Goal: Task Accomplishment & Management: Use online tool/utility

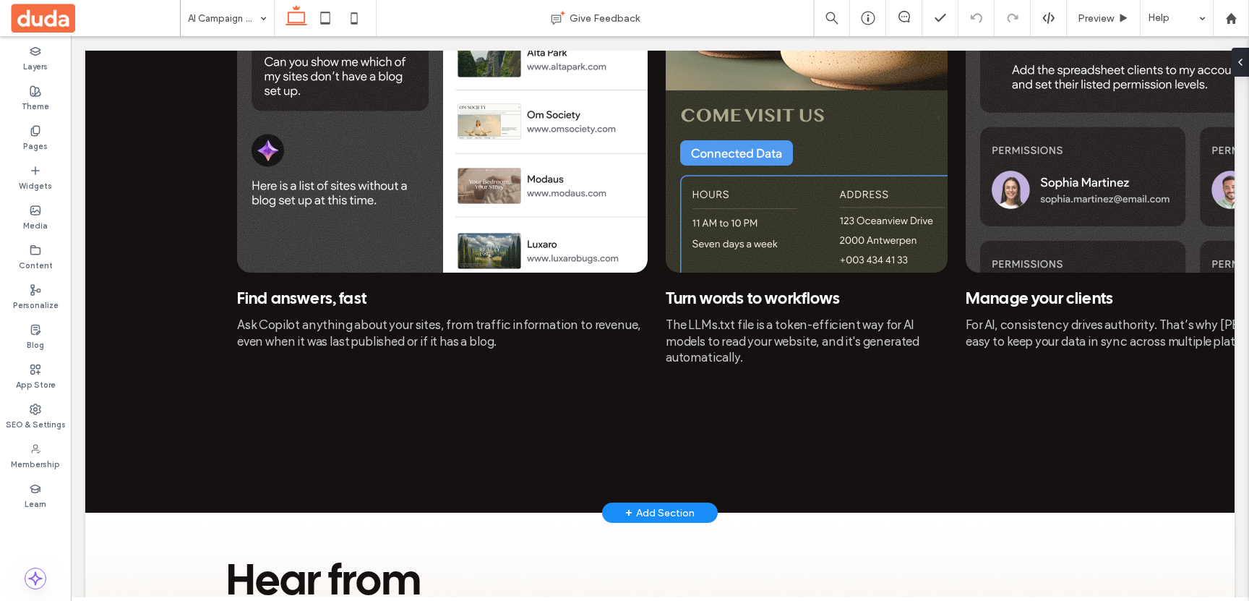
scroll to position [2139, 0]
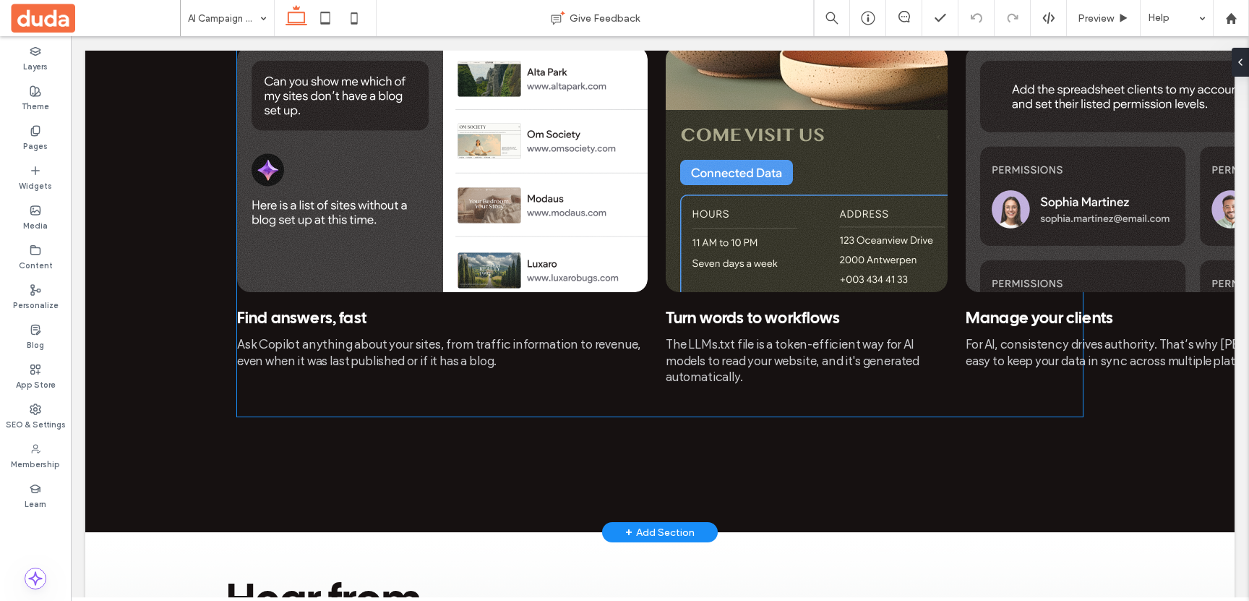
click at [510, 242] on img at bounding box center [442, 169] width 411 height 246
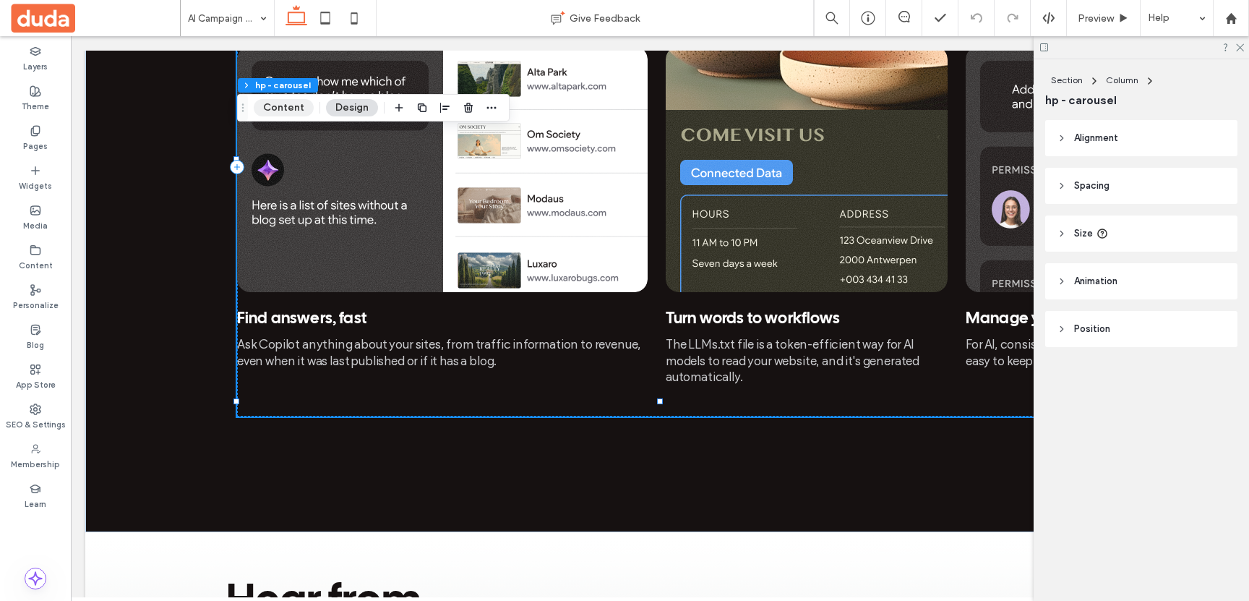
click at [281, 110] on button "Content" at bounding box center [284, 107] width 60 height 17
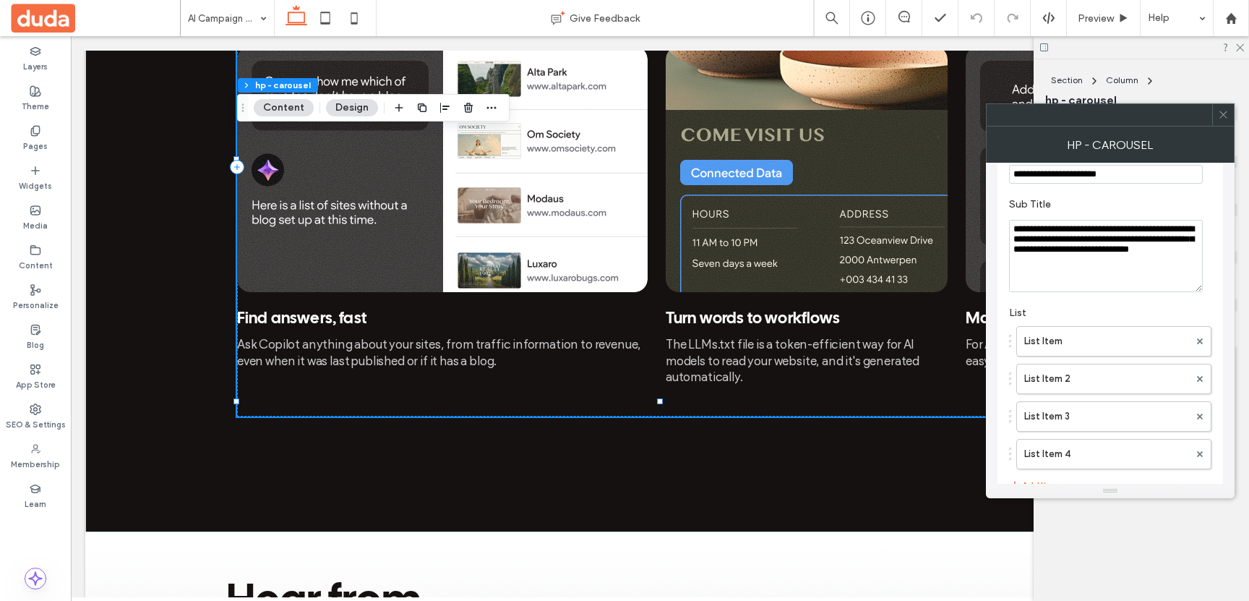
scroll to position [165, 0]
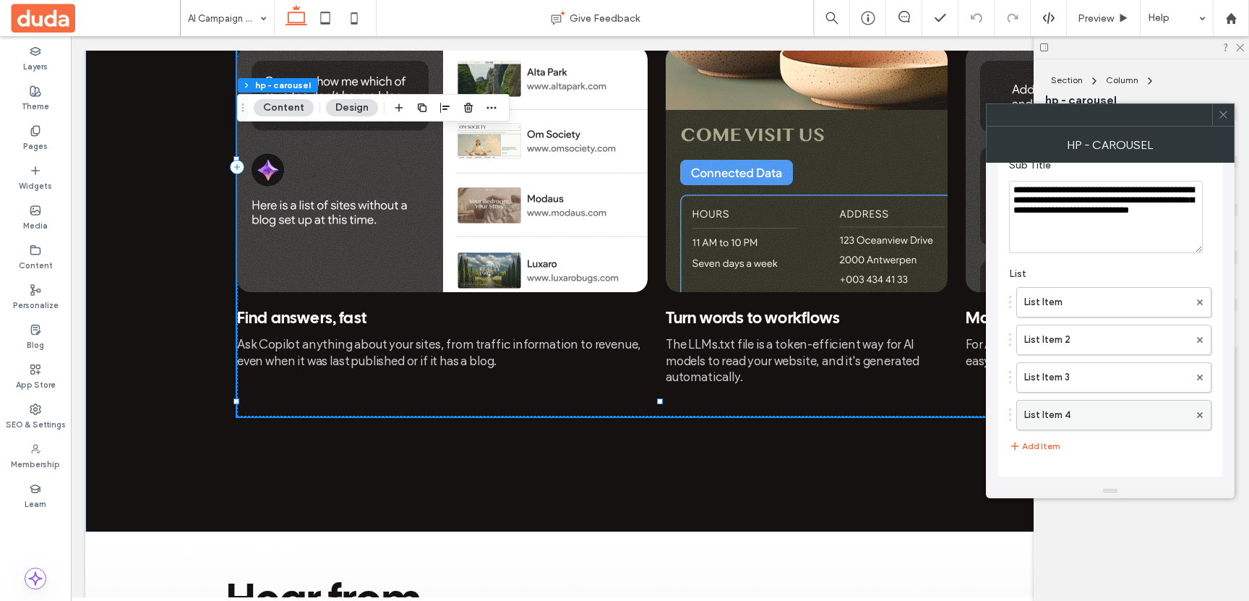
click at [1088, 409] on label "List Item 4" at bounding box center [1106, 414] width 165 height 29
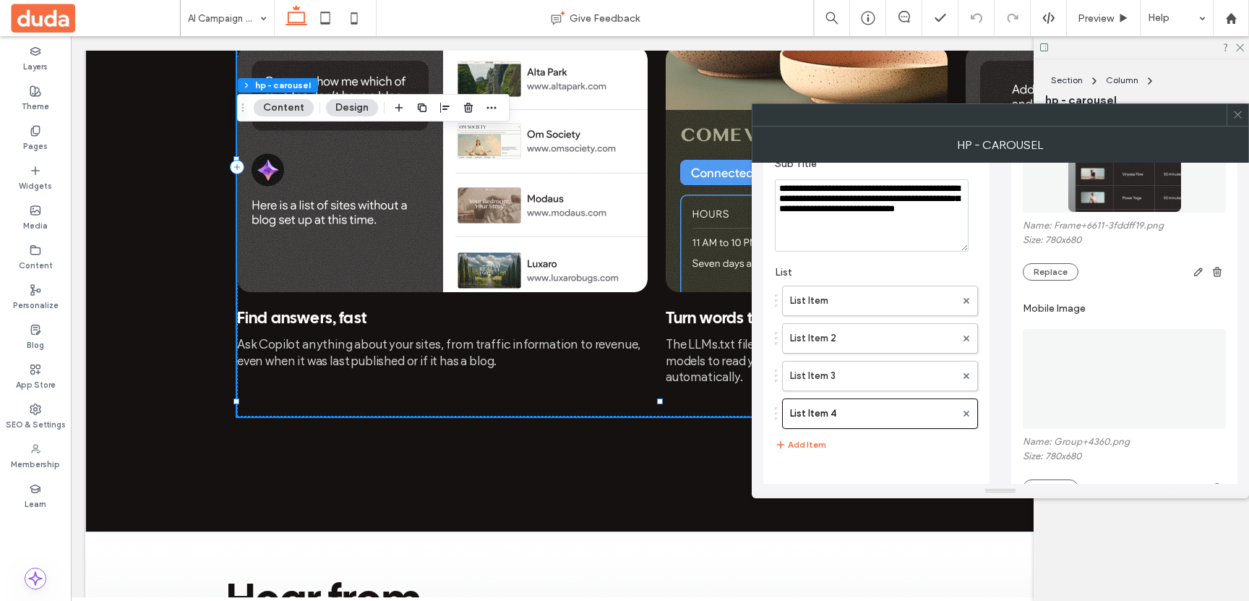
scroll to position [0, 0]
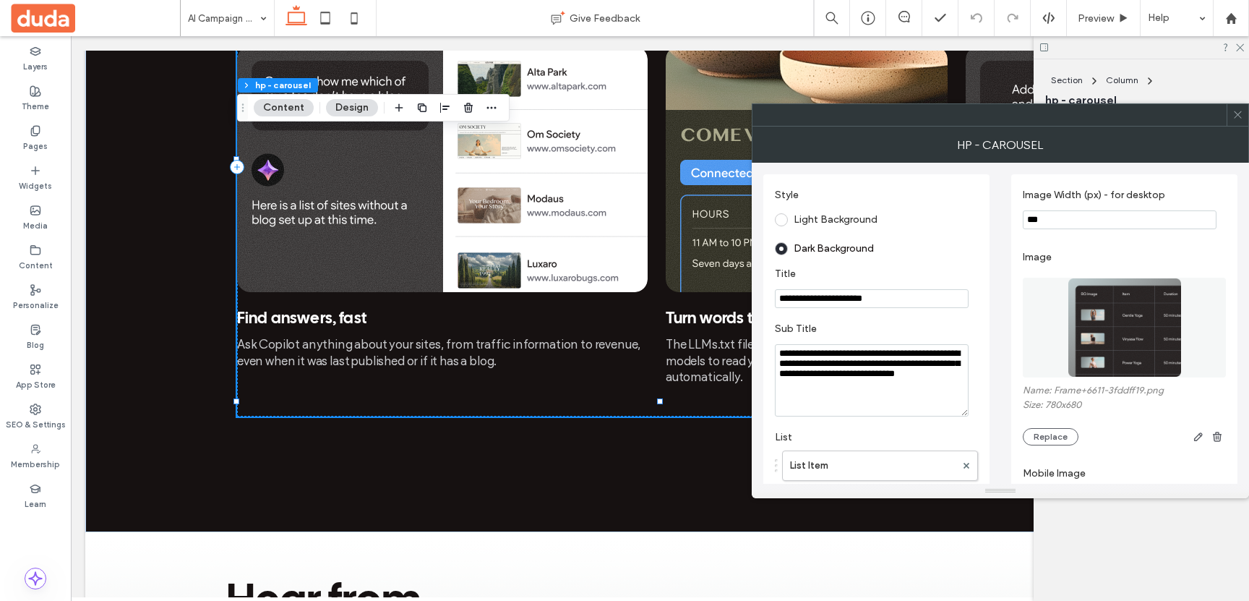
click at [847, 378] on textarea "**********" at bounding box center [872, 380] width 194 height 72
paste textarea "**********"
type textarea "**********"
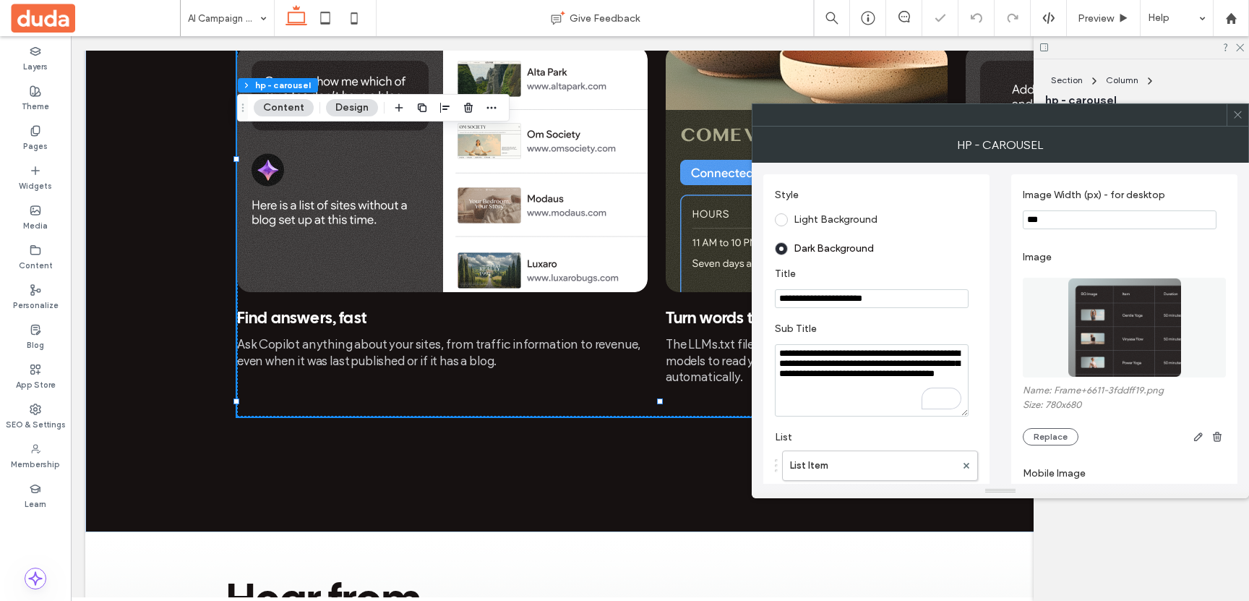
click at [1243, 114] on icon at bounding box center [1238, 114] width 11 height 11
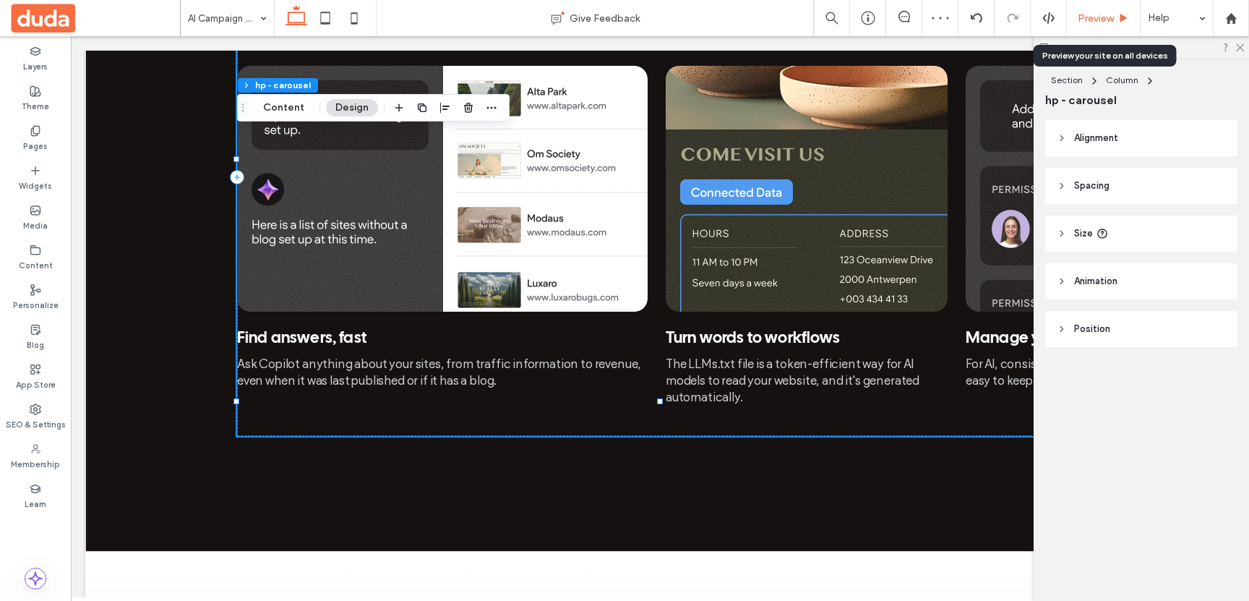
click at [1087, 18] on span "Preview" at bounding box center [1096, 18] width 36 height 12
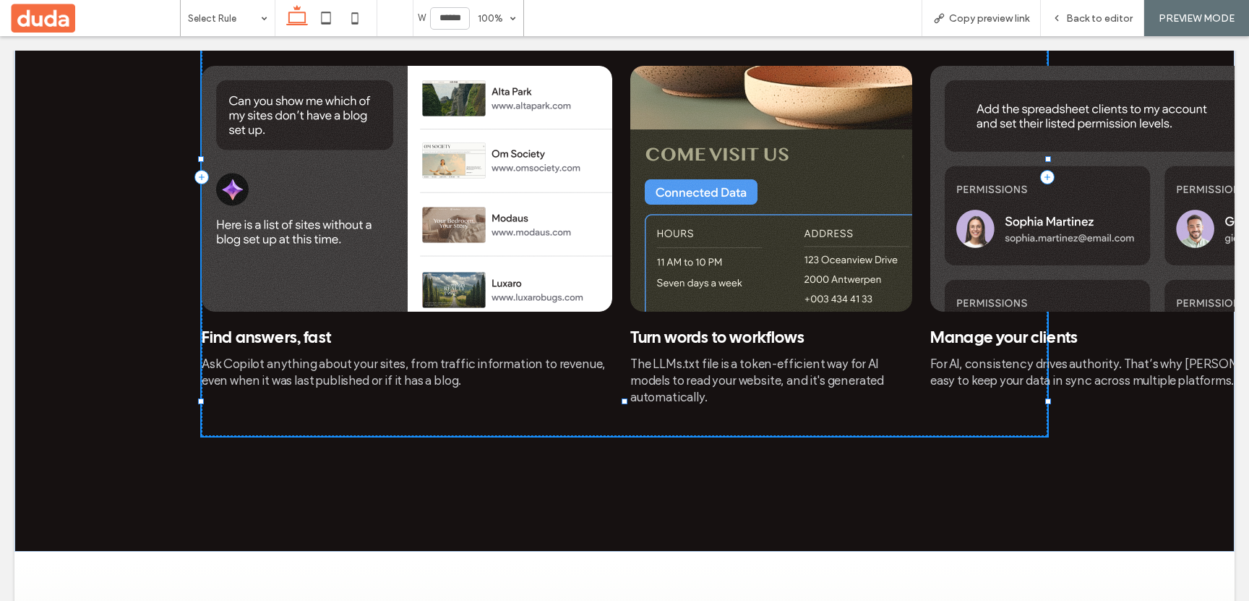
scroll to position [2125, 0]
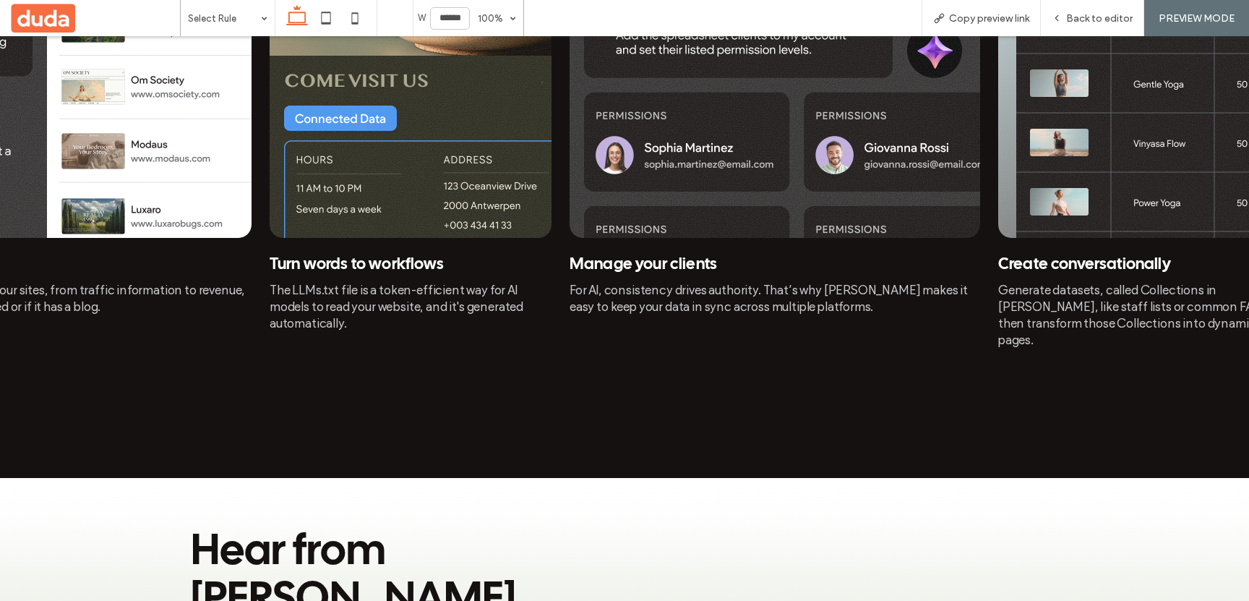
drag, startPoint x: 860, startPoint y: 245, endPoint x: 419, endPoint y: 255, distance: 440.4
click at [419, 255] on div "Turn words to workflows The LLMs.txt file is a token-efficient way for AI model…" at bounding box center [411, 162] width 282 height 340
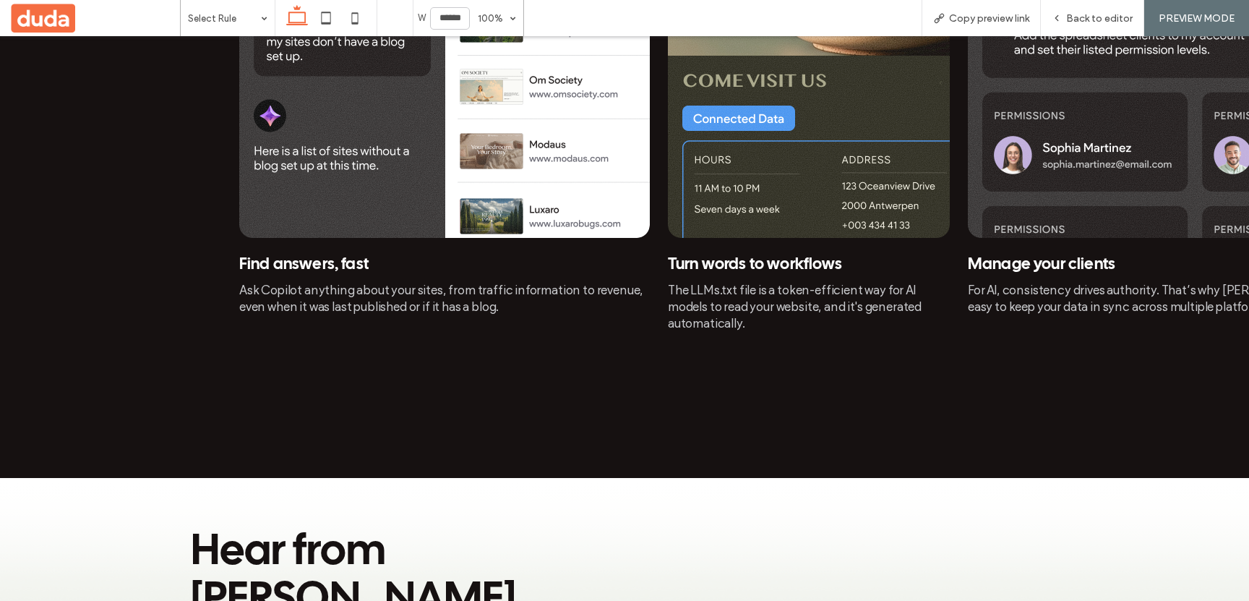
drag, startPoint x: 406, startPoint y: 256, endPoint x: 888, endPoint y: 316, distance: 485.9
click at [887, 315] on div "Turn words to workflows The LLMs.txt file is a token-efficient way for AI model…" at bounding box center [809, 162] width 282 height 340
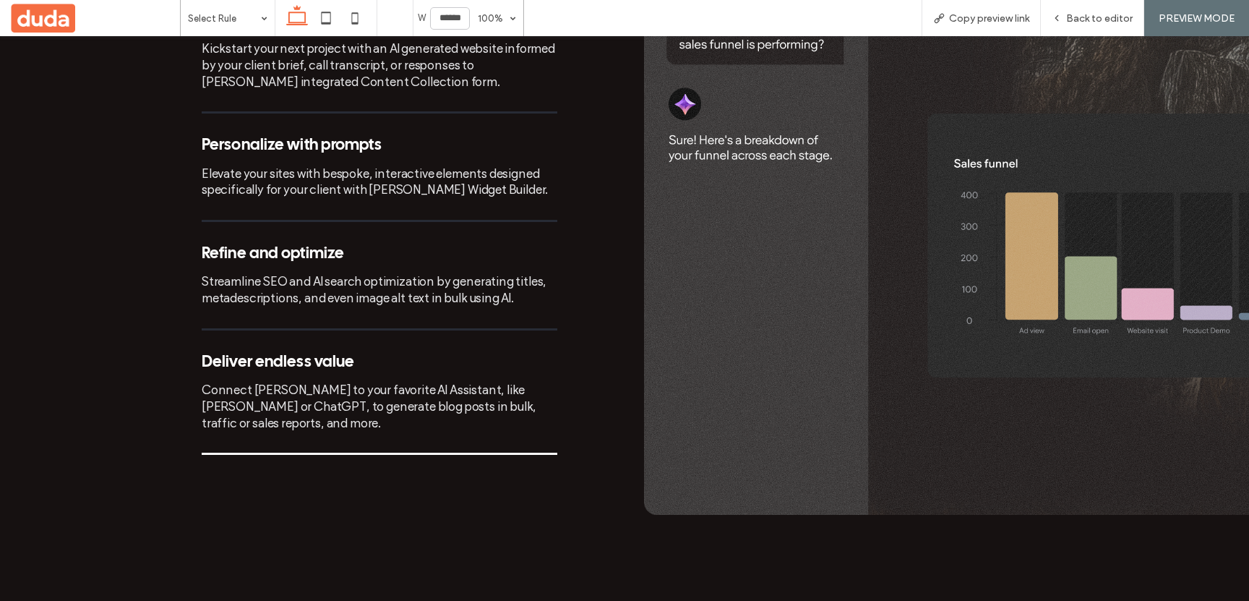
scroll to position [1400, 0]
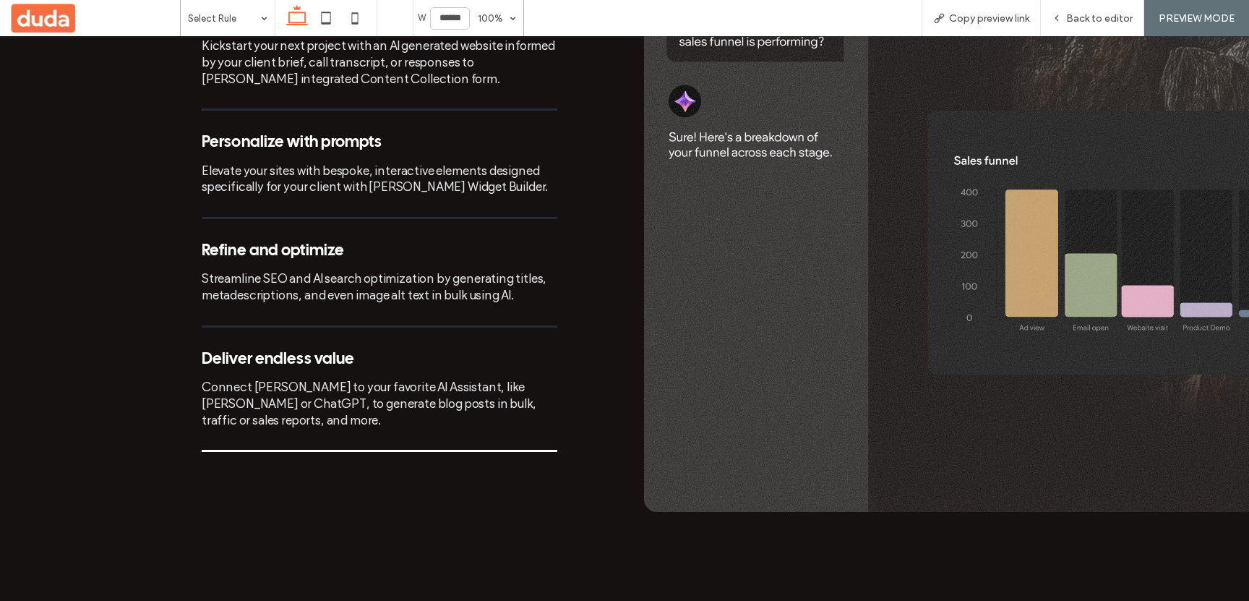
click at [313, 351] on div "Deliver endless value" at bounding box center [380, 359] width 356 height 17
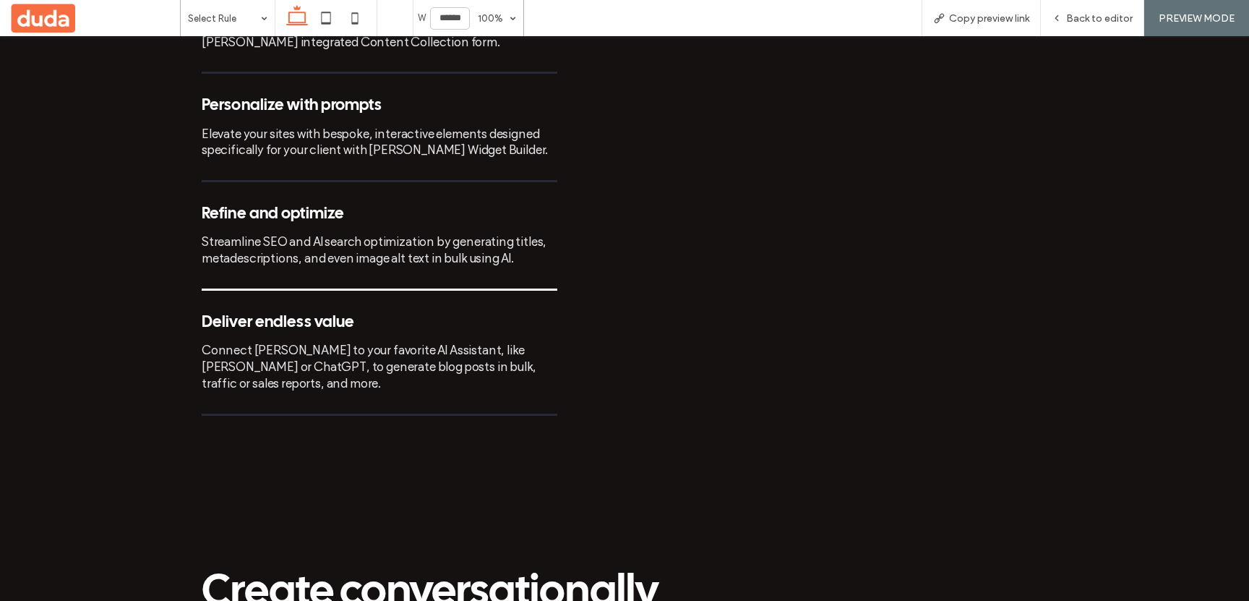
click at [322, 223] on div "Refine and optimize Streamline SEO and AI search optimization by generating tit…" at bounding box center [380, 247] width 356 height 85
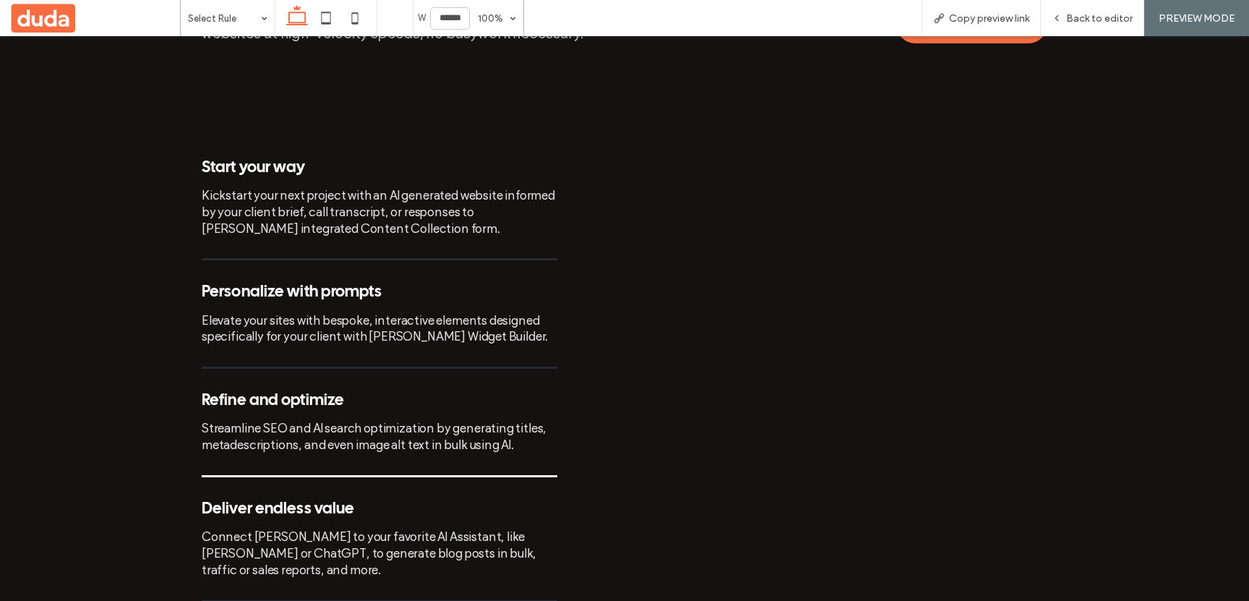
scroll to position [1213, 0]
click at [302, 330] on div "Elevate your sites with bespoke, interactive elements designed specifically for…" at bounding box center [380, 329] width 356 height 33
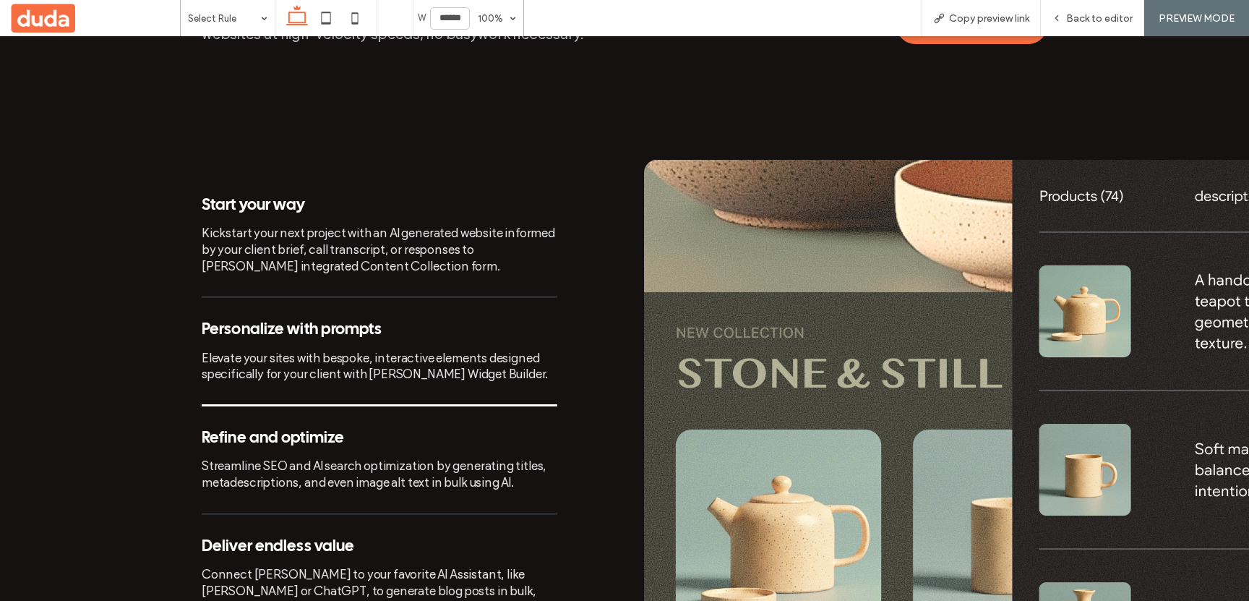
click at [305, 240] on div "Start your way Kickstart your next project with an AI generated website informe…" at bounding box center [380, 248] width 356 height 102
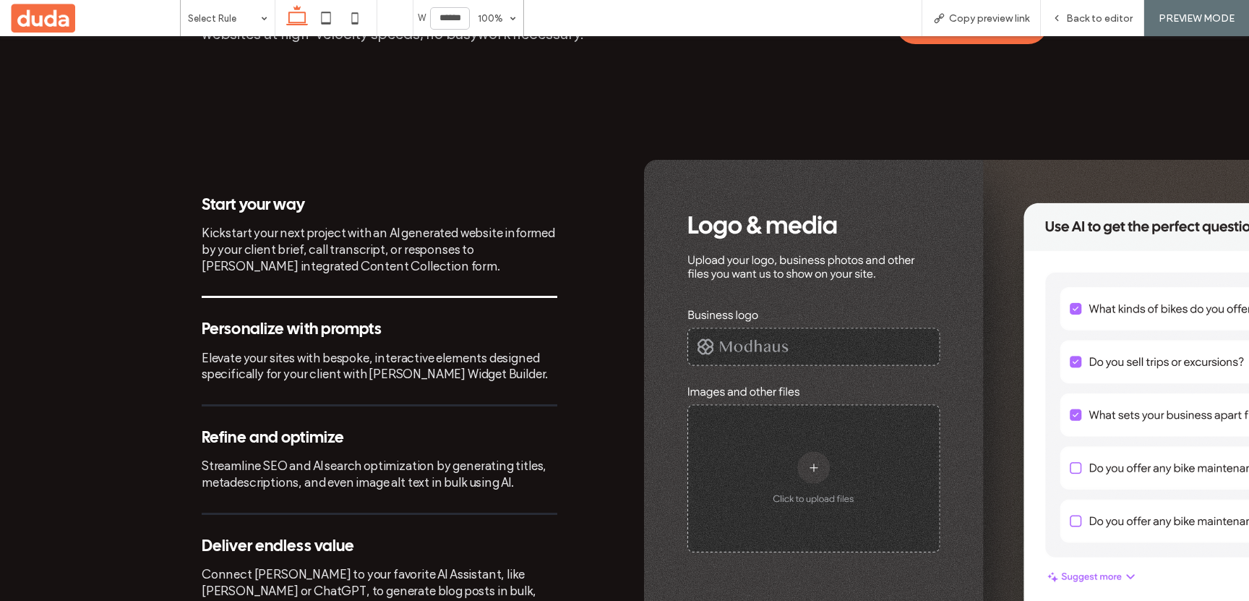
click at [361, 350] on div "Elevate your sites with bespoke, interactive elements designed specifically for…" at bounding box center [380, 366] width 356 height 33
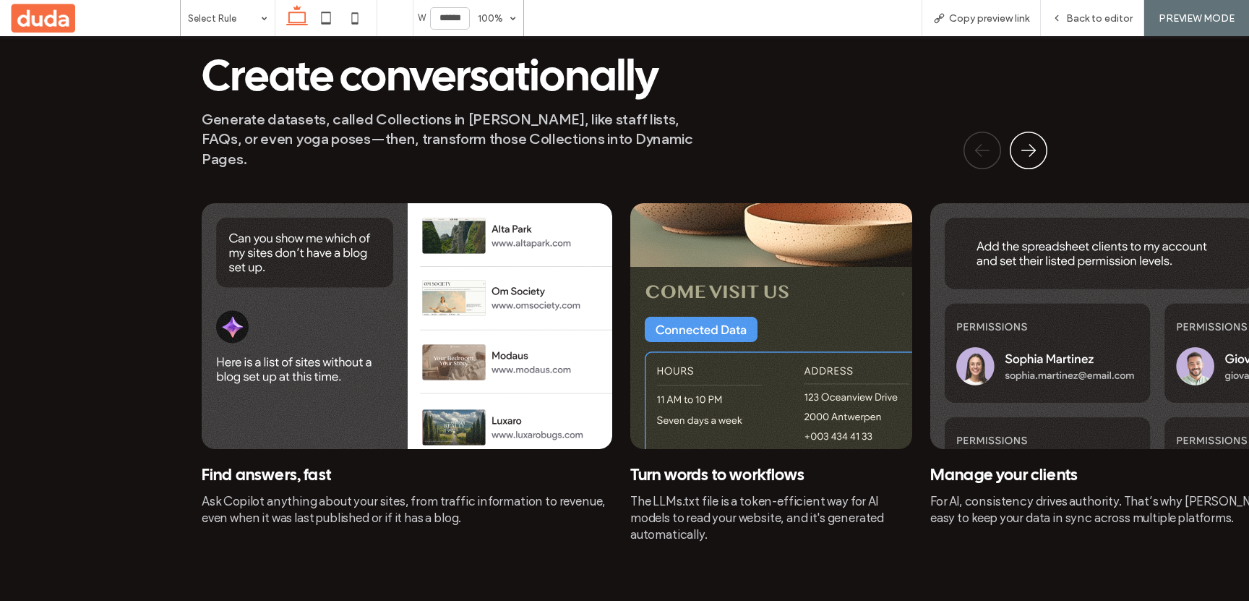
scroll to position [2007, 0]
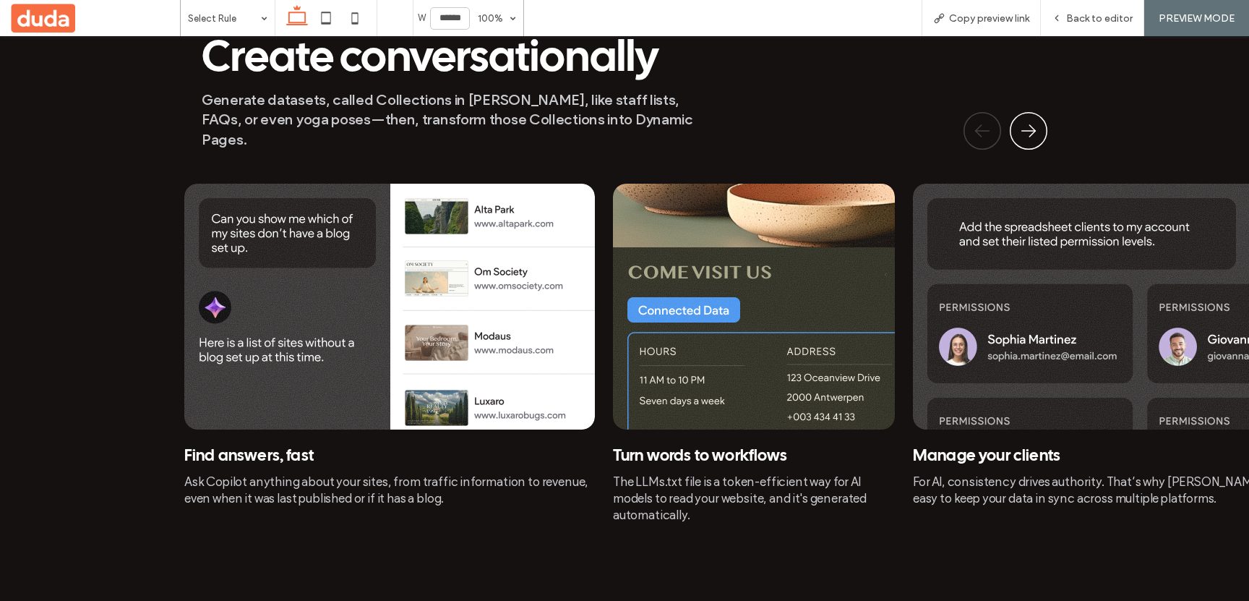
drag, startPoint x: 813, startPoint y: 277, endPoint x: 296, endPoint y: 220, distance: 519.2
click at [613, 220] on img at bounding box center [754, 307] width 282 height 246
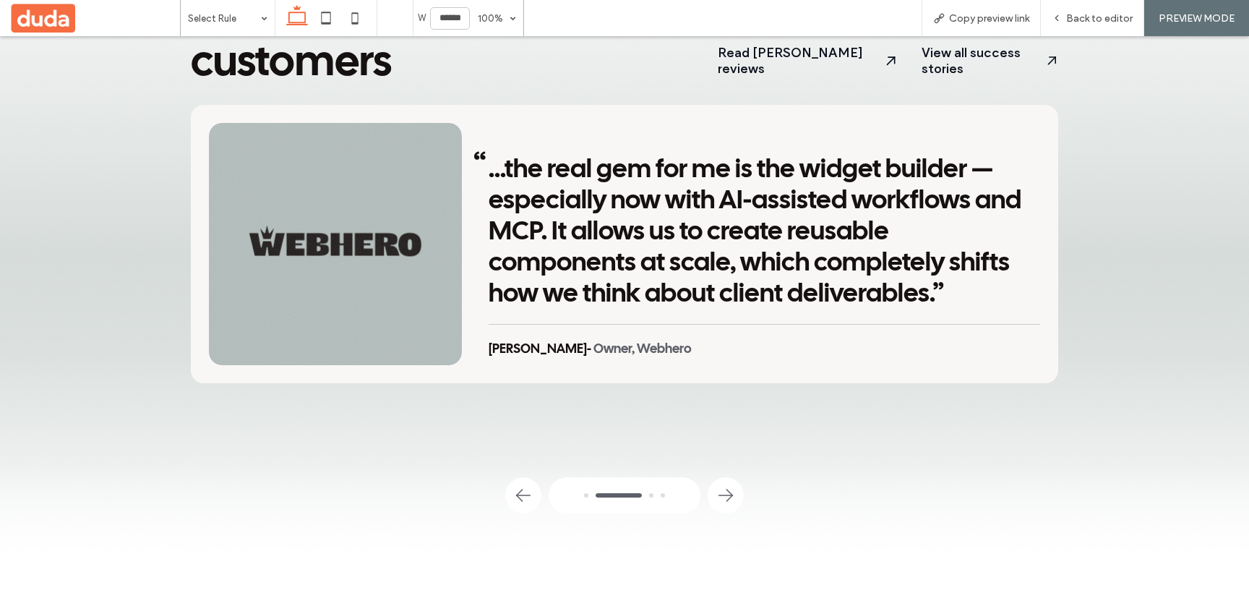
scroll to position [2775, 0]
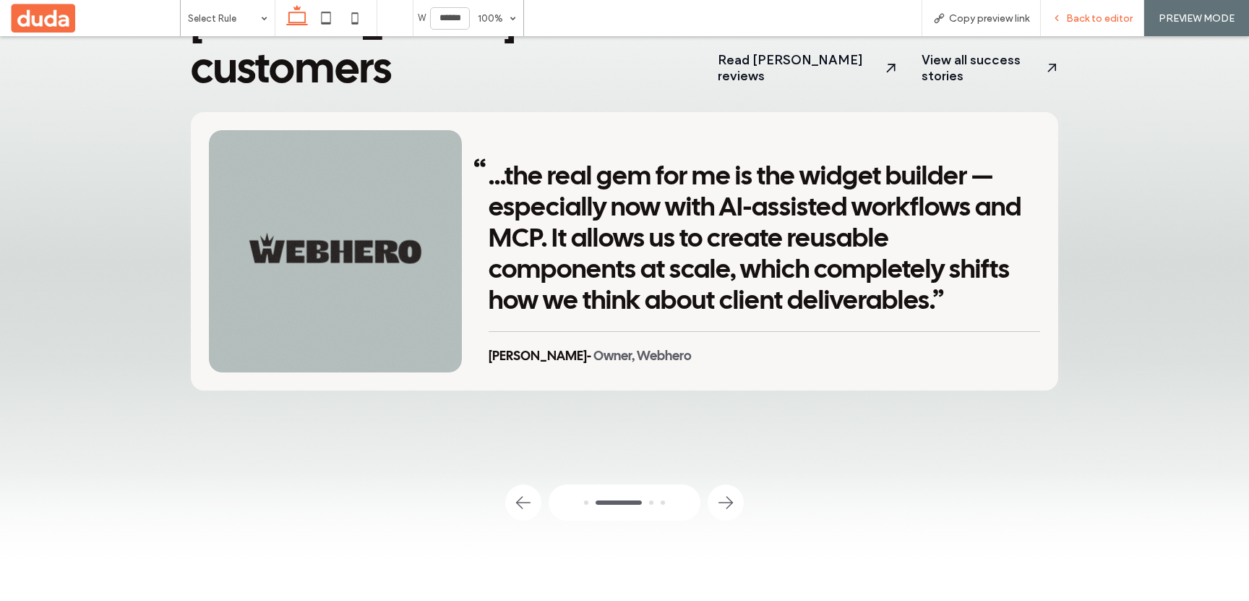
click at [1077, 5] on div "Back to editor" at bounding box center [1092, 18] width 103 height 36
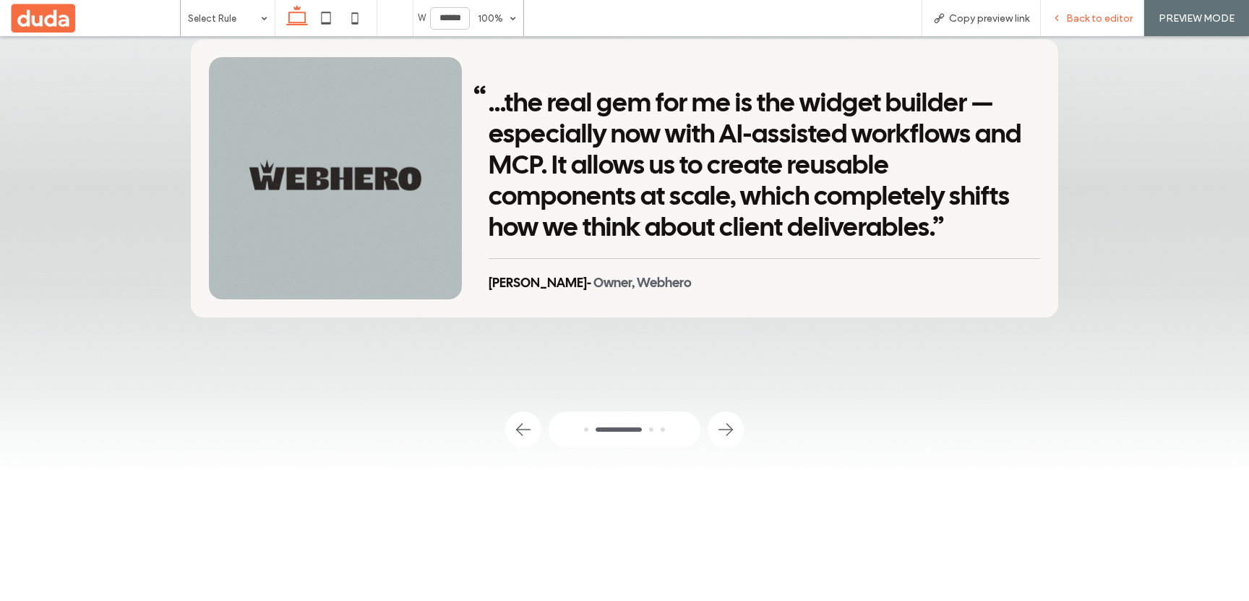
click at [1071, 16] on span "Back to editor" at bounding box center [1099, 18] width 67 height 12
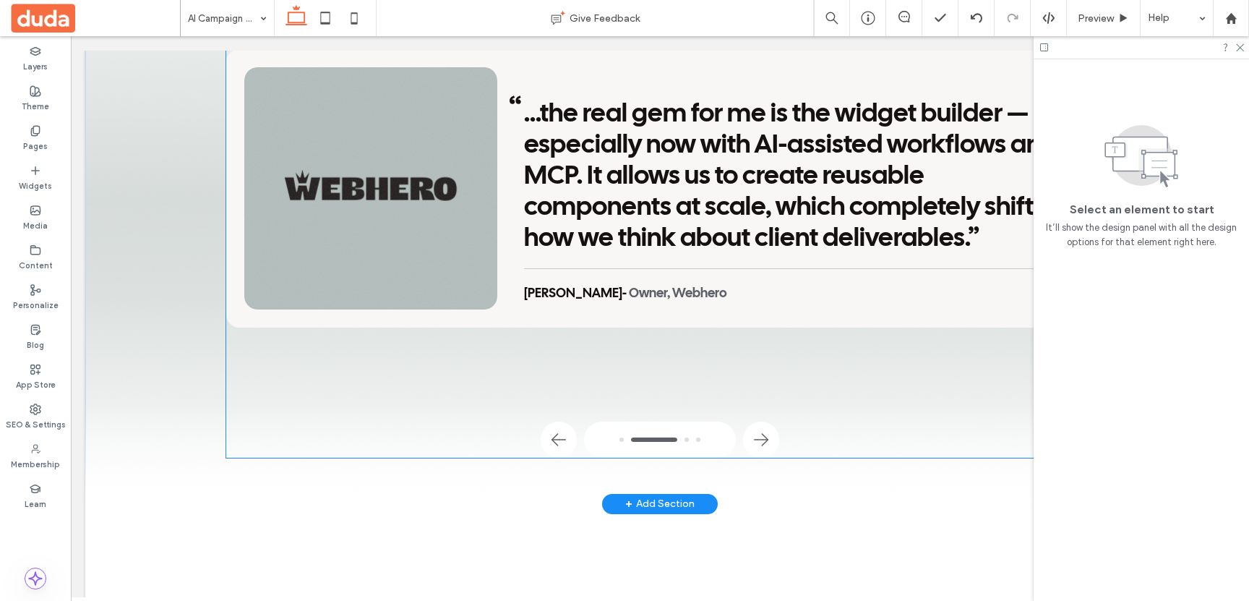
click at [807, 408] on div "Duda’s AI Assistant should save us 3 to 6 hours on most websites” Nat Rosasco -…" at bounding box center [659, 253] width 867 height 408
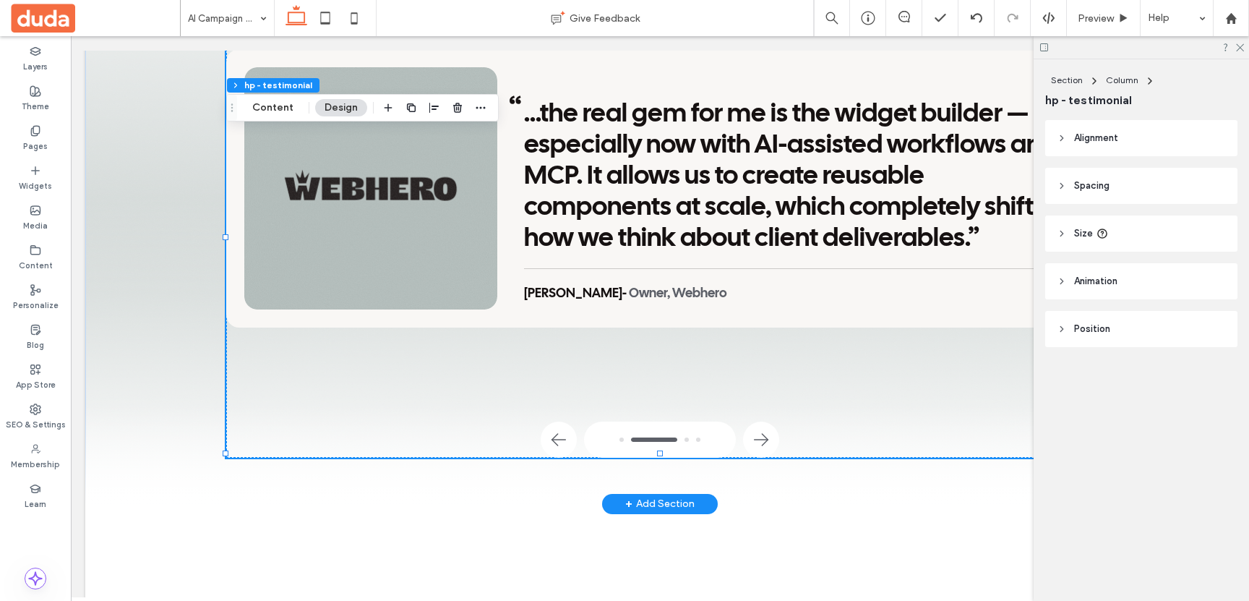
click at [278, 113] on button "Content" at bounding box center [273, 107] width 60 height 17
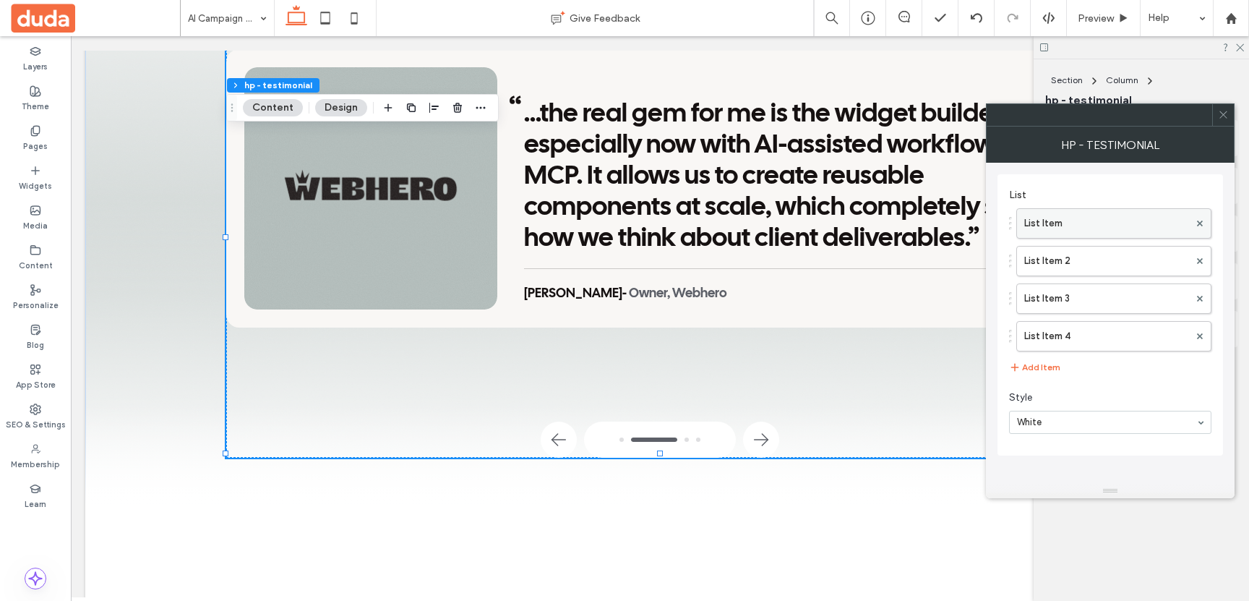
click at [1059, 214] on label "List Item" at bounding box center [1106, 223] width 165 height 29
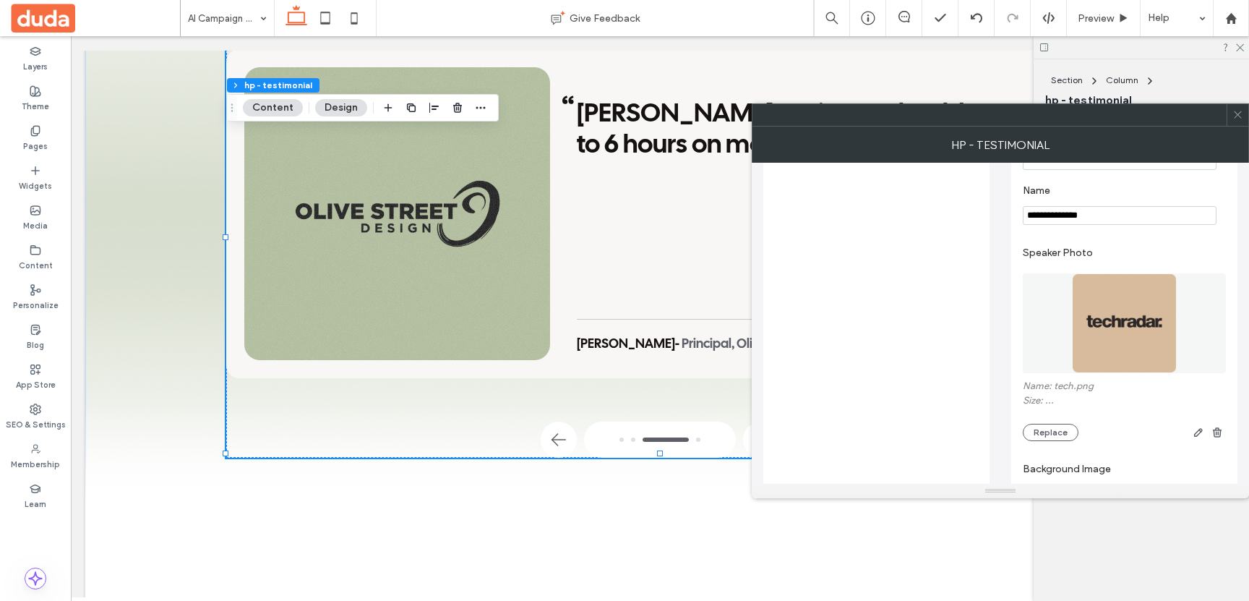
scroll to position [521, 0]
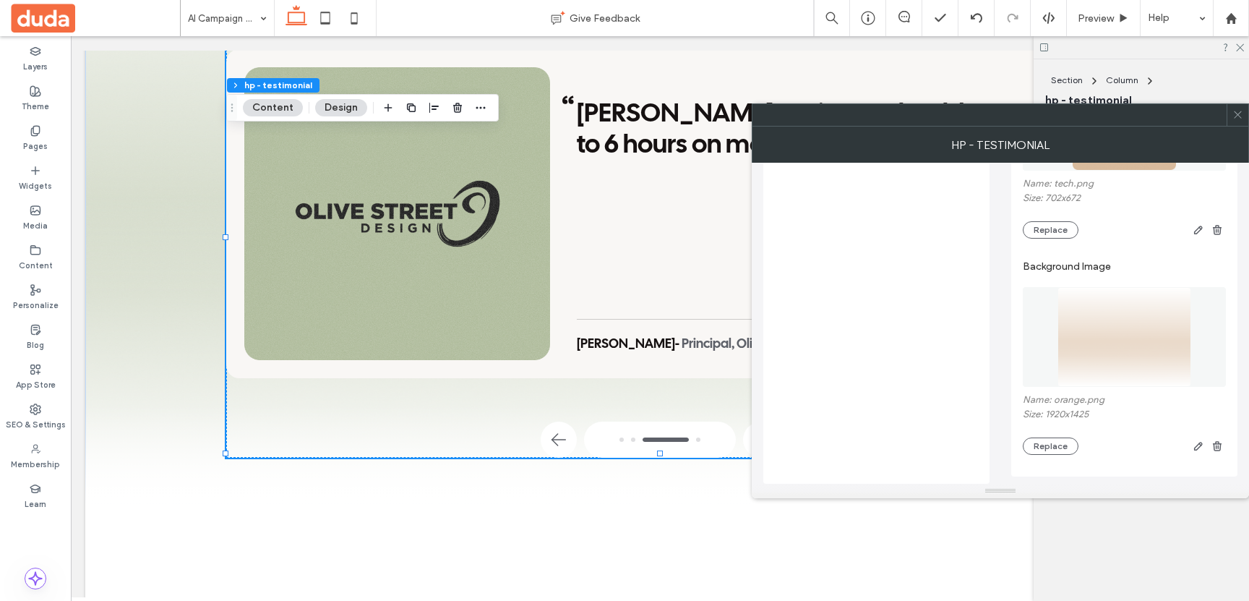
click at [1114, 323] on img at bounding box center [1125, 337] width 134 height 100
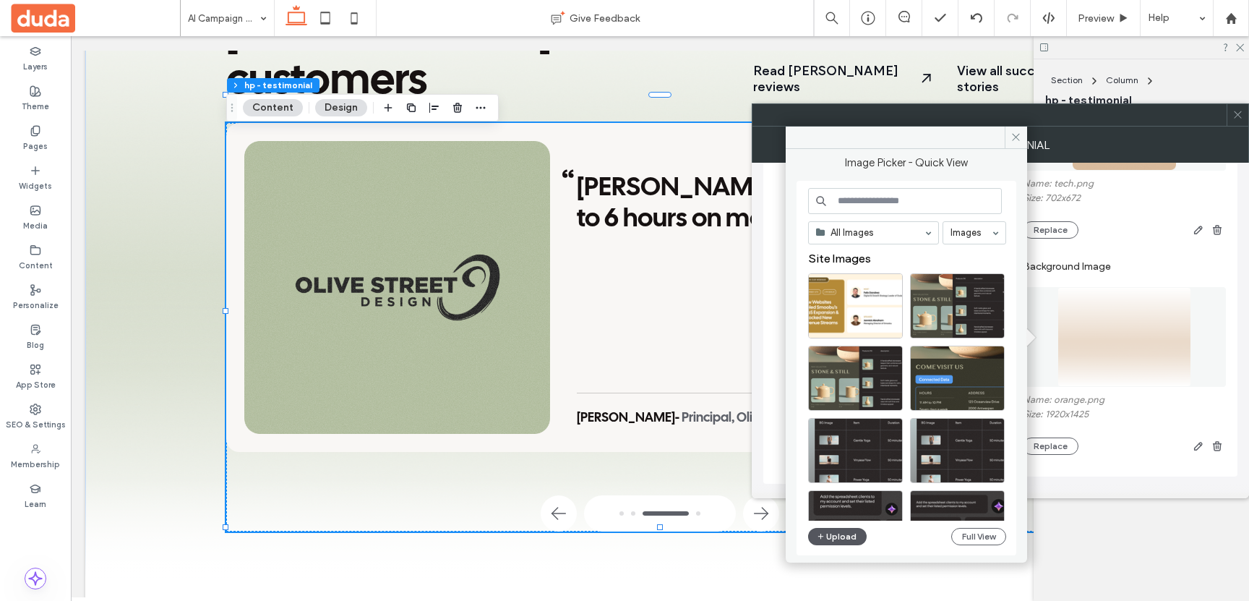
click at [844, 535] on button "Upload" at bounding box center [837, 536] width 59 height 17
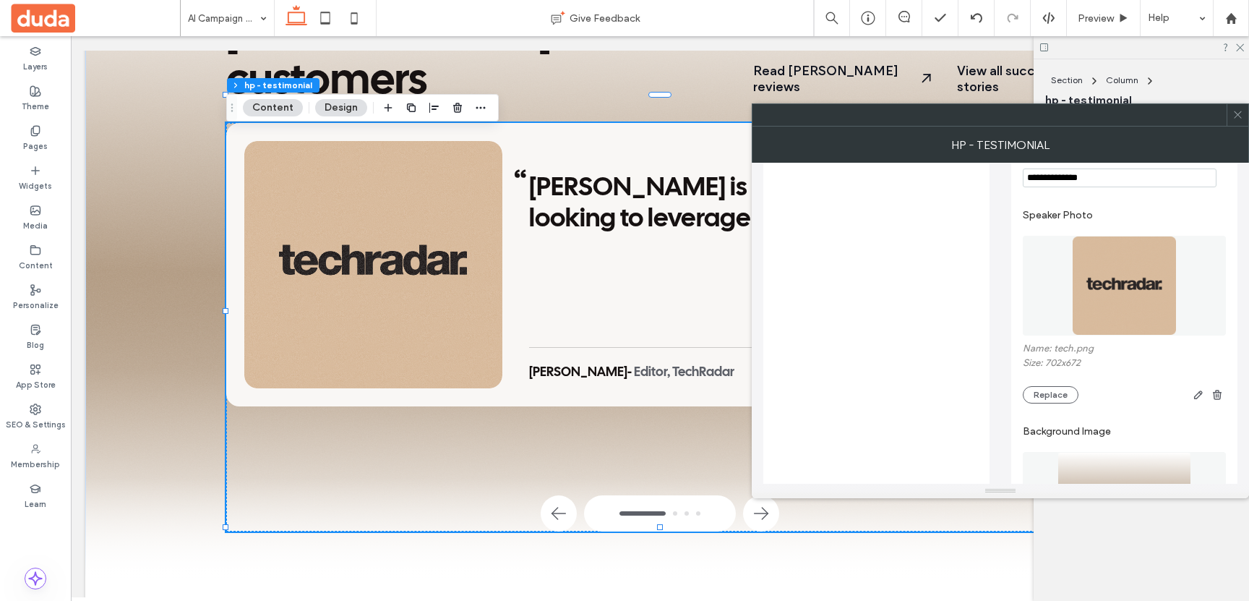
scroll to position [0, 0]
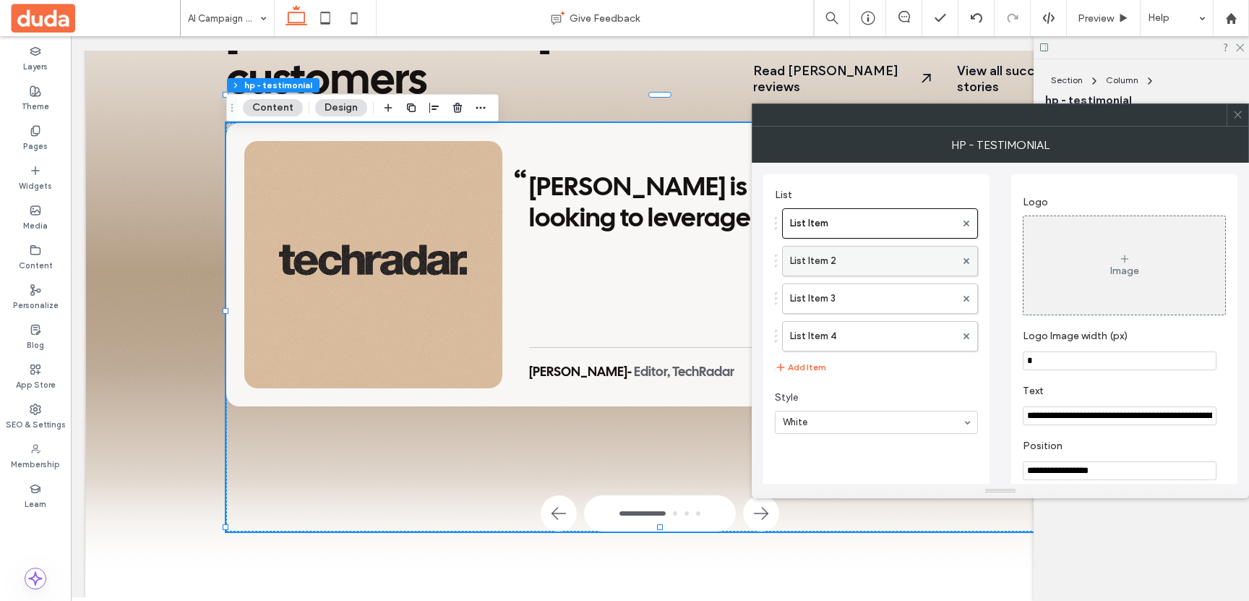
click at [857, 257] on label "List Item 2" at bounding box center [873, 261] width 166 height 29
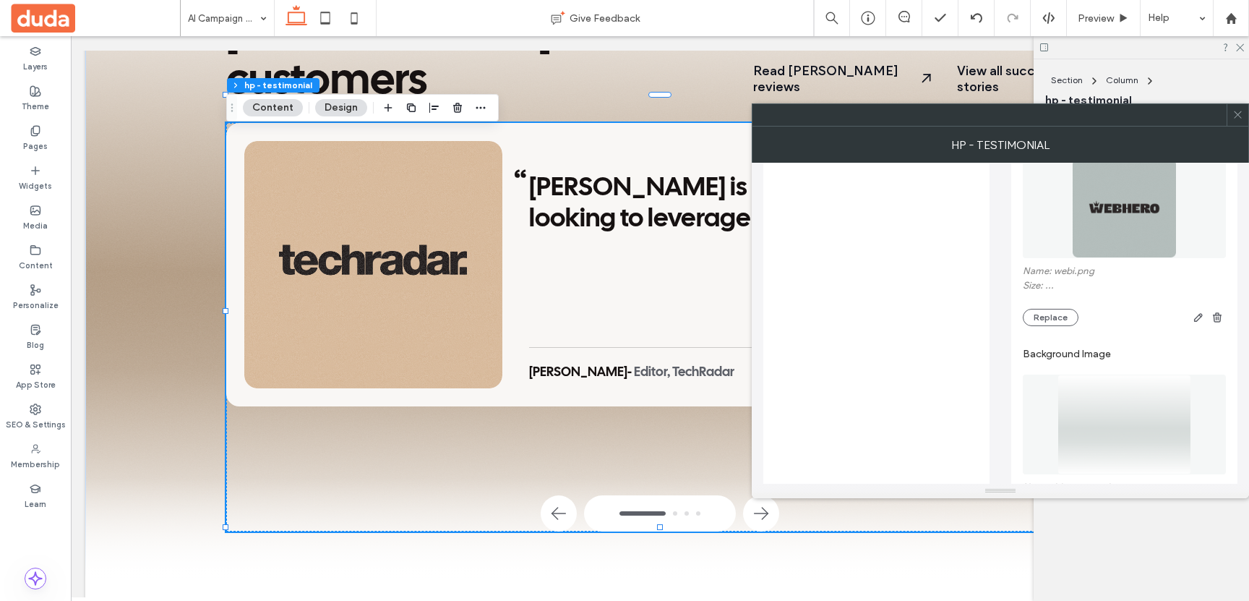
scroll to position [521, 0]
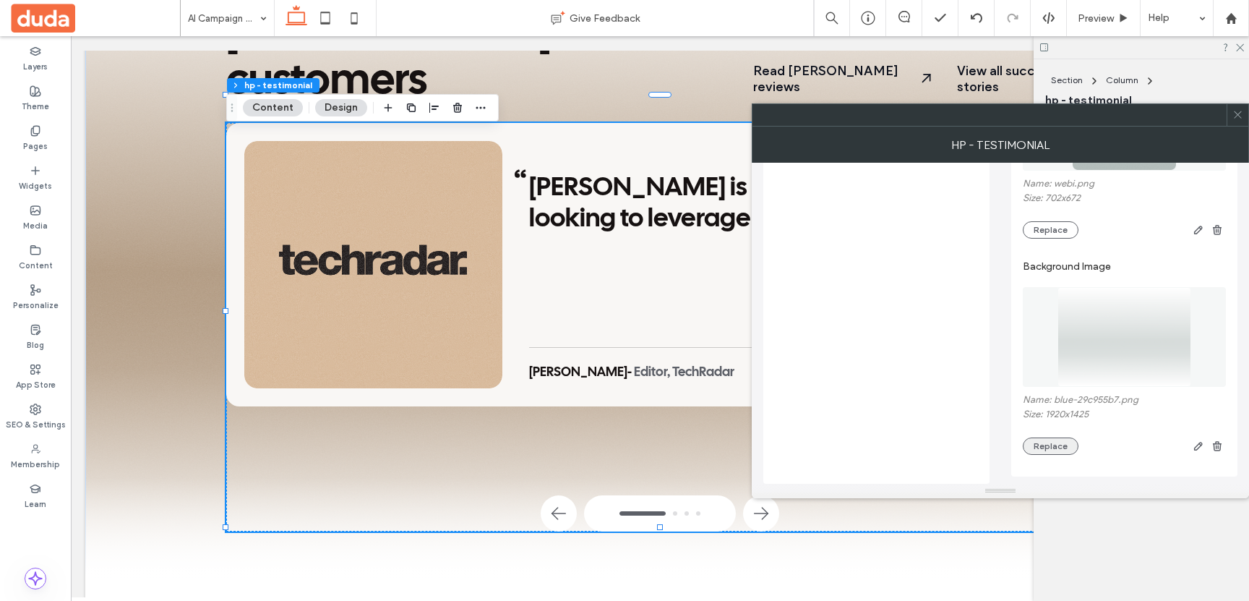
click at [1040, 446] on button "Replace" at bounding box center [1051, 445] width 56 height 17
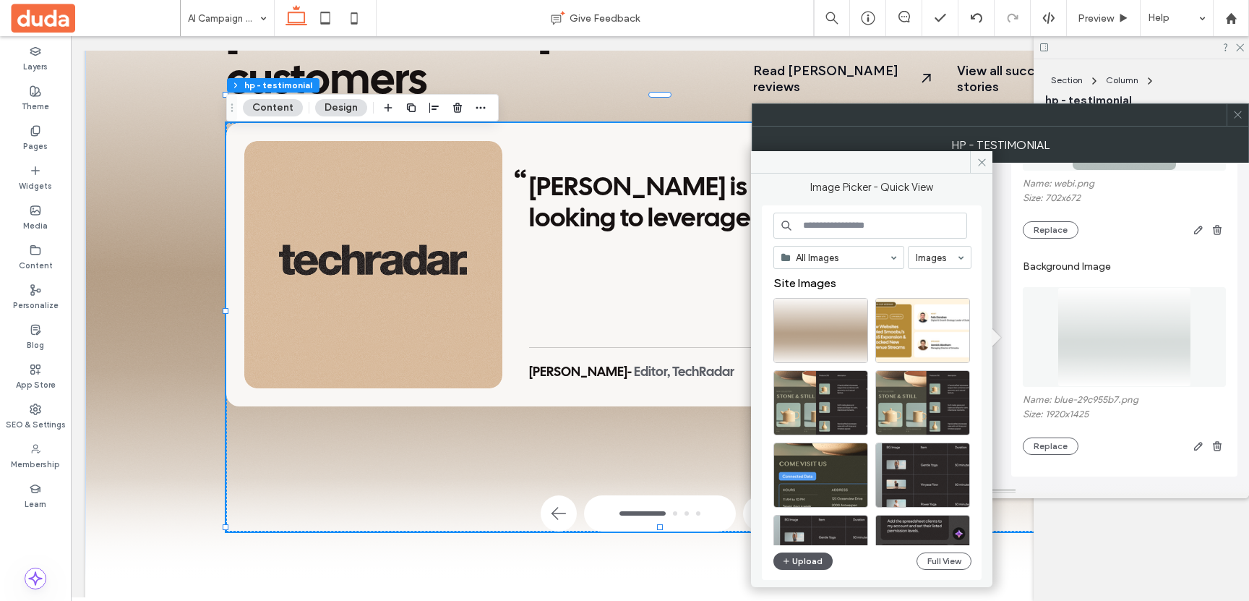
click at [805, 560] on button "Upload" at bounding box center [803, 560] width 59 height 17
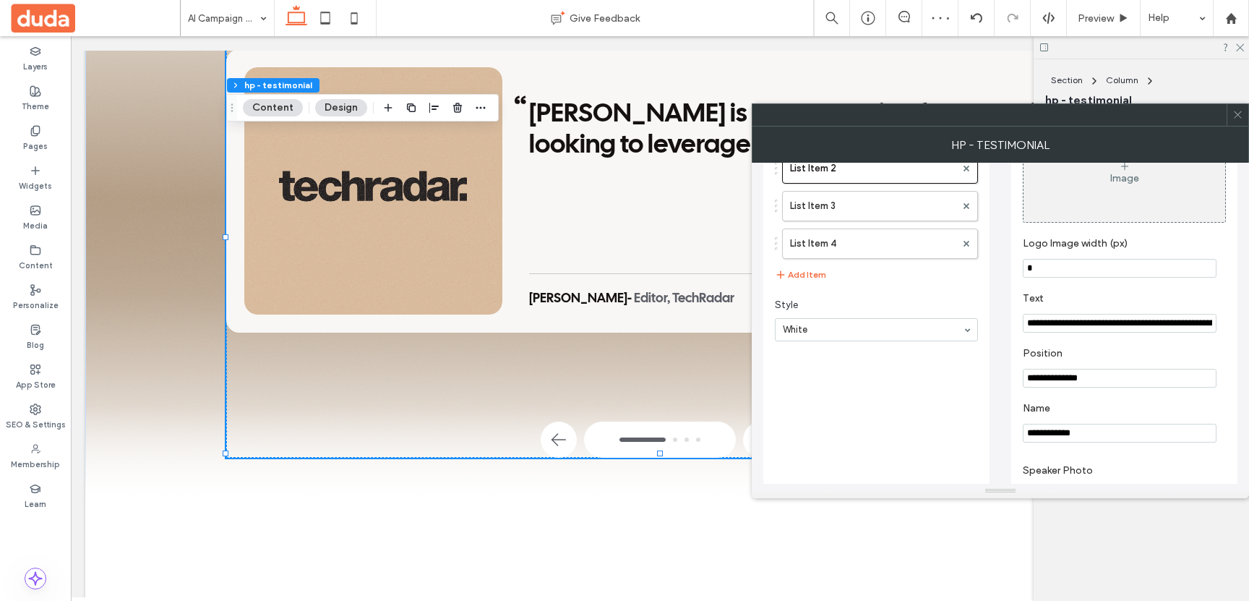
scroll to position [0, 0]
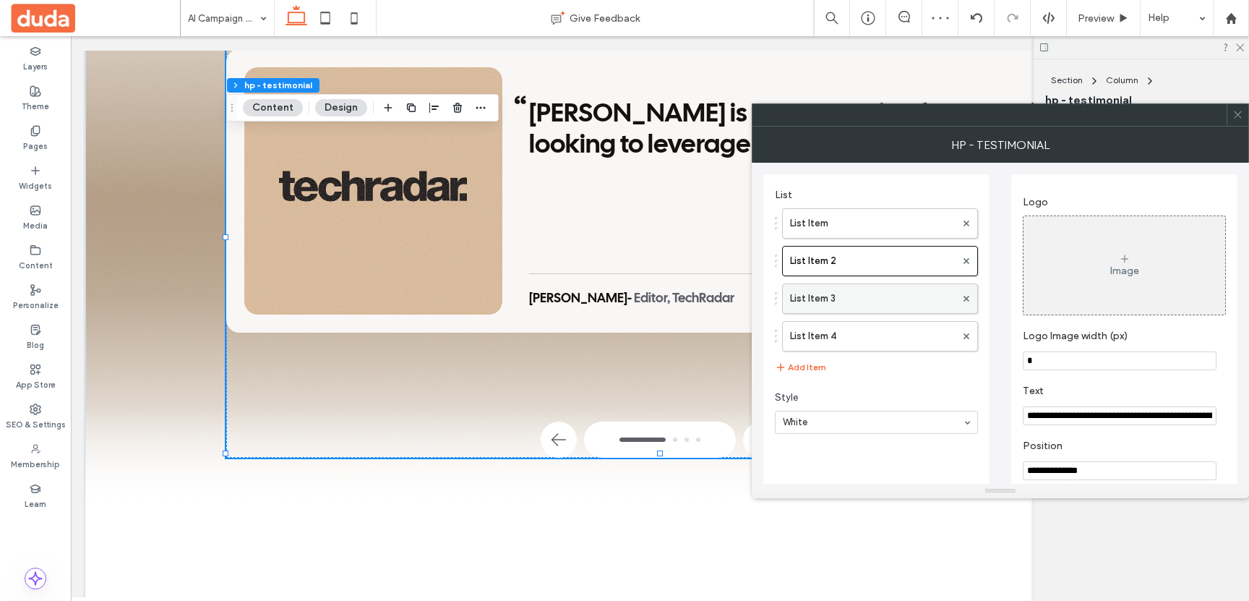
click at [838, 297] on label "List Item 3" at bounding box center [873, 298] width 166 height 29
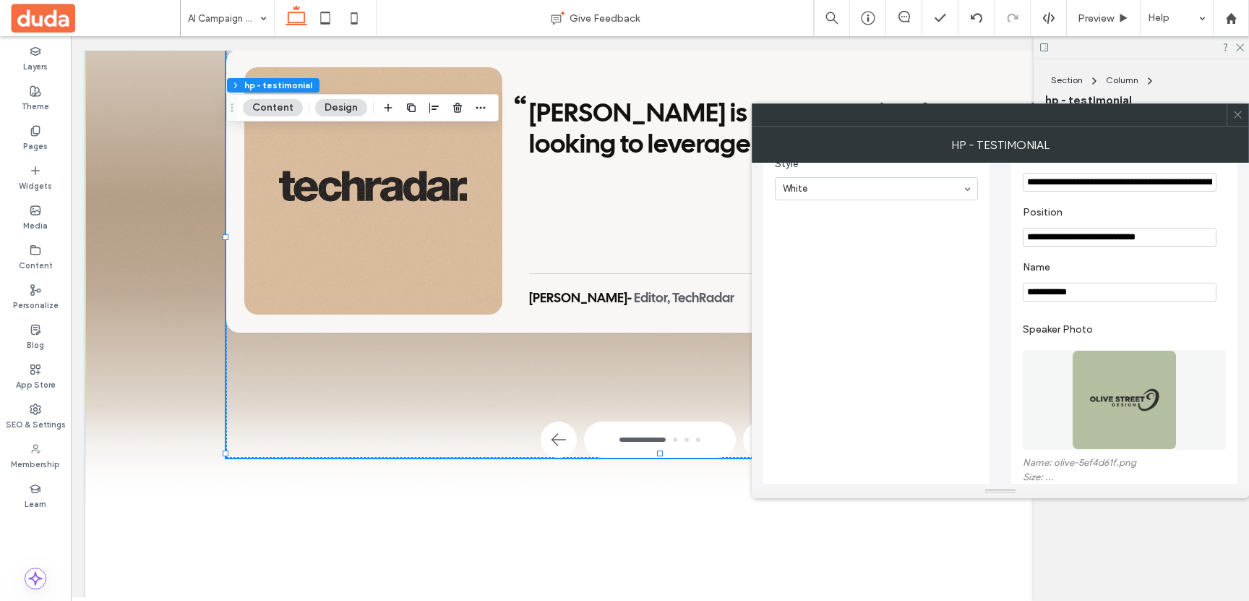
scroll to position [494, 0]
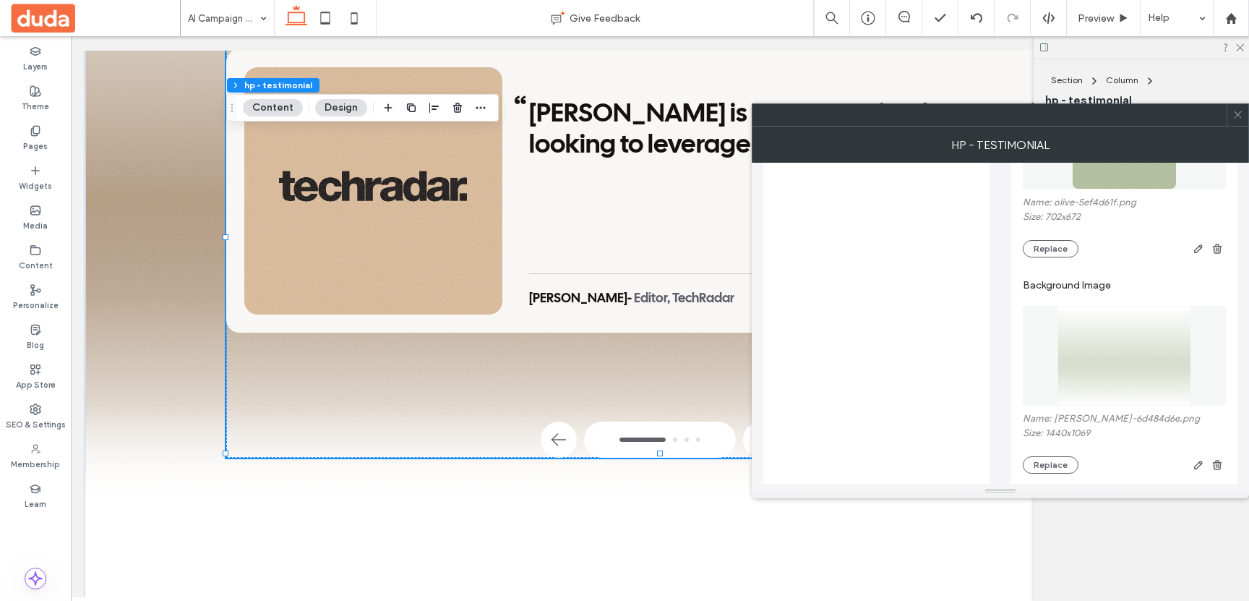
click at [1100, 361] on img at bounding box center [1125, 356] width 134 height 100
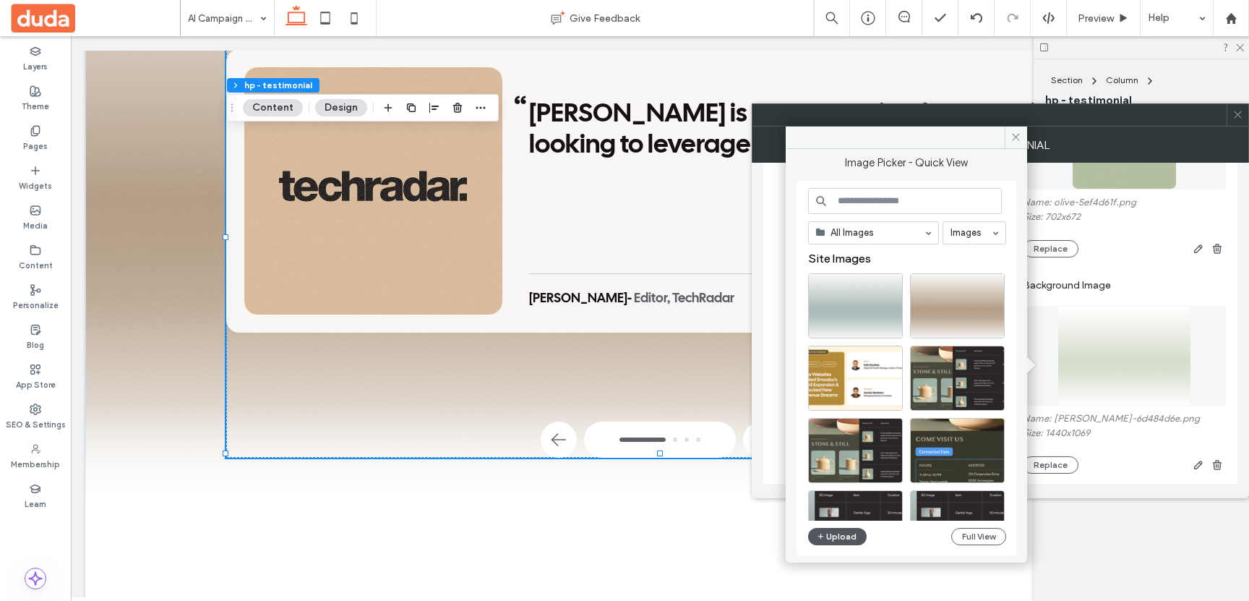
click at [844, 529] on button "Upload" at bounding box center [837, 536] width 59 height 17
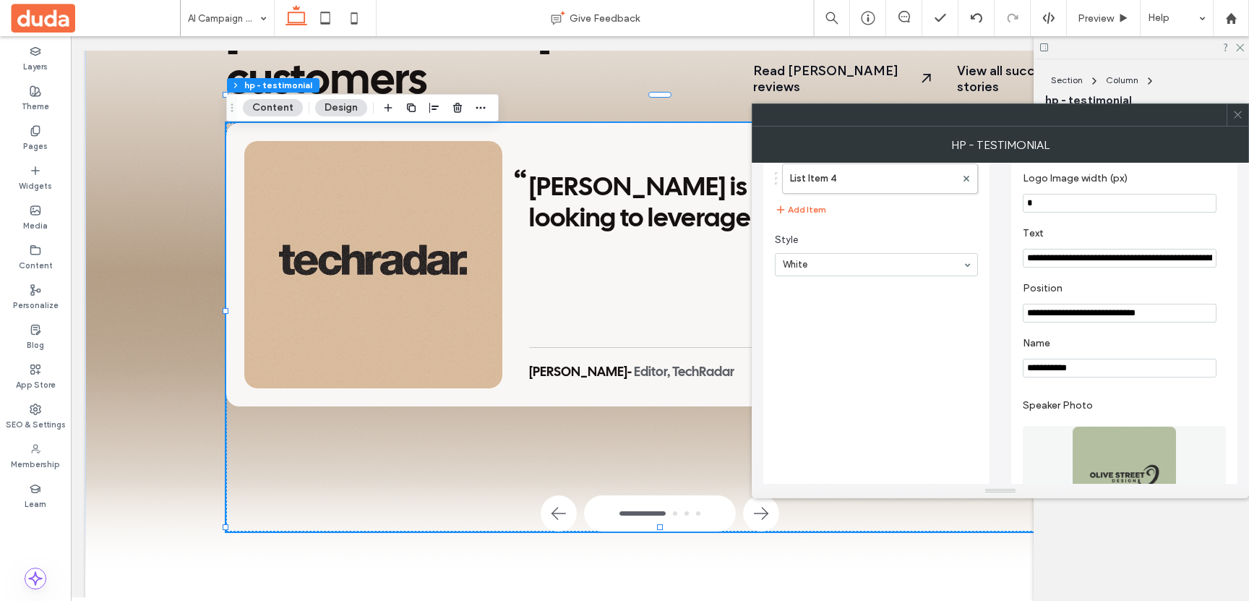
scroll to position [0, 0]
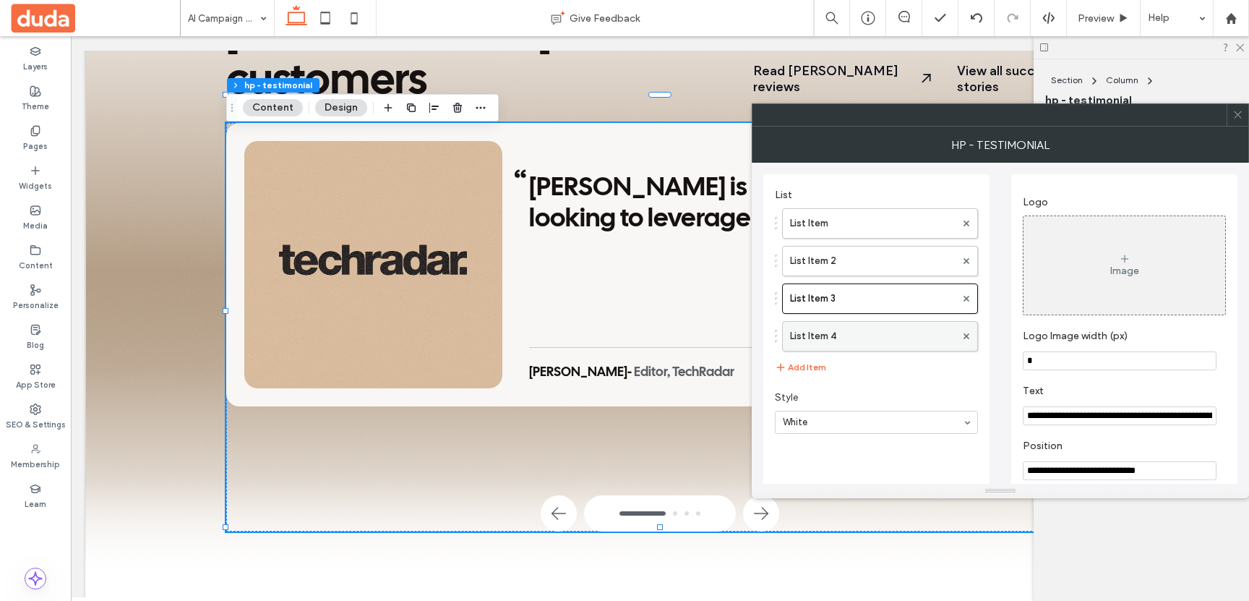
click at [866, 332] on label "List Item 4" at bounding box center [873, 336] width 166 height 29
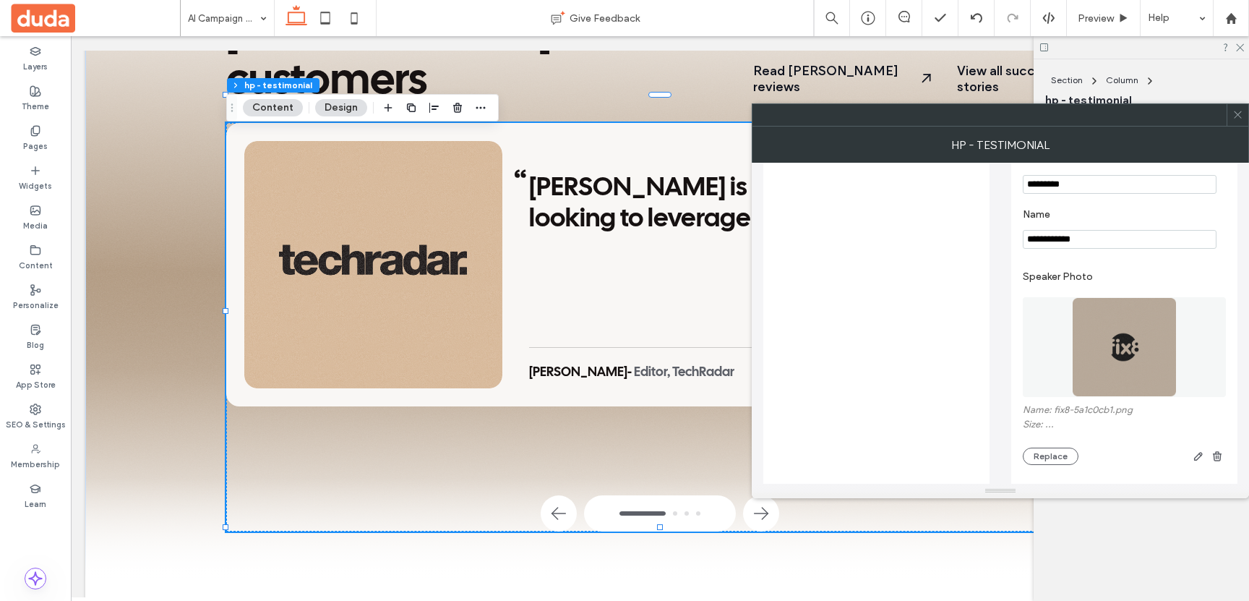
scroll to position [511, 0]
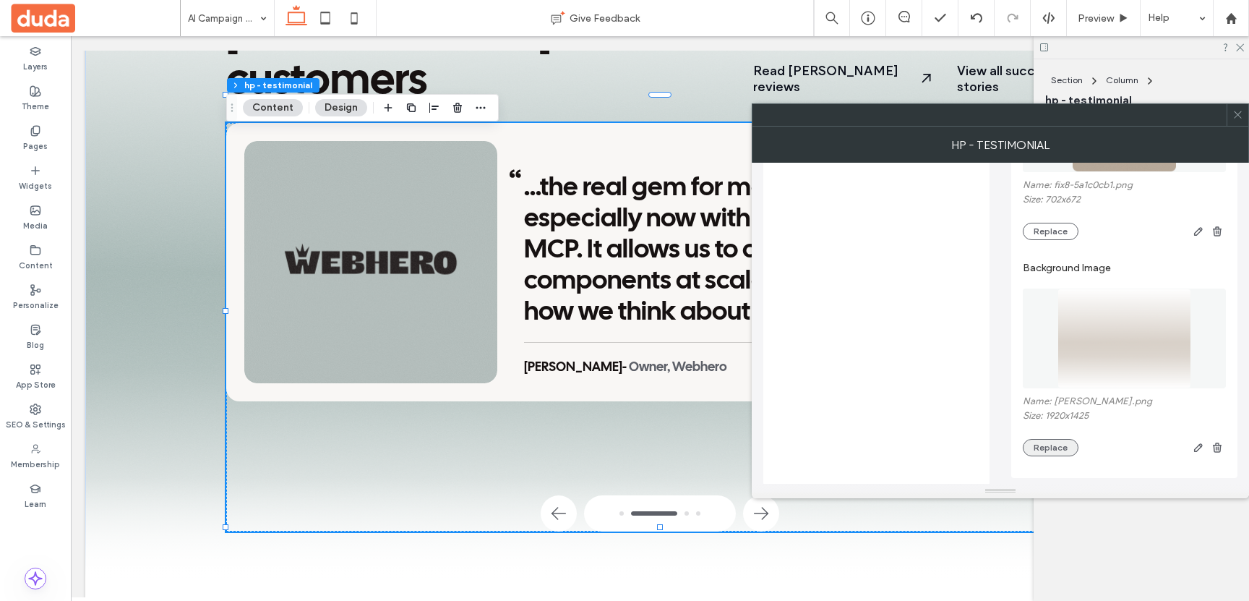
click at [1061, 451] on button "Replace" at bounding box center [1051, 447] width 56 height 17
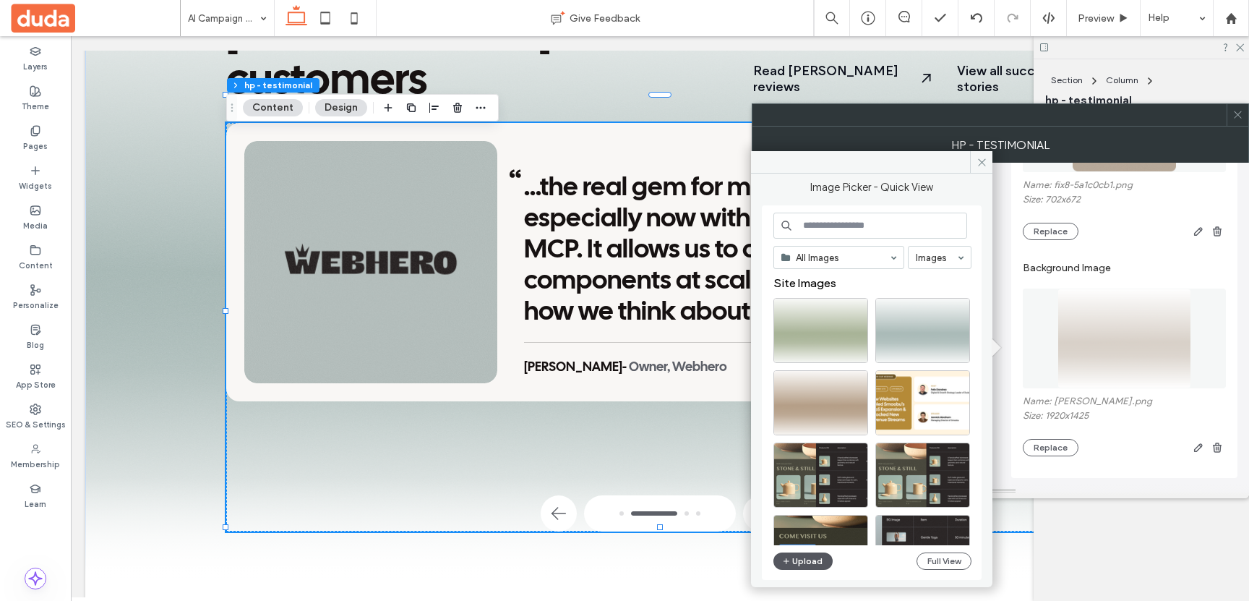
click at [794, 560] on button "Upload" at bounding box center [803, 560] width 59 height 17
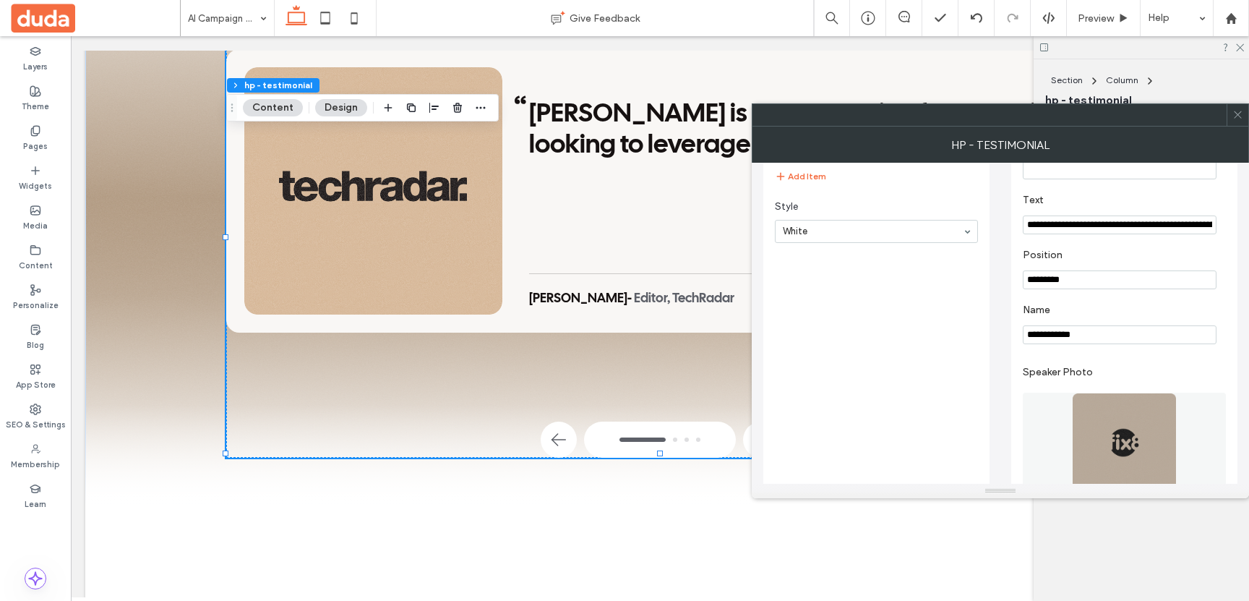
scroll to position [159, 0]
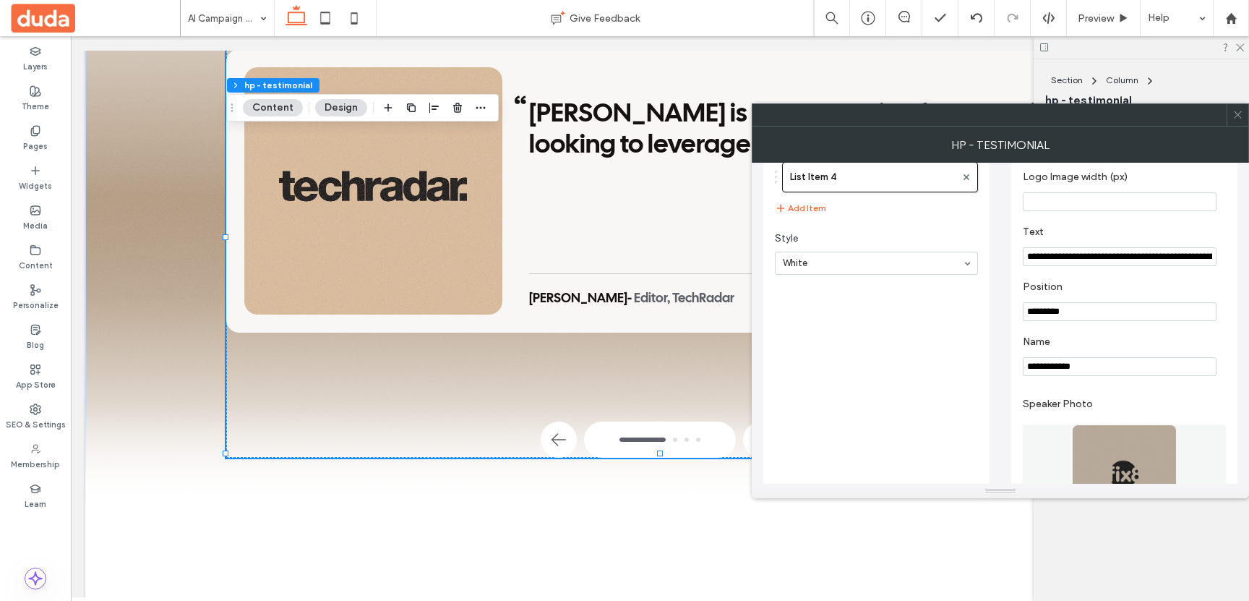
click at [1233, 115] on icon at bounding box center [1238, 114] width 11 height 11
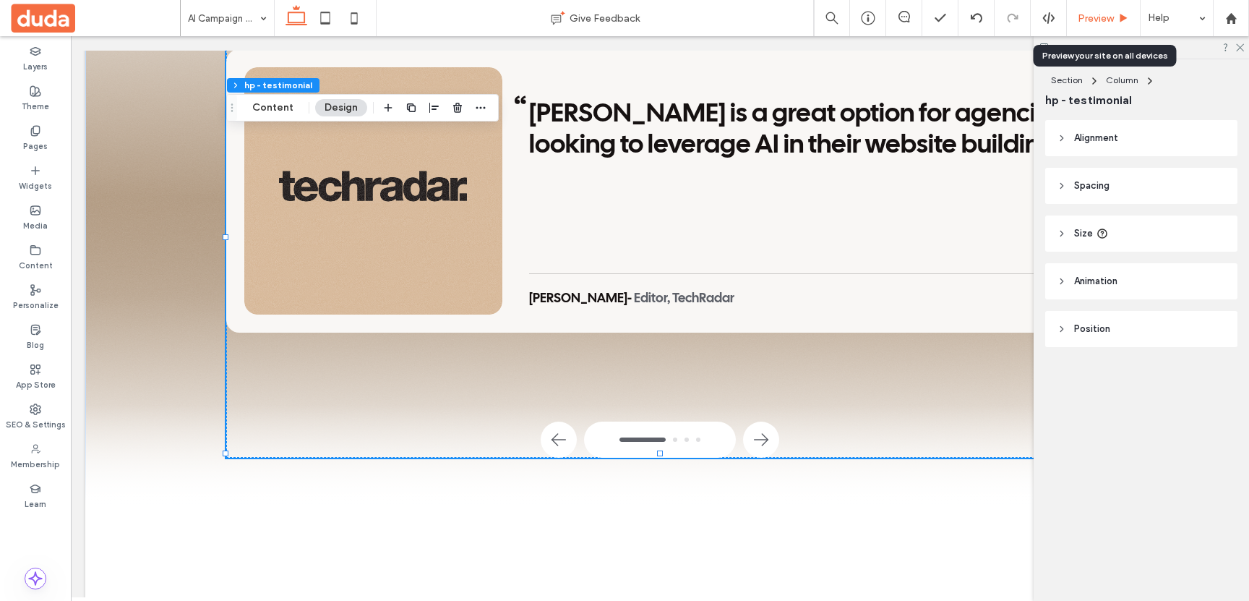
click at [1093, 25] on div "Preview" at bounding box center [1104, 18] width 74 height 36
click at [1091, 23] on span "Preview" at bounding box center [1096, 18] width 36 height 12
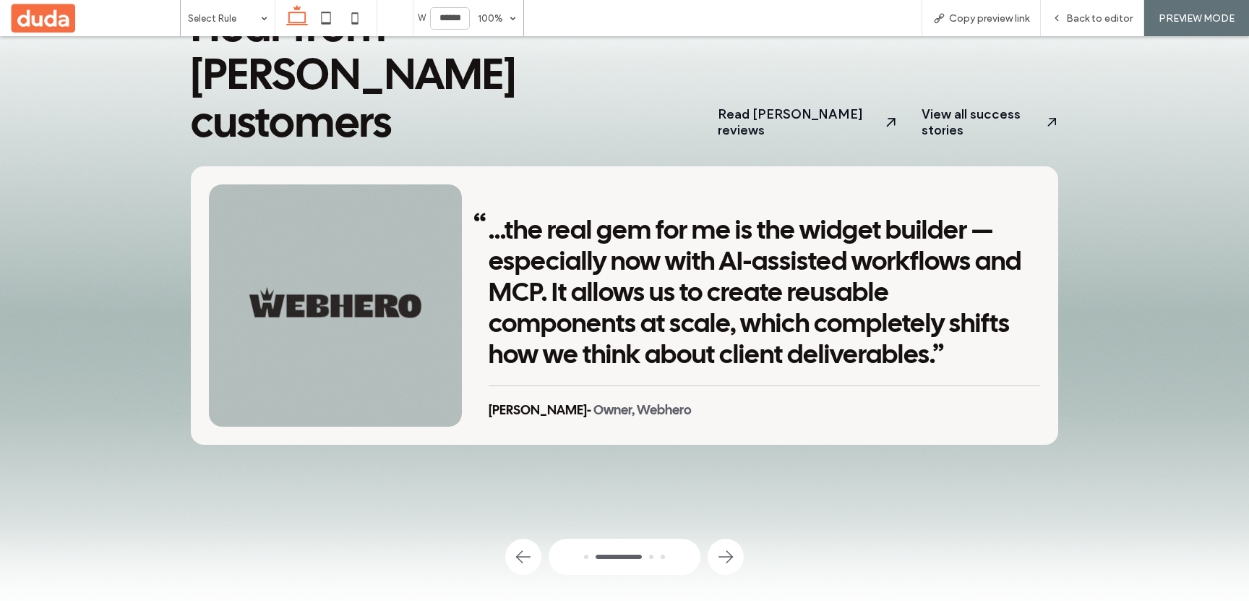
scroll to position [2730, 0]
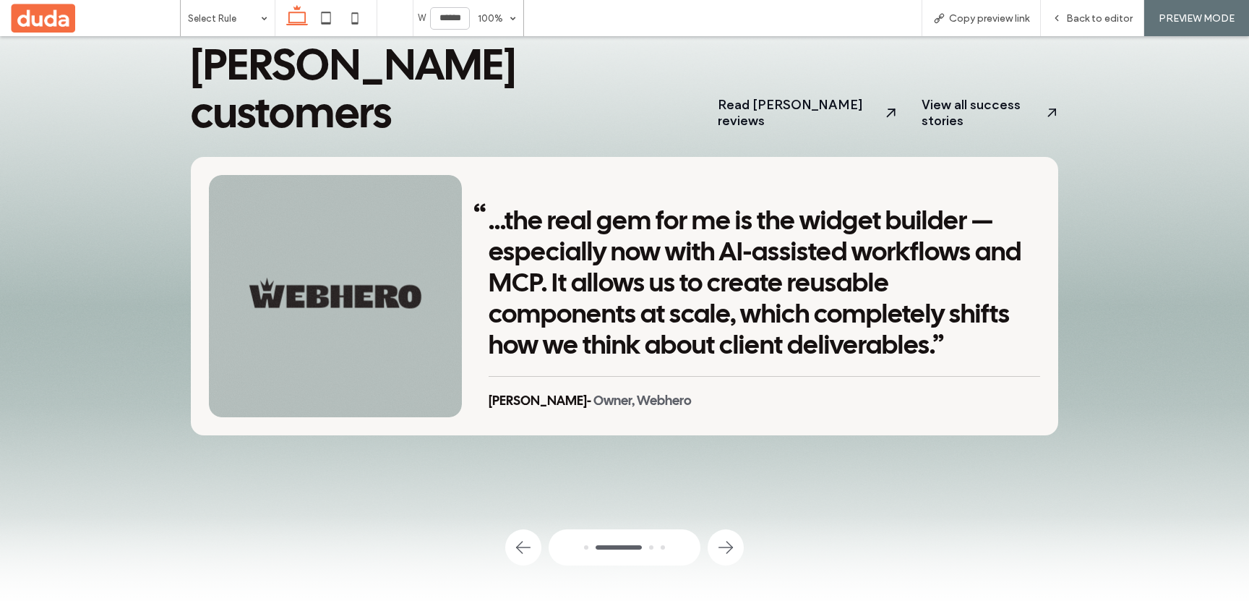
click at [515, 536] on icon "button" at bounding box center [523, 547] width 23 height 23
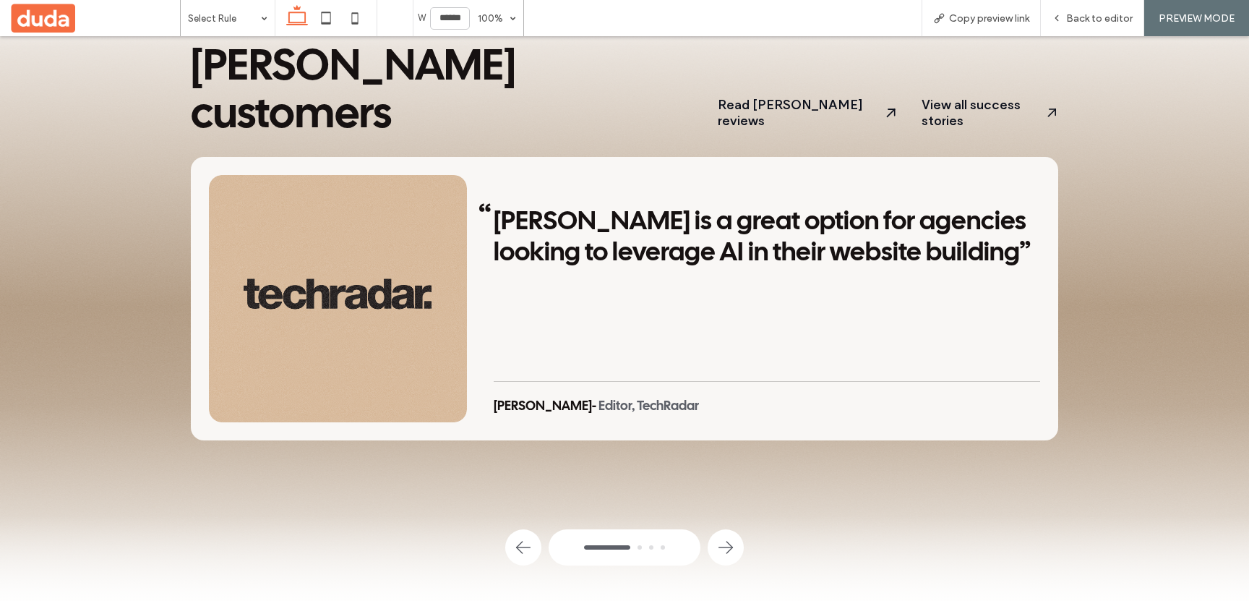
click at [515, 536] on icon "button" at bounding box center [523, 547] width 23 height 23
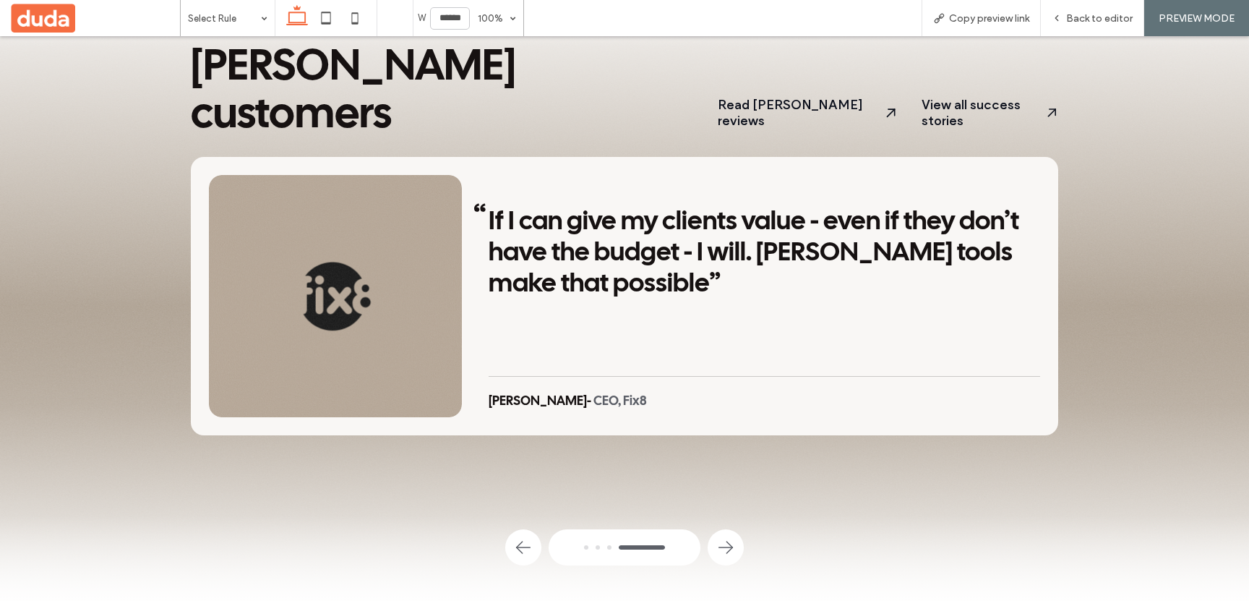
click at [515, 536] on icon "button" at bounding box center [523, 547] width 23 height 23
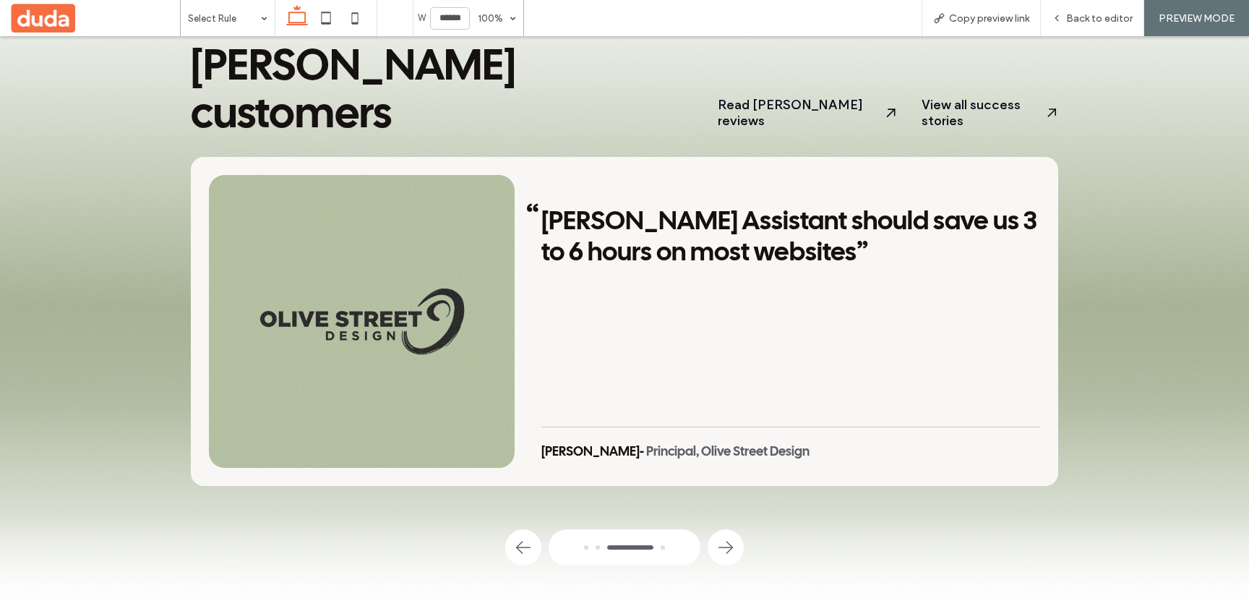
click at [515, 536] on icon "button" at bounding box center [523, 547] width 23 height 23
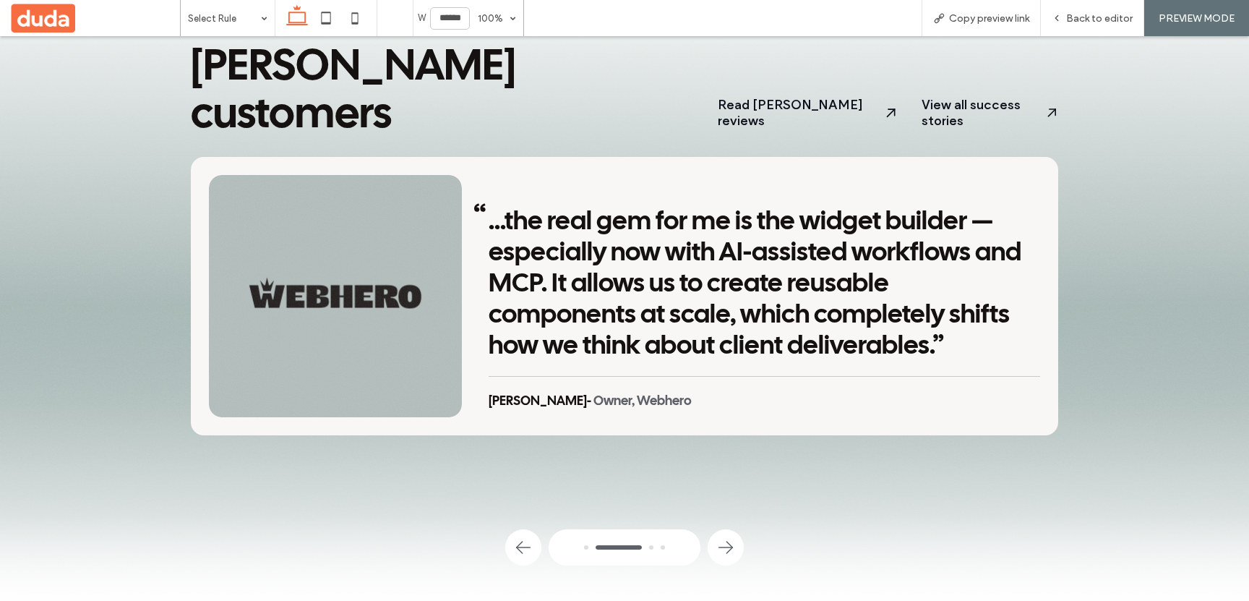
click at [729, 536] on icon "button" at bounding box center [725, 547] width 23 height 23
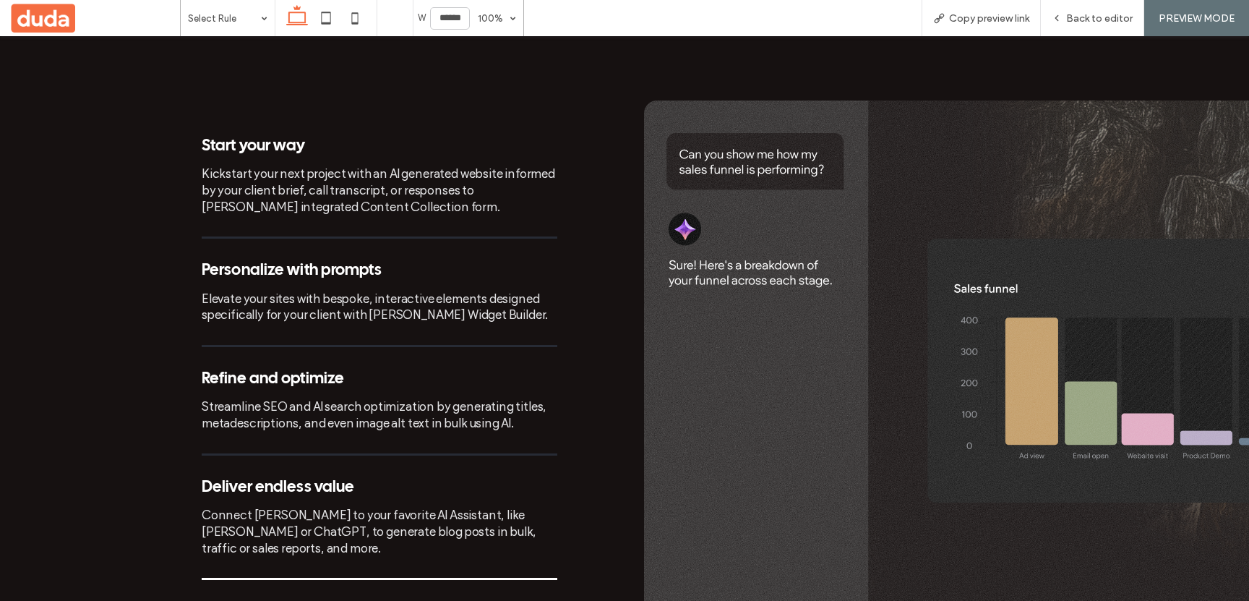
scroll to position [1274, 0]
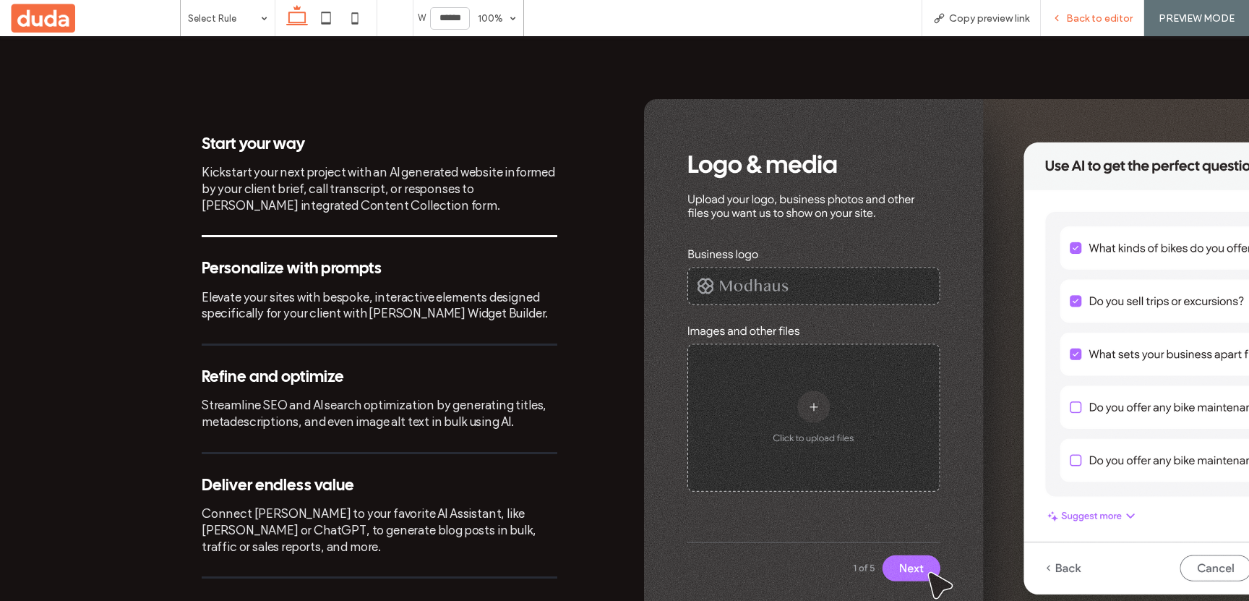
click at [1058, 11] on div "Back to editor" at bounding box center [1092, 18] width 103 height 36
click at [1069, 16] on span "Back to editor" at bounding box center [1099, 18] width 67 height 12
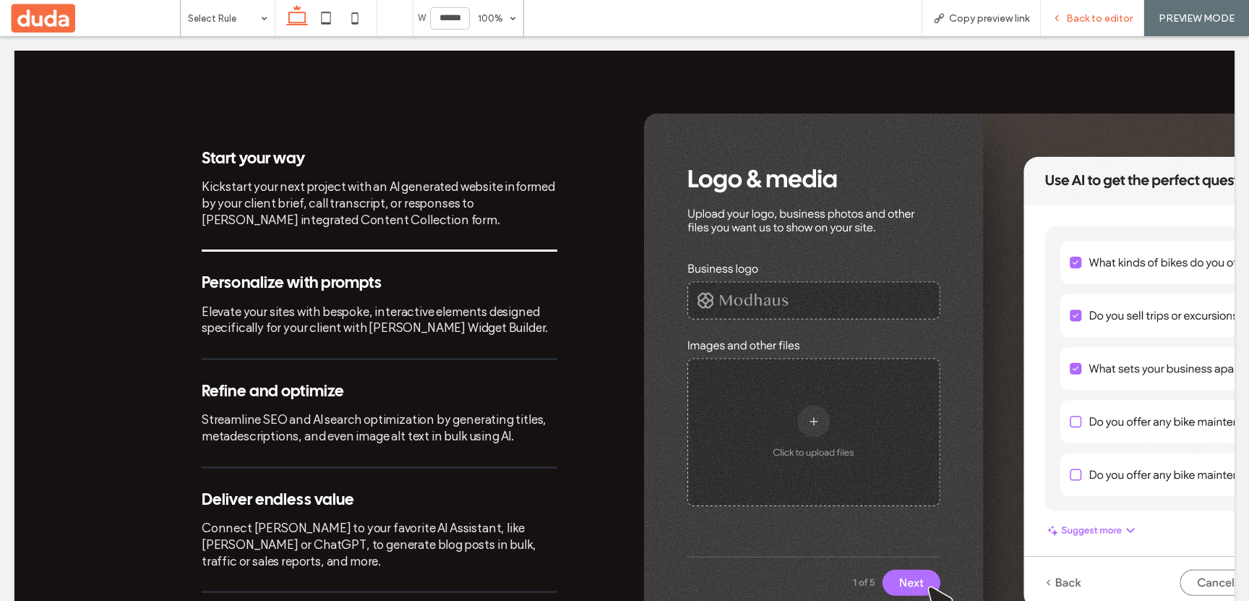
scroll to position [1288, 0]
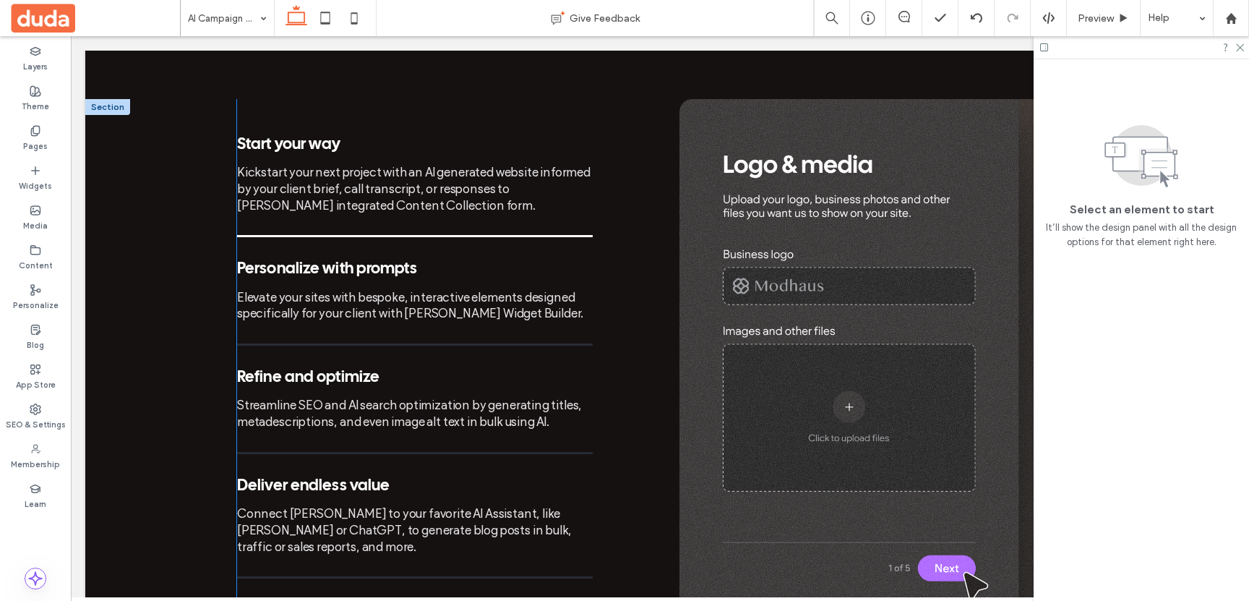
click at [454, 207] on div "Start your way Kickstart your next project with an AI generated website informe…" at bounding box center [415, 369] width 356 height 466
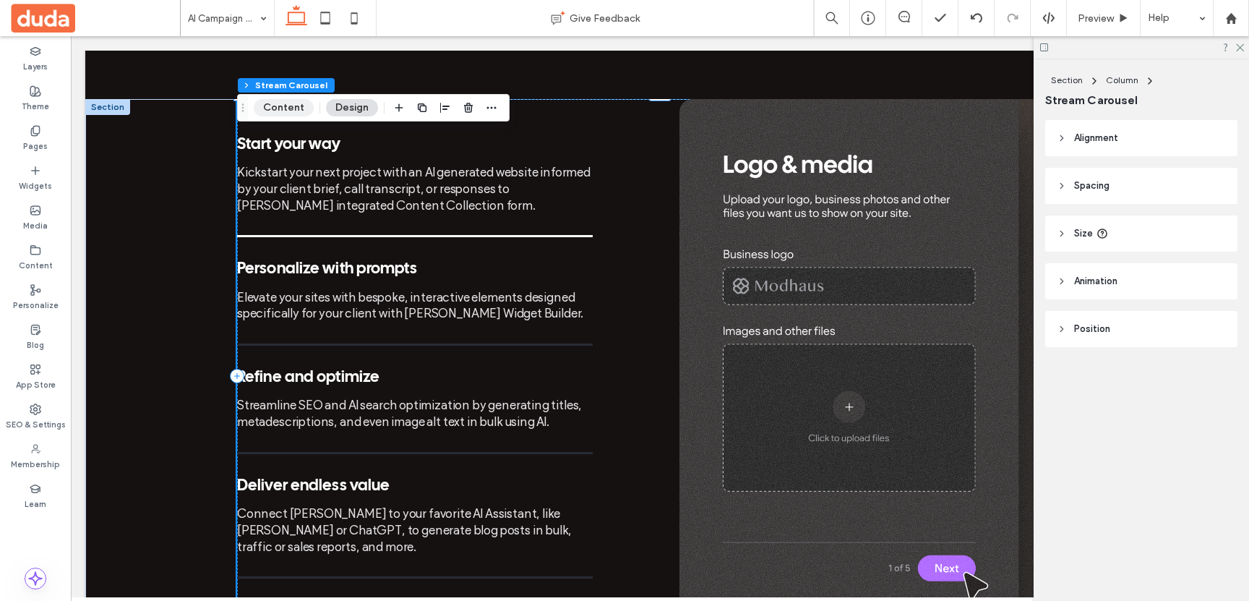
click at [280, 102] on button "Content" at bounding box center [284, 107] width 60 height 17
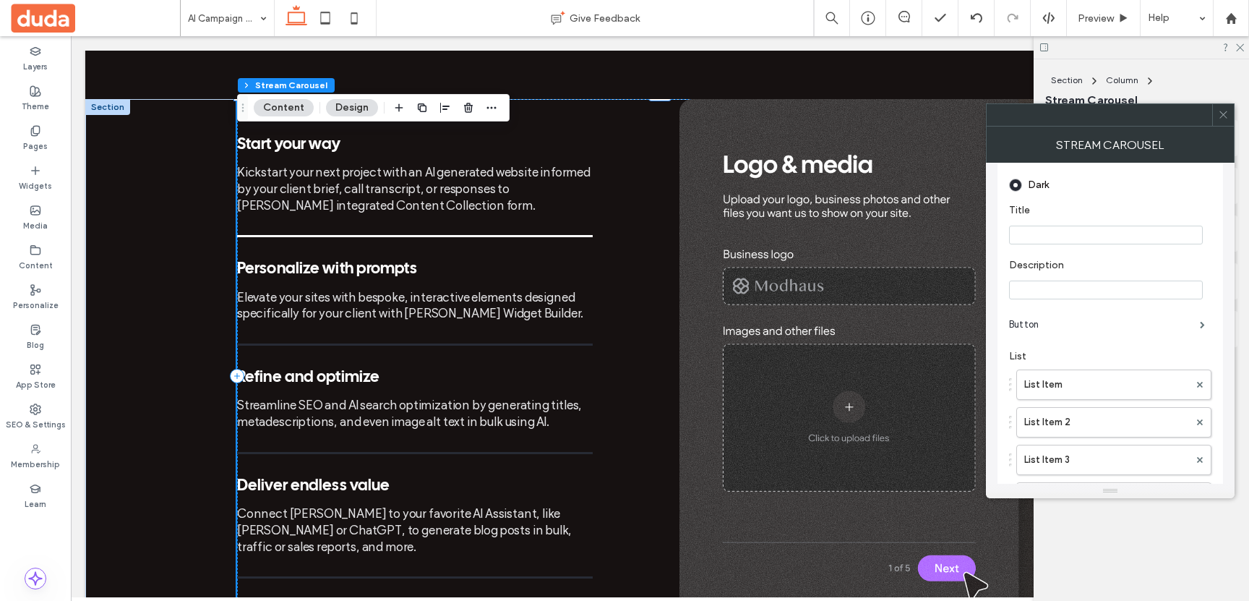
scroll to position [264, 0]
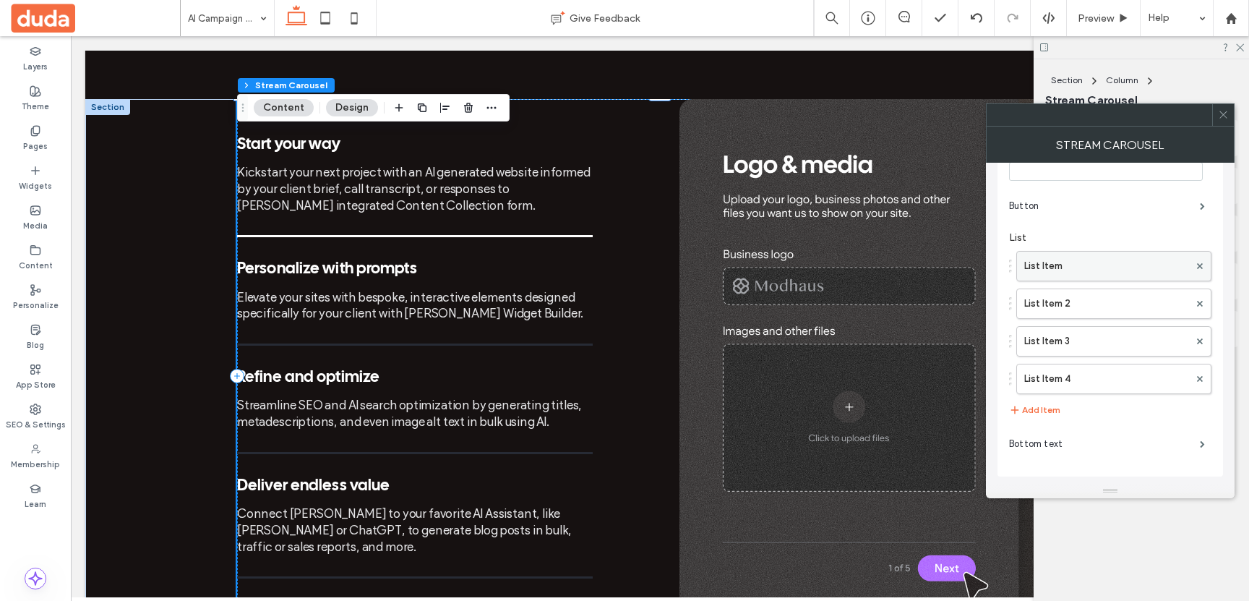
click at [1053, 262] on label "List Item" at bounding box center [1106, 266] width 165 height 29
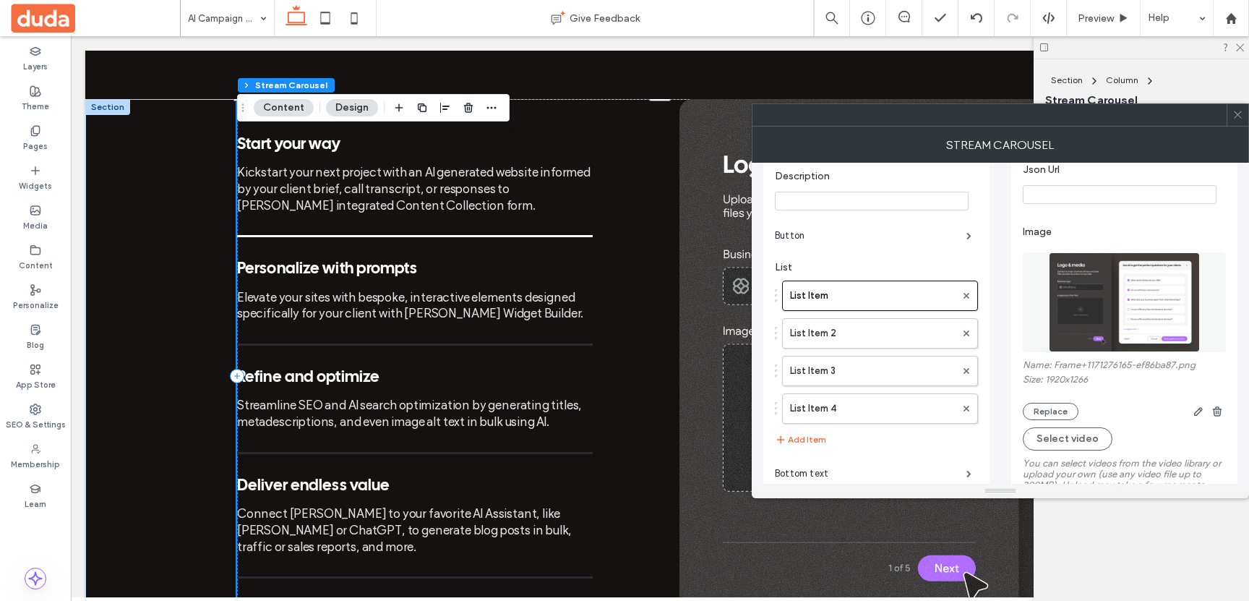
scroll to position [252, 0]
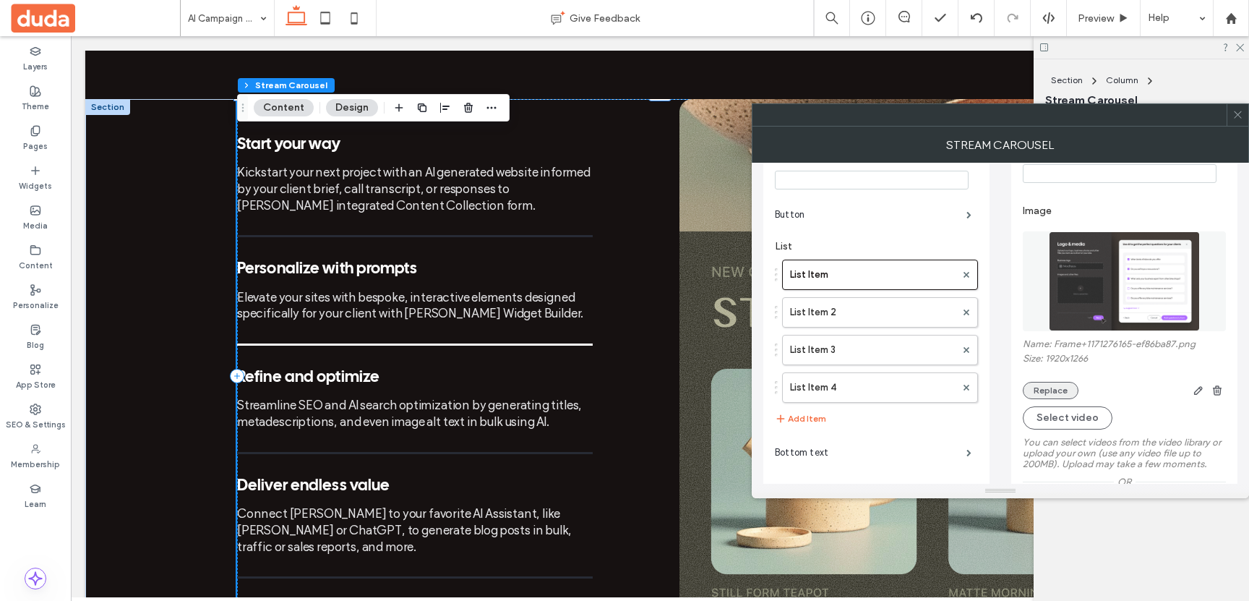
click at [1055, 399] on button "Replace" at bounding box center [1051, 390] width 56 height 17
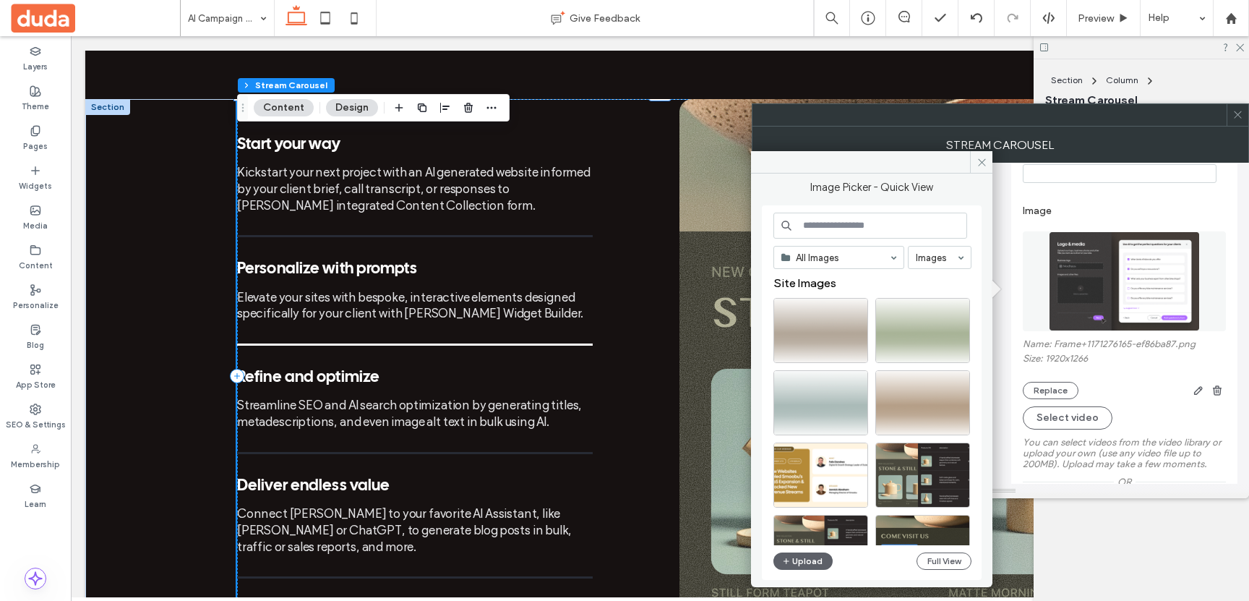
click at [807, 570] on div "All Images Images Site Images Upload Full View" at bounding box center [873, 393] width 198 height 361
click at [803, 561] on button "Upload" at bounding box center [803, 560] width 59 height 17
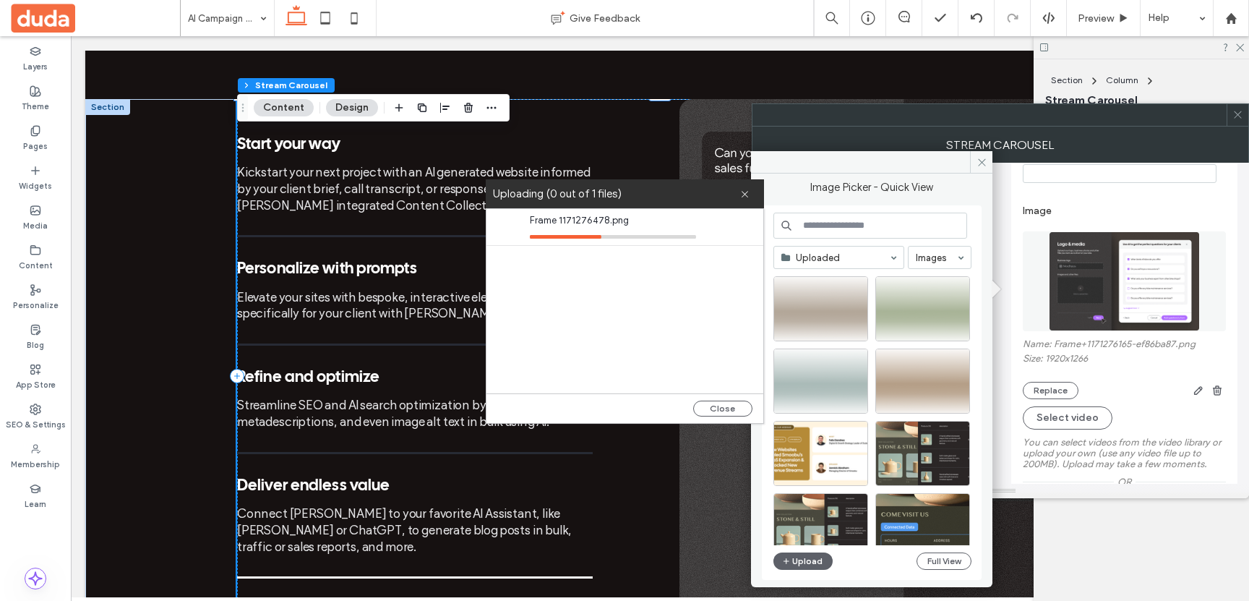
click at [1236, 111] on icon at bounding box center [1238, 114] width 11 height 11
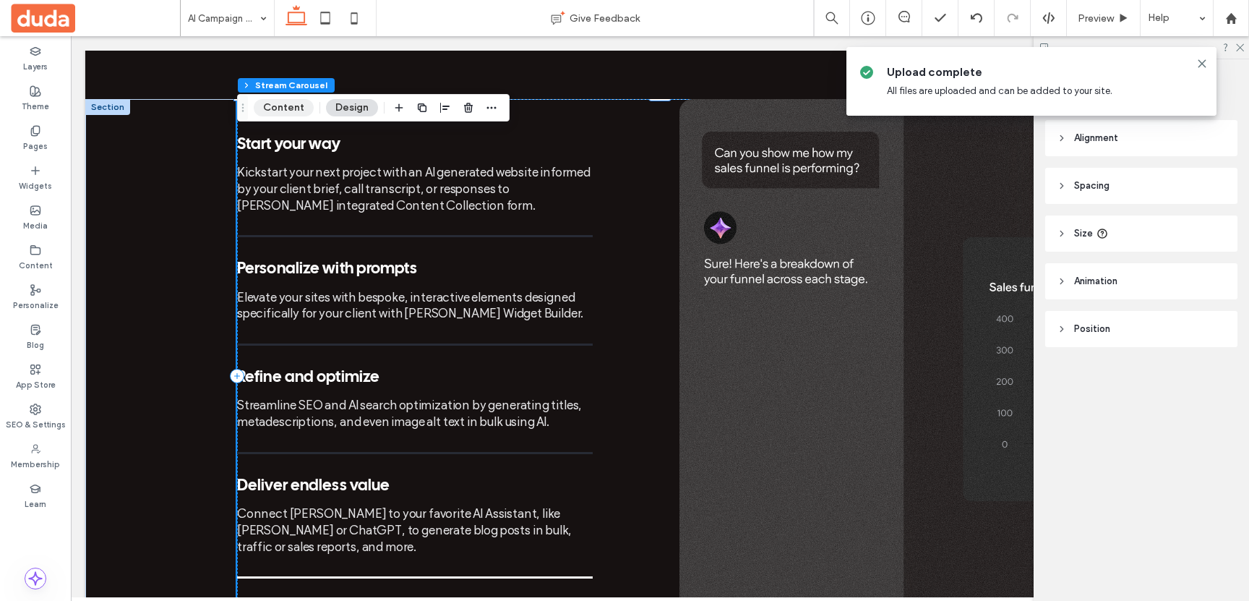
click at [307, 109] on button "Content" at bounding box center [284, 107] width 60 height 17
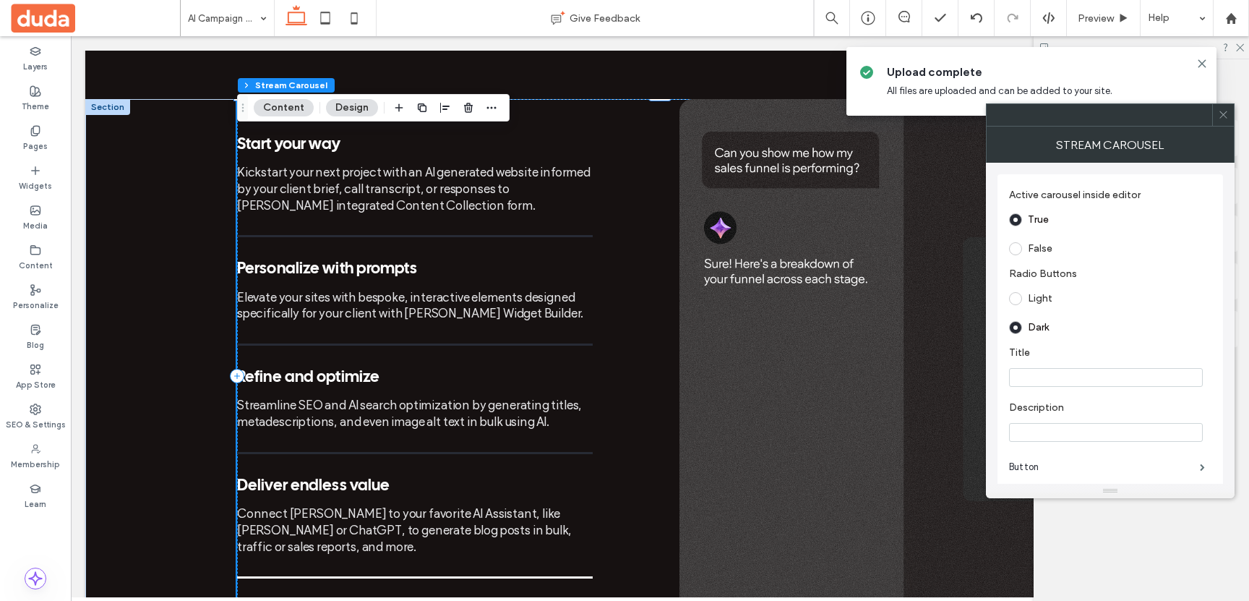
scroll to position [264, 0]
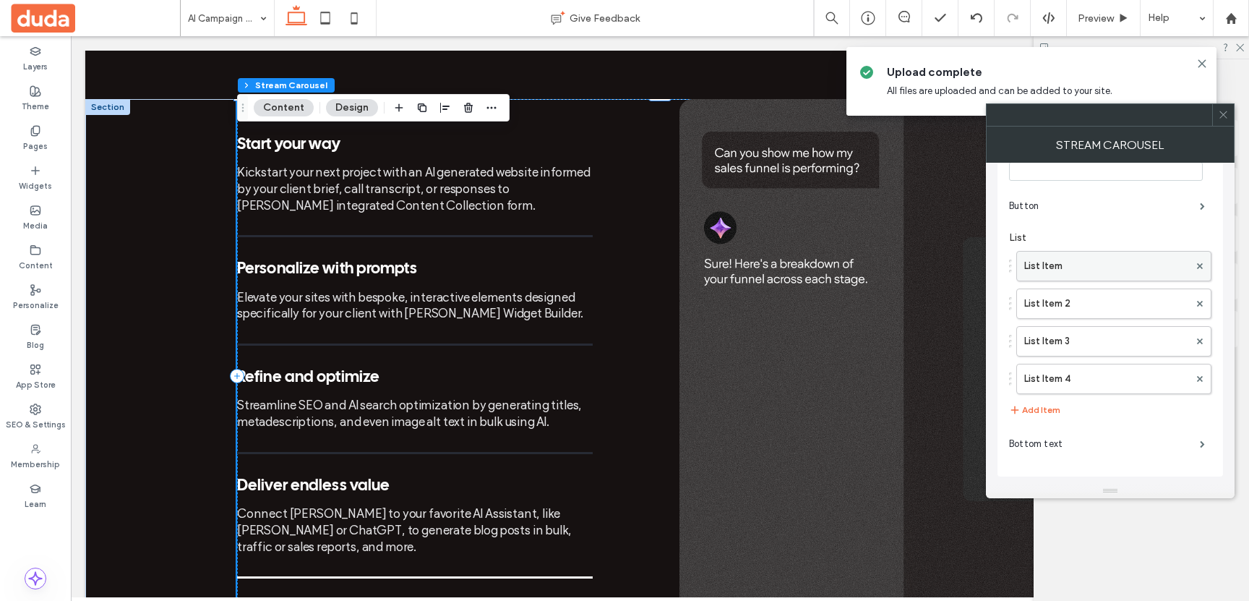
click at [1067, 265] on label "List Item" at bounding box center [1106, 266] width 165 height 29
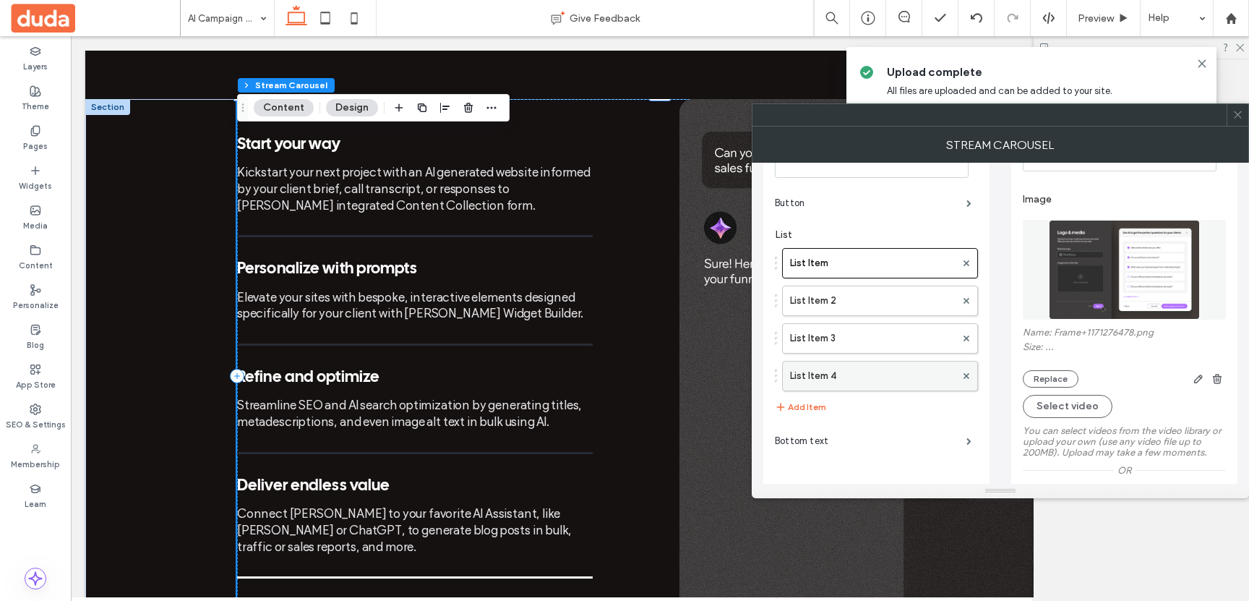
click at [900, 380] on label "List Item 4" at bounding box center [873, 375] width 166 height 29
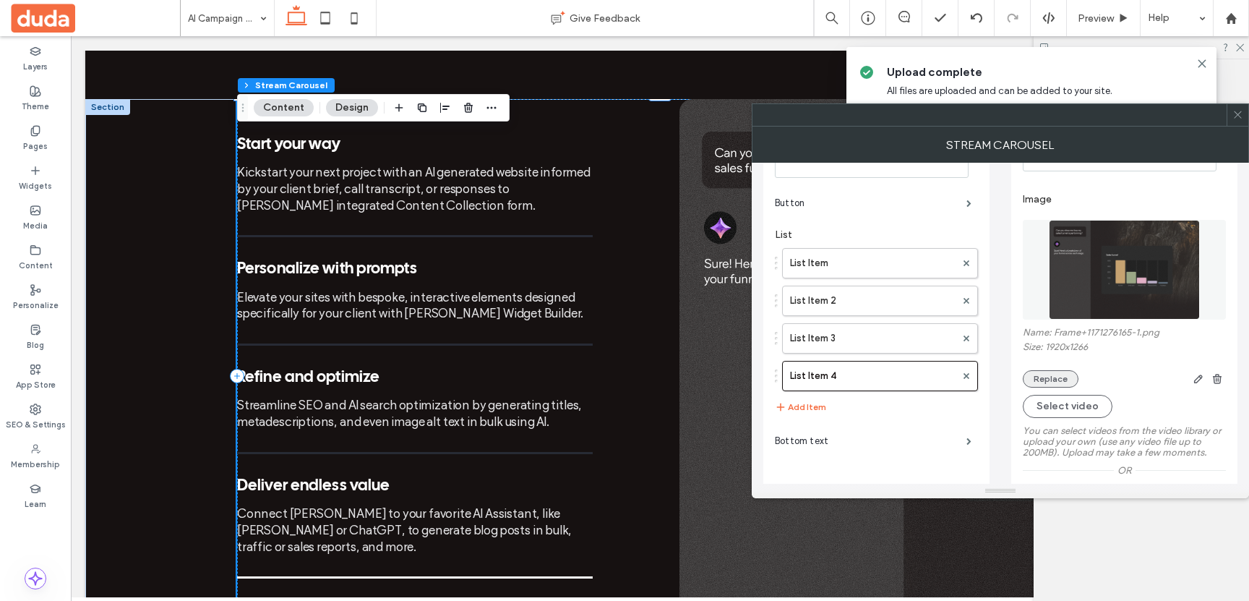
click at [1037, 387] on button "Replace" at bounding box center [1051, 378] width 56 height 17
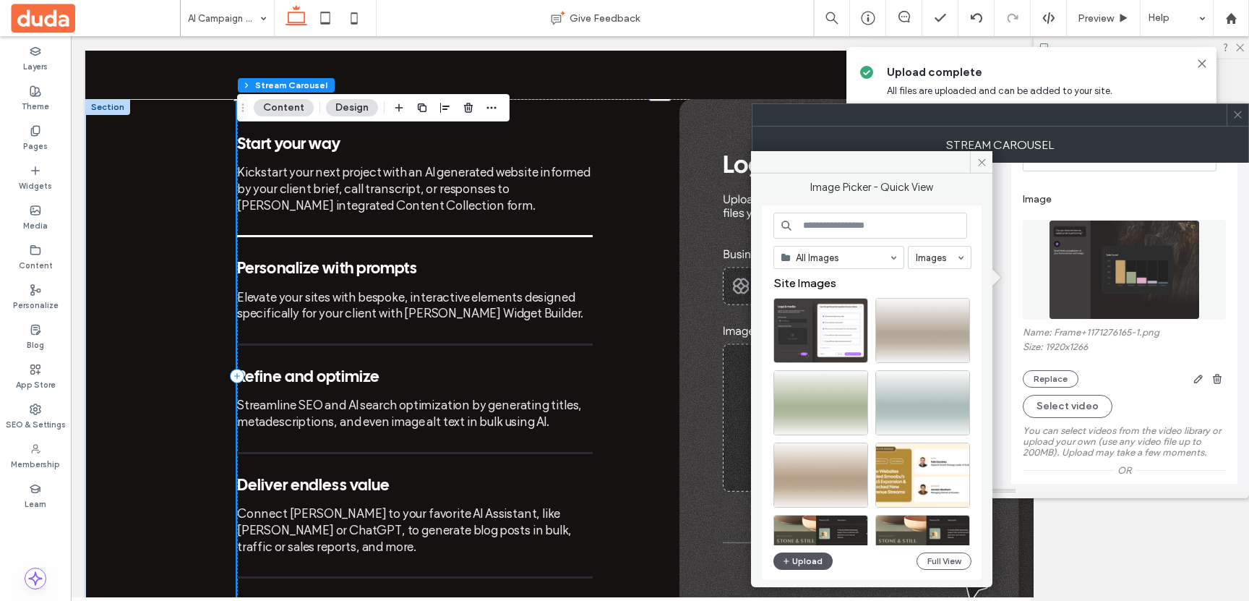
click at [805, 564] on button "Upload" at bounding box center [803, 560] width 59 height 17
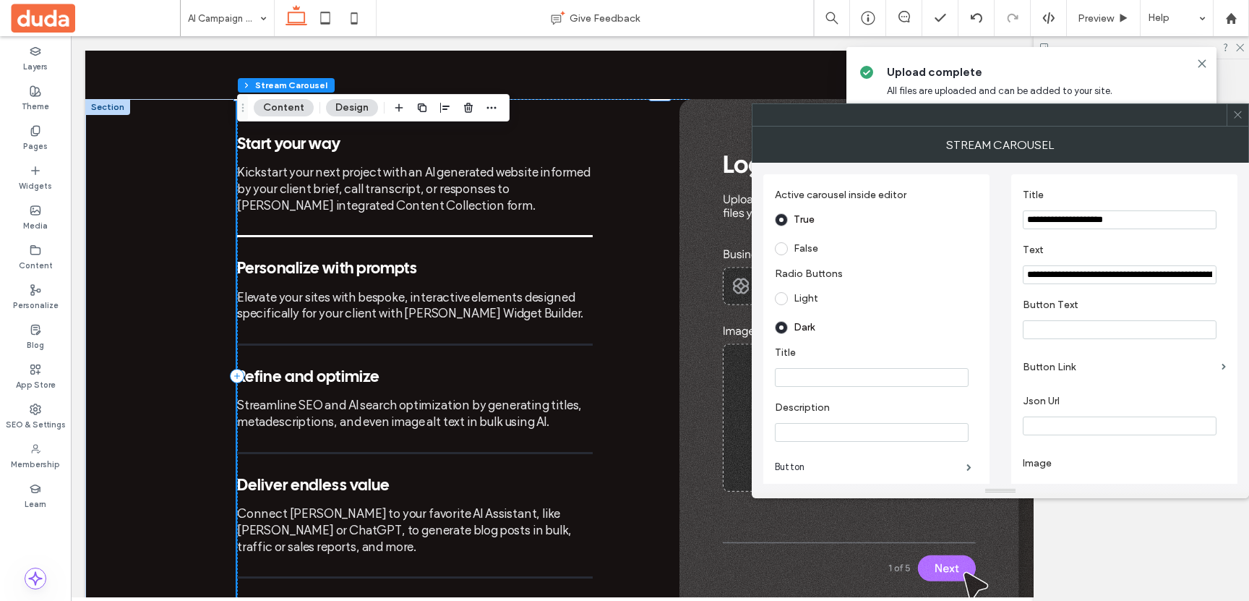
scroll to position [344, 0]
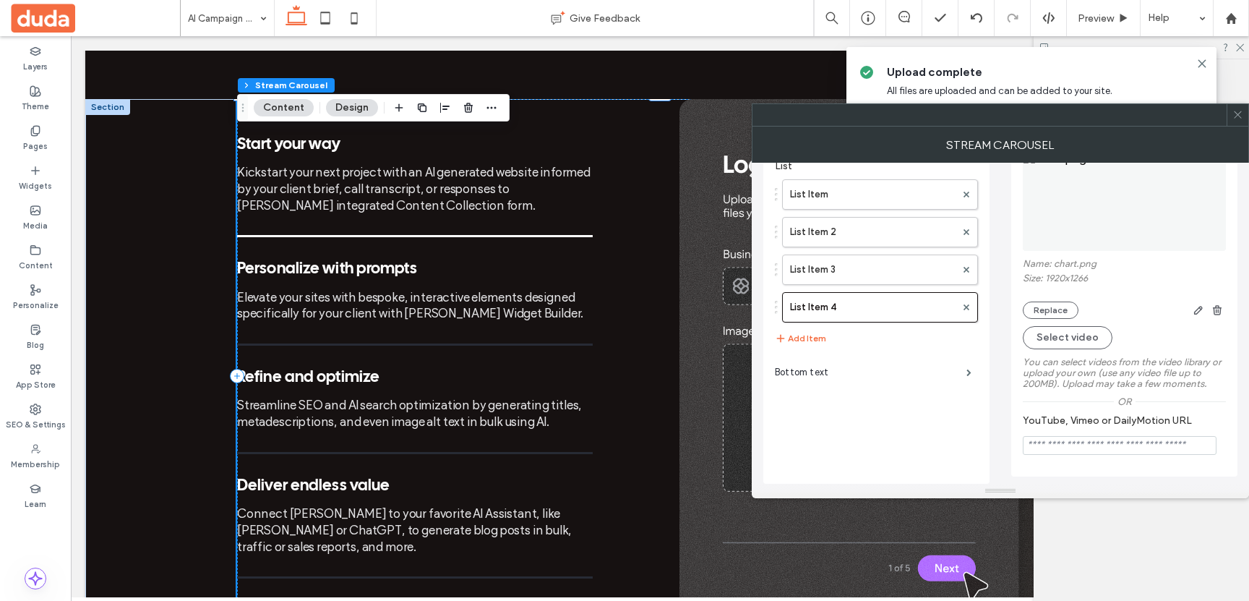
click at [1233, 112] on icon at bounding box center [1238, 114] width 11 height 11
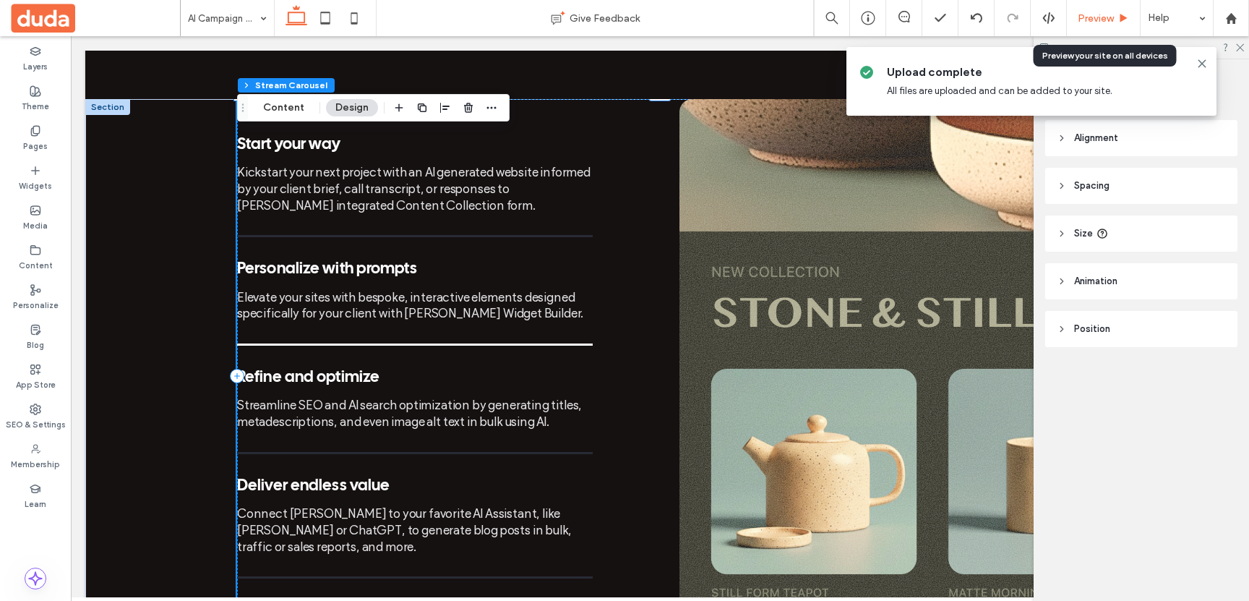
click at [1088, 14] on span "Preview" at bounding box center [1096, 18] width 36 height 12
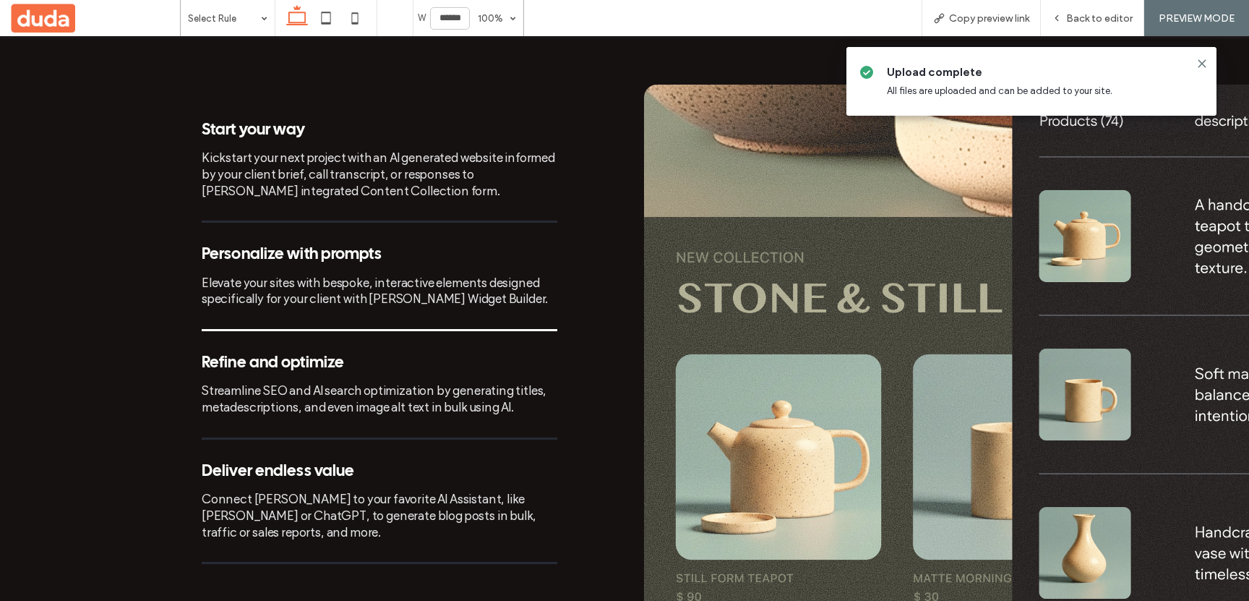
scroll to position [1274, 0]
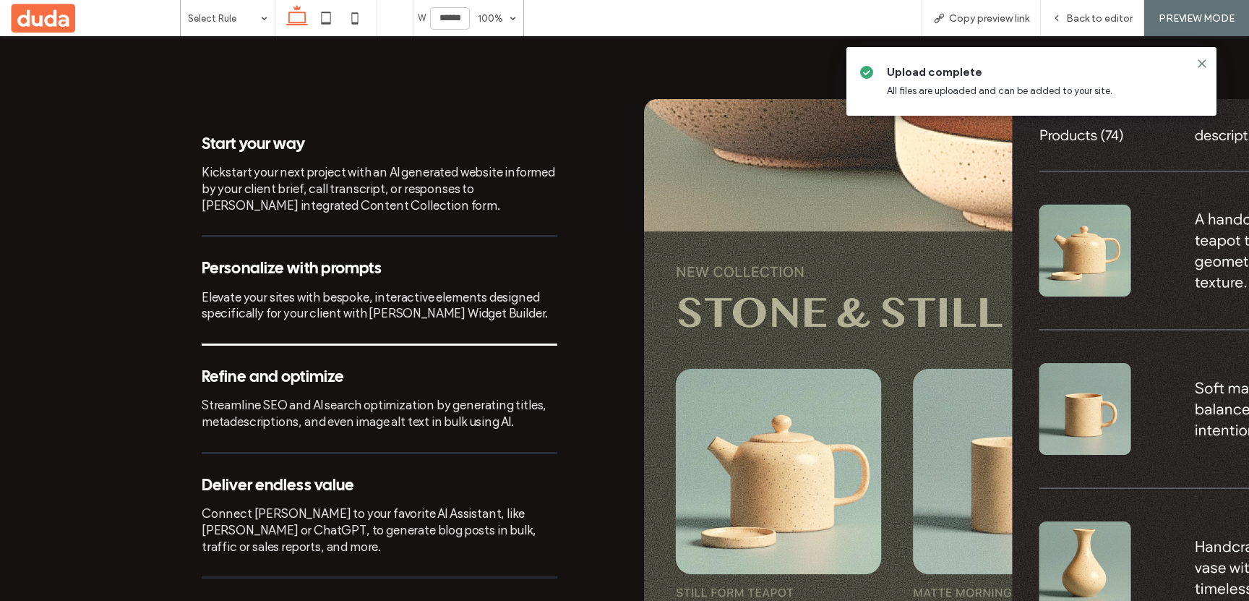
click at [387, 505] on div "Connect Duda to your favorite AI Assistant, like Claude or ChatGPT, to generate…" at bounding box center [380, 529] width 356 height 49
click at [395, 507] on div "Connect Duda to your favorite AI Assistant, like Claude or ChatGPT, to generate…" at bounding box center [380, 529] width 356 height 49
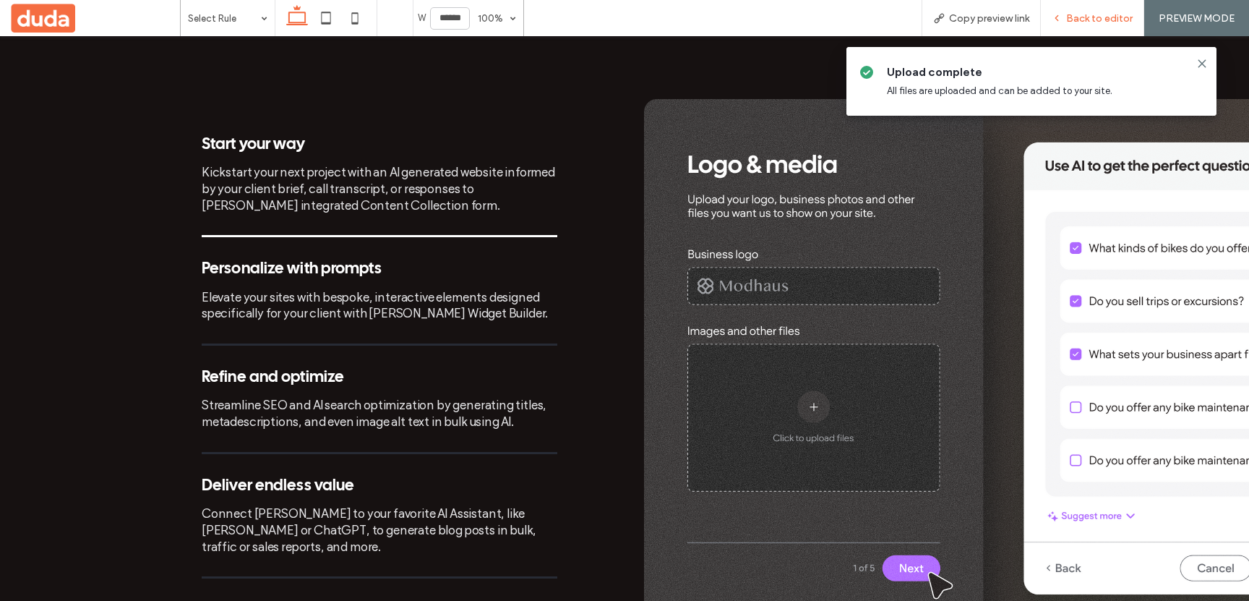
click at [1097, 20] on span "Back to editor" at bounding box center [1099, 18] width 67 height 12
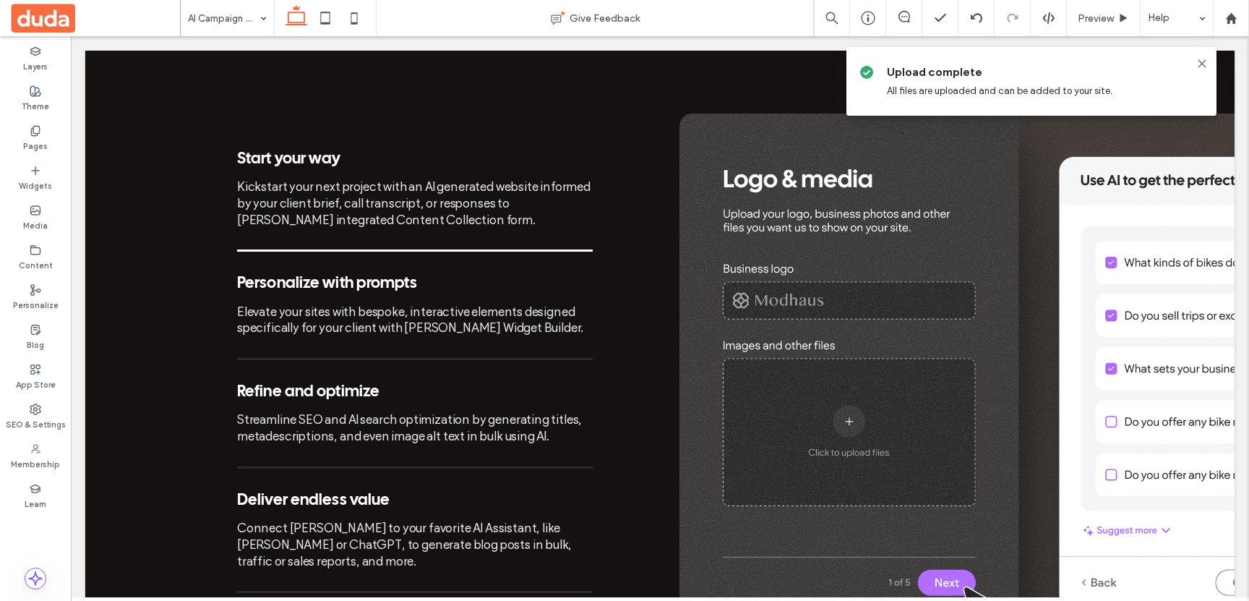
scroll to position [1288, 0]
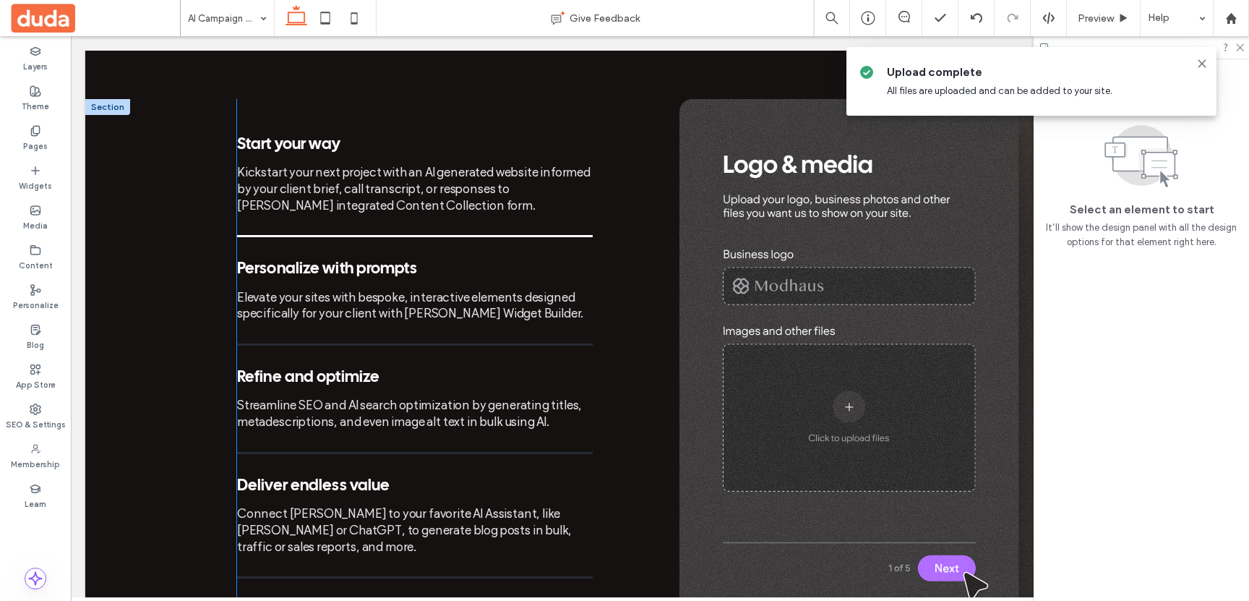
click at [338, 320] on div "Start your way Kickstart your next project with an AI generated website informe…" at bounding box center [415, 369] width 356 height 466
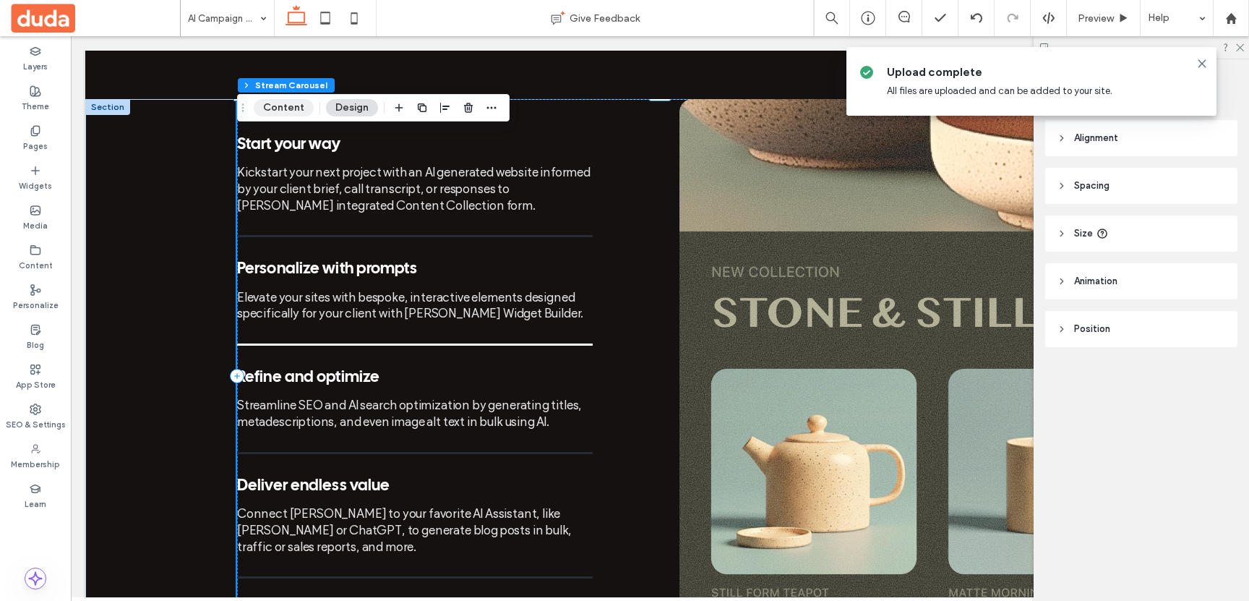
click at [289, 102] on button "Content" at bounding box center [284, 107] width 60 height 17
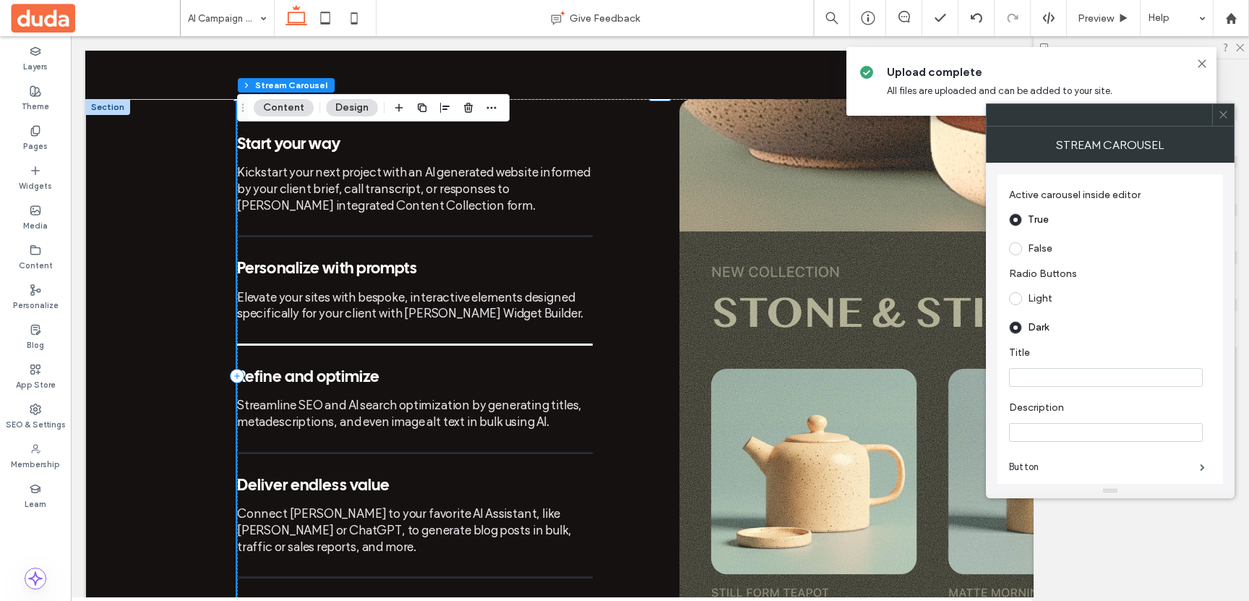
scroll to position [264, 0]
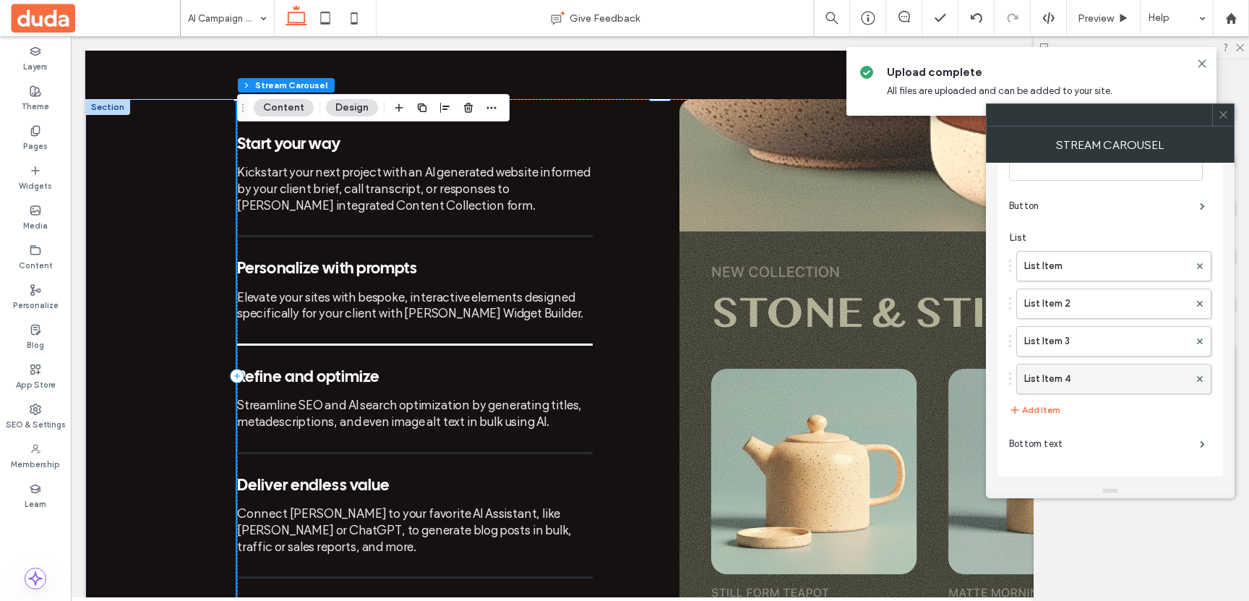
click at [1051, 390] on label "List Item 4" at bounding box center [1106, 378] width 165 height 29
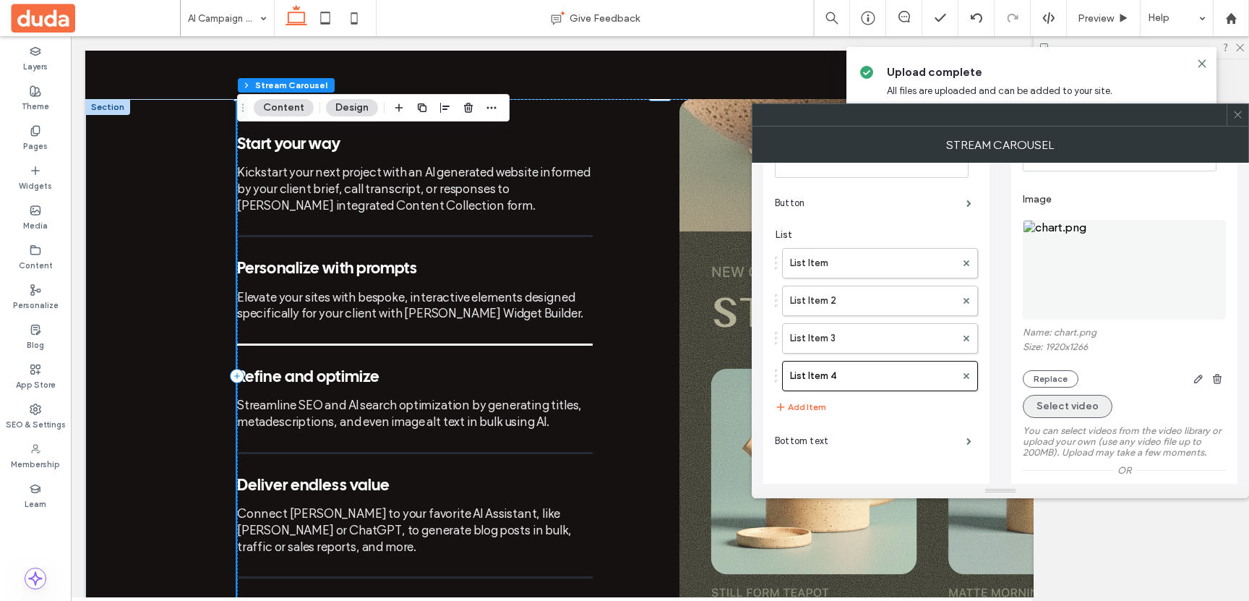
click at [1053, 409] on button "Select video" at bounding box center [1068, 406] width 90 height 23
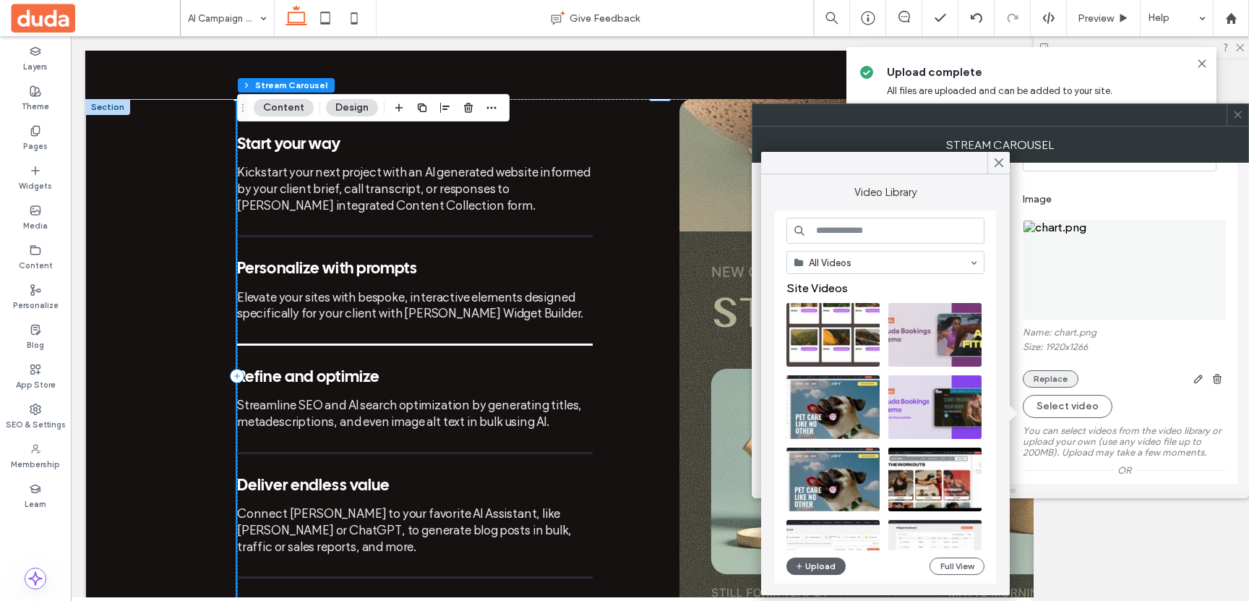
click at [1053, 385] on button "Replace" at bounding box center [1051, 378] width 56 height 17
click at [803, 566] on span "button" at bounding box center [800, 566] width 10 height 16
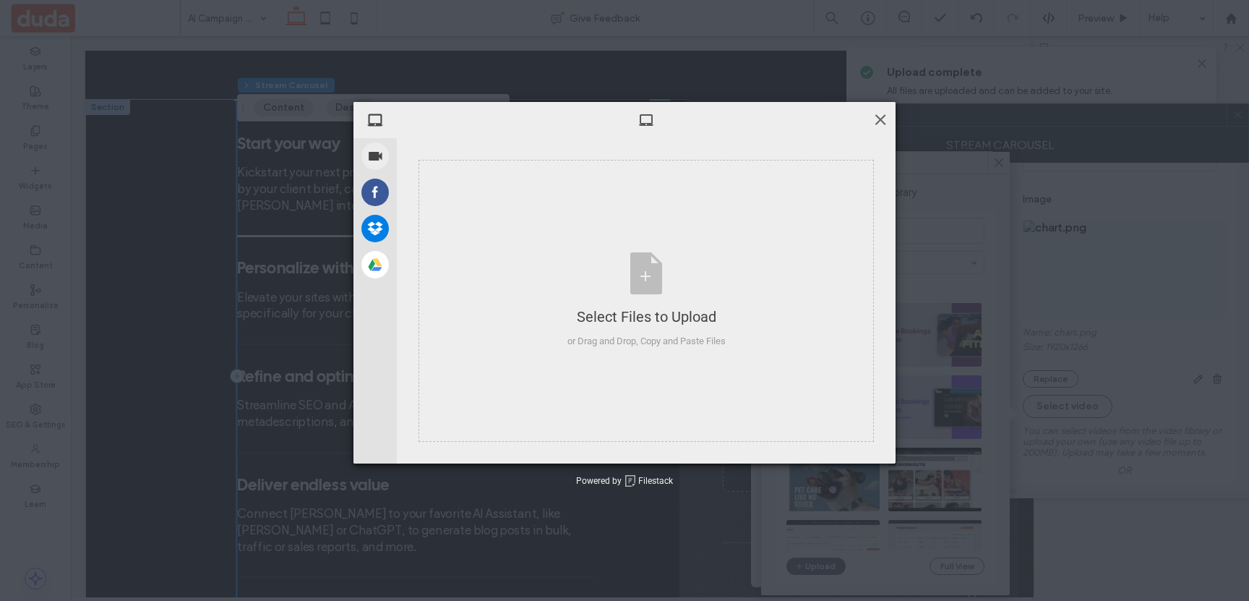
click at [873, 113] on span at bounding box center [881, 119] width 16 height 16
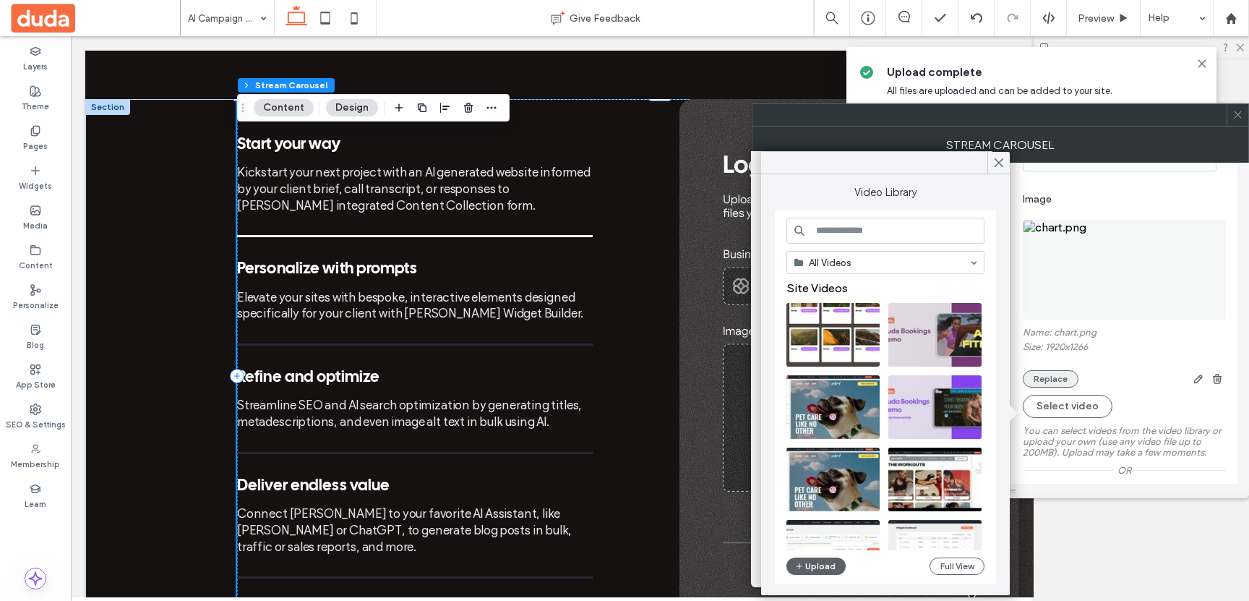
click at [1042, 386] on button "Replace" at bounding box center [1051, 378] width 56 height 17
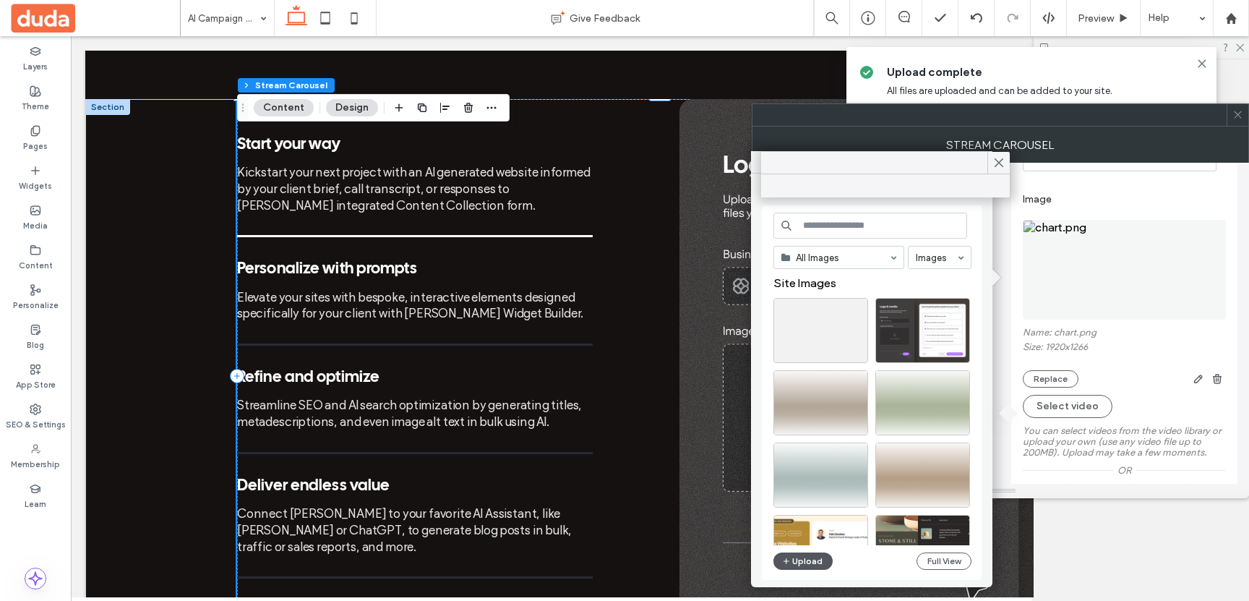
click at [799, 560] on button "Upload" at bounding box center [803, 560] width 59 height 17
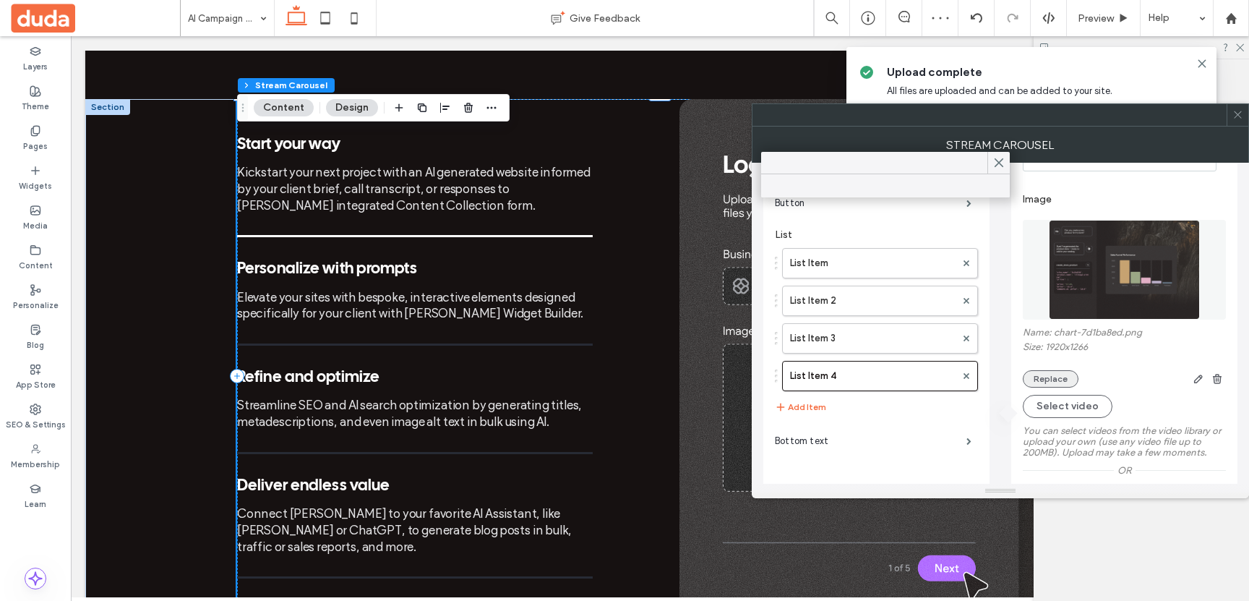
click at [1048, 381] on button "Replace" at bounding box center [1051, 378] width 56 height 17
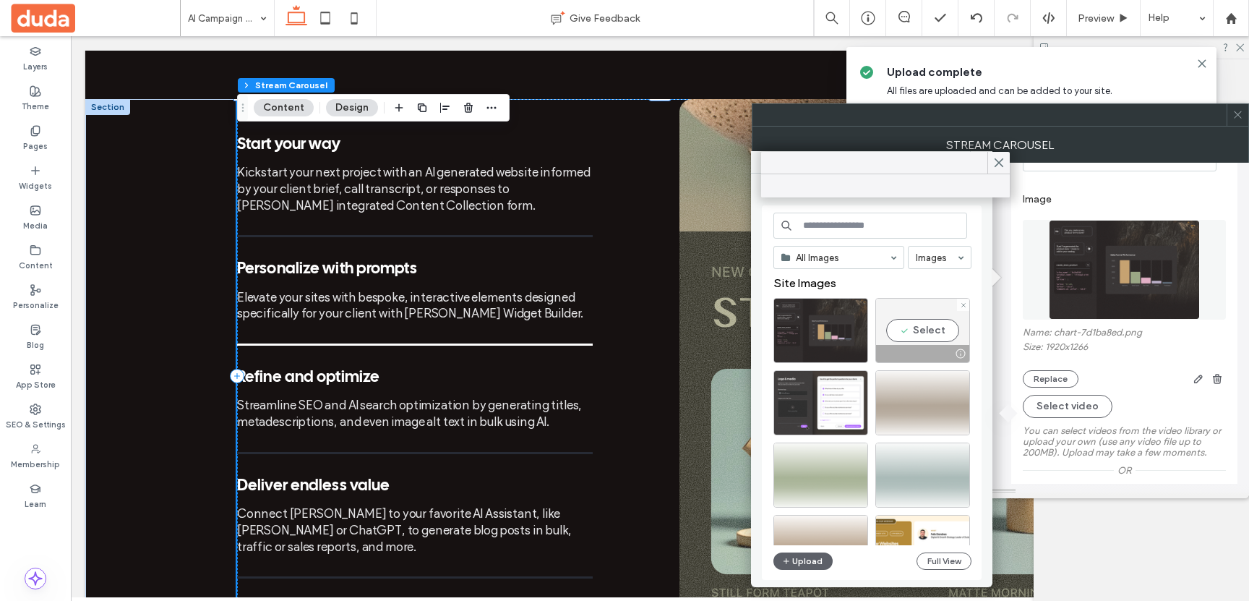
click at [966, 304] on div at bounding box center [963, 305] width 12 height 12
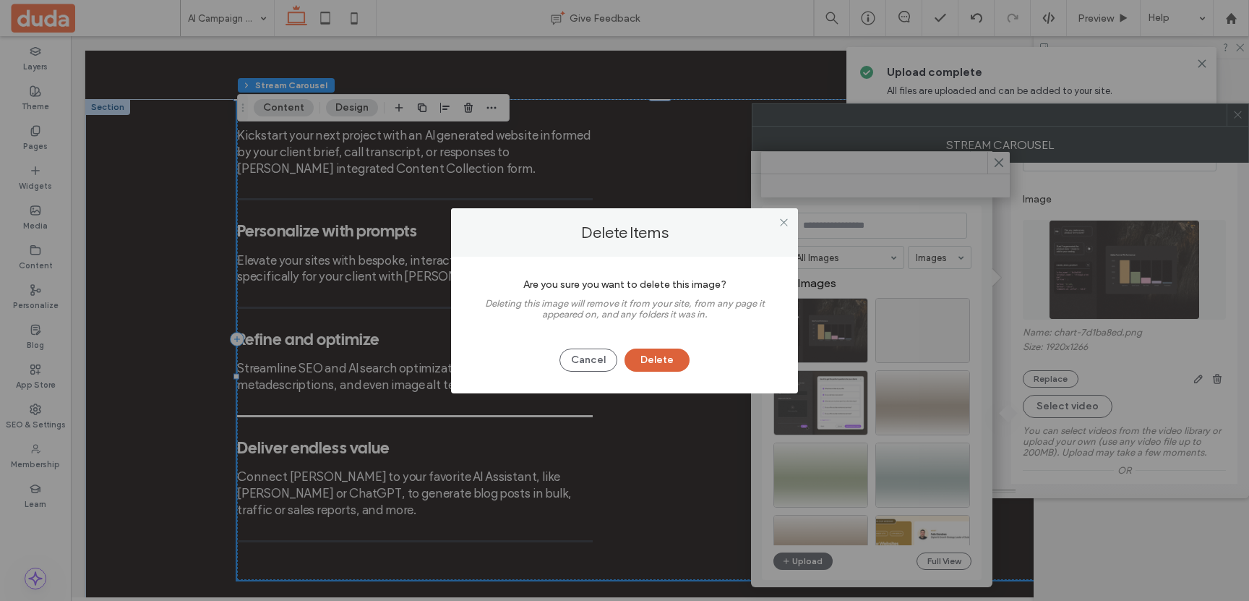
click at [673, 358] on button "Delete" at bounding box center [657, 359] width 65 height 23
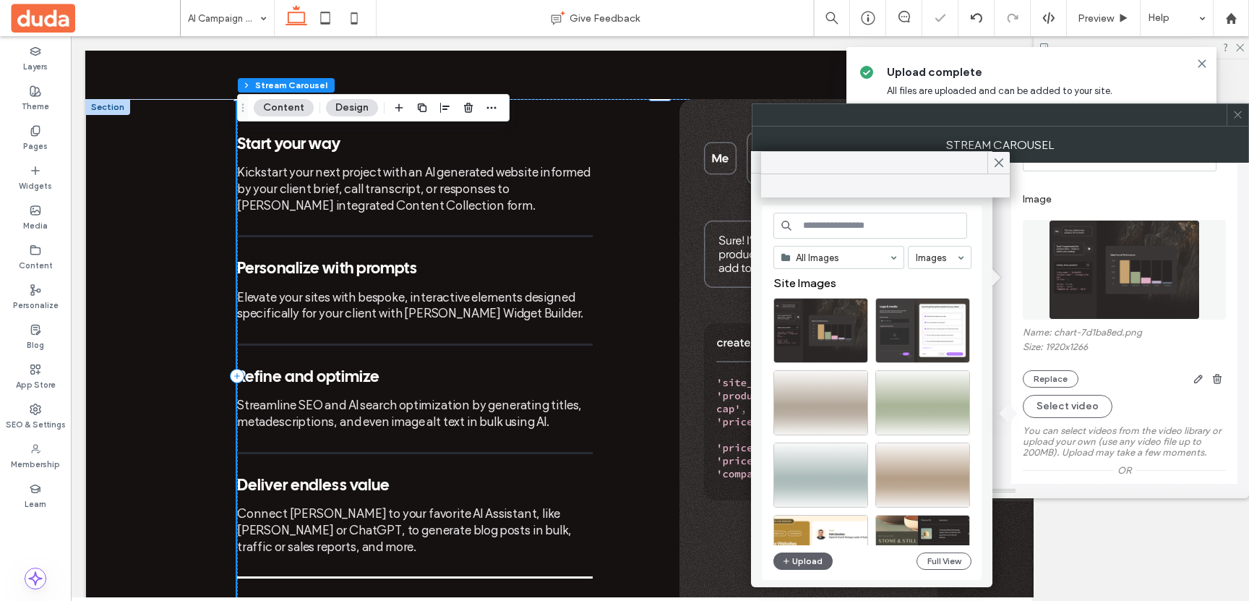
click at [1241, 113] on icon at bounding box center [1238, 114] width 11 height 11
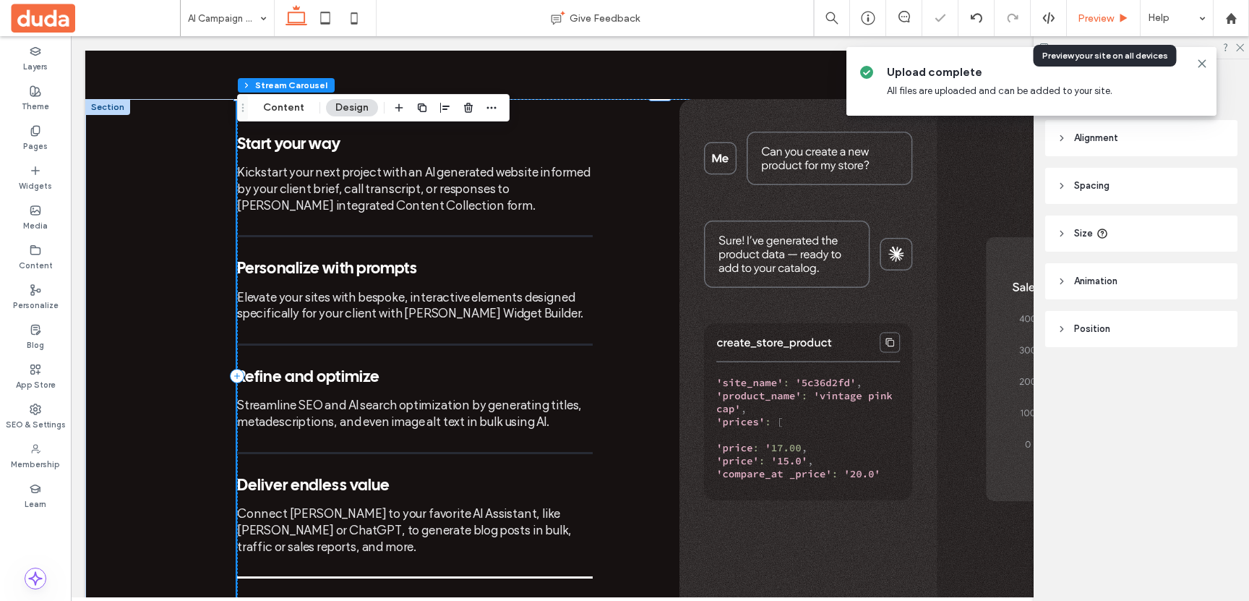
click at [1095, 17] on span "Preview" at bounding box center [1096, 18] width 36 height 12
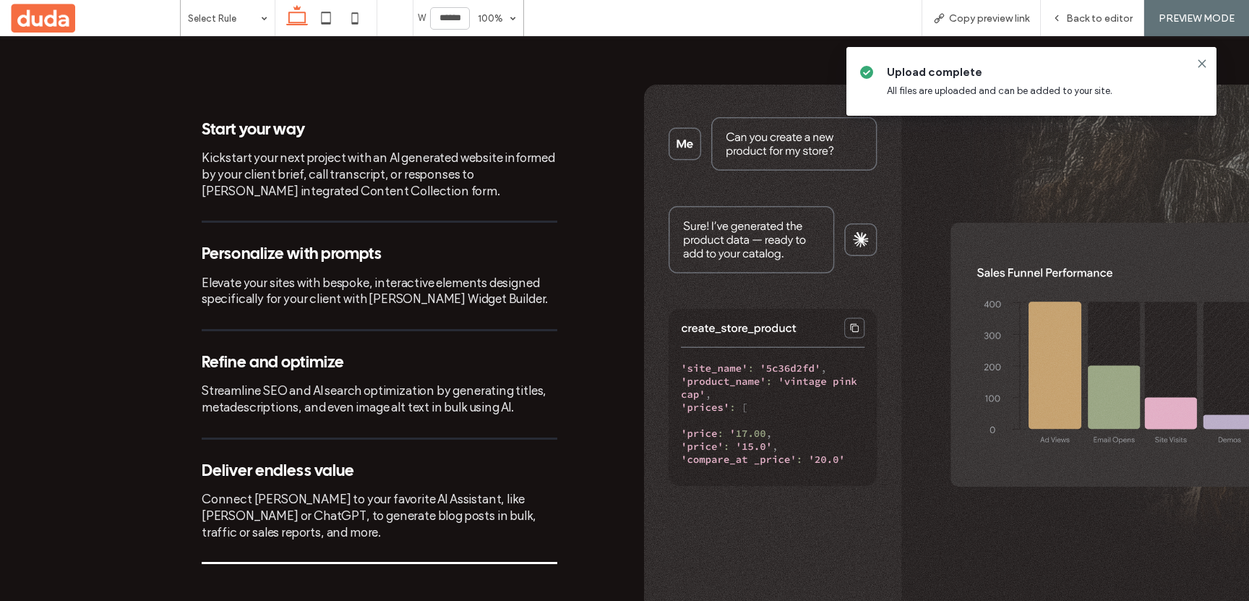
scroll to position [1274, 0]
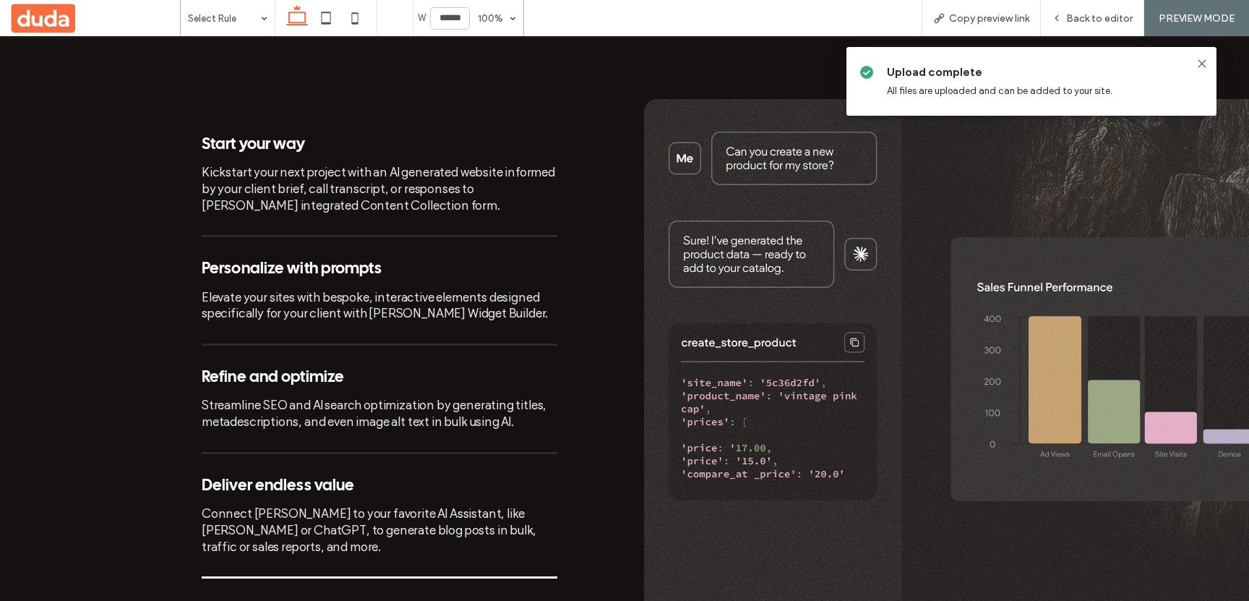
click at [395, 505] on div "Connect Duda to your favorite AI Assistant, like Claude or ChatGPT, to generate…" at bounding box center [380, 529] width 356 height 49
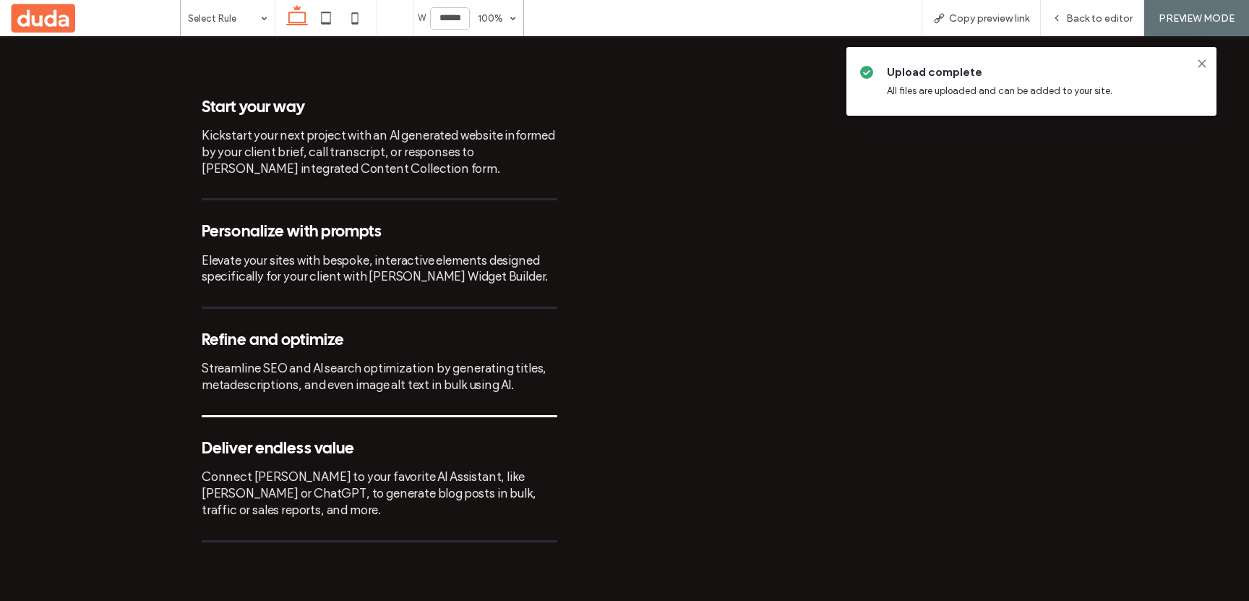
click at [403, 352] on div "Refine and optimize Streamline SEO and AI search optimization by generating tit…" at bounding box center [380, 374] width 356 height 85
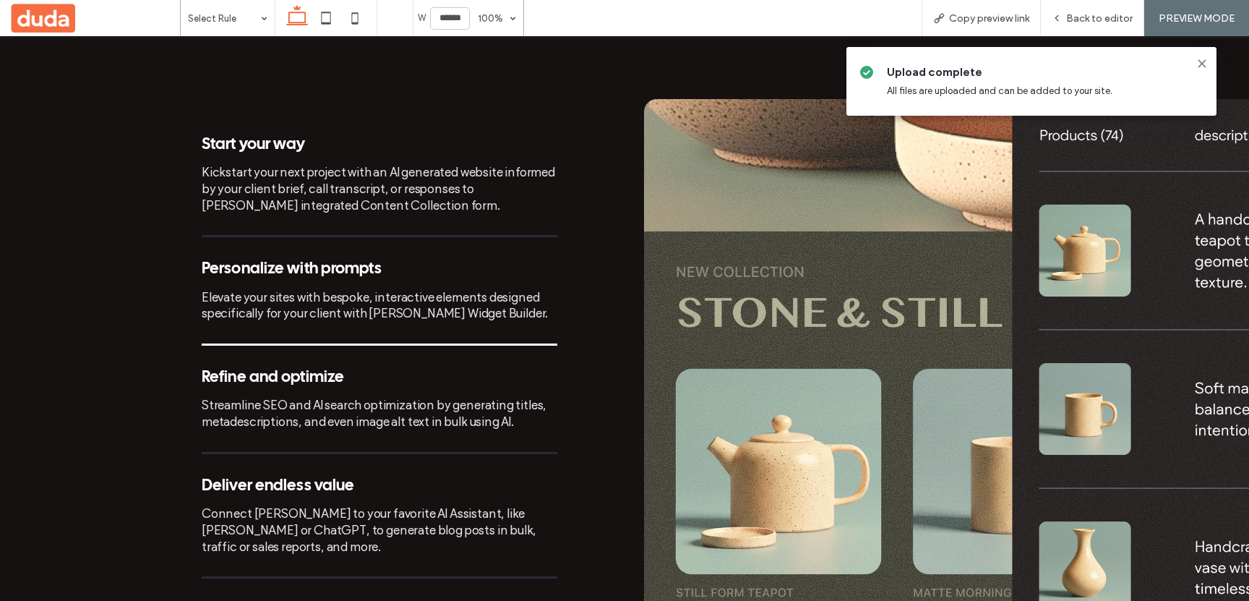
click at [407, 289] on div "Elevate your sites with bespoke, interactive elements designed specifically for…" at bounding box center [380, 305] width 356 height 33
click at [393, 164] on div "Kickstart your next project with an AI generated website informed by your clien…" at bounding box center [380, 188] width 356 height 49
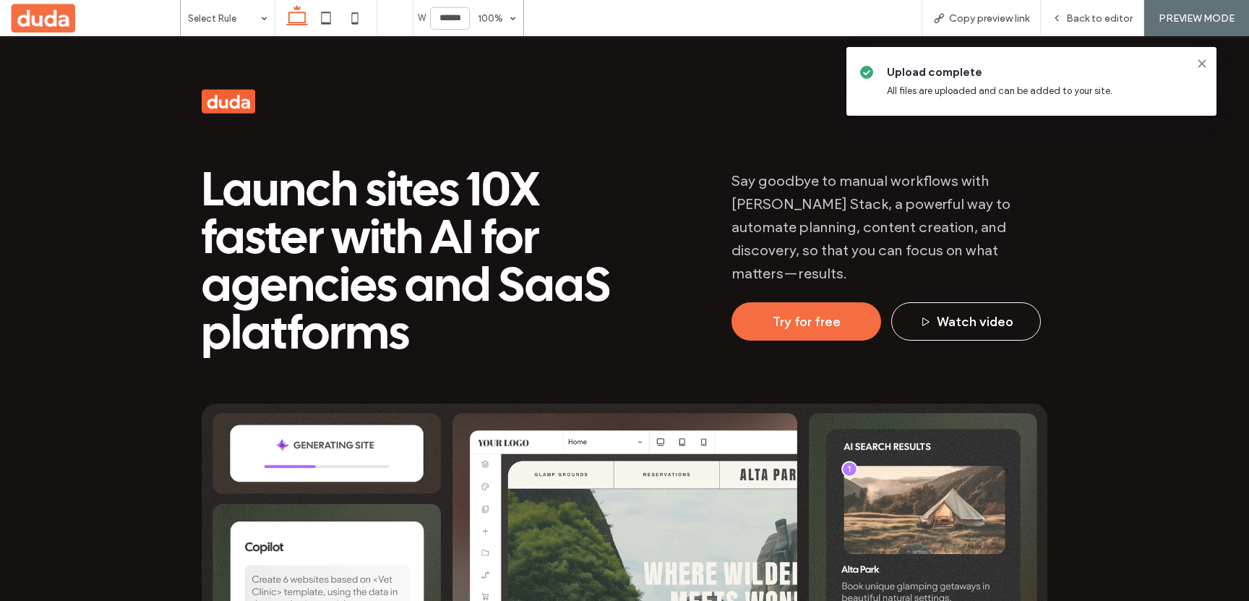
scroll to position [0, 0]
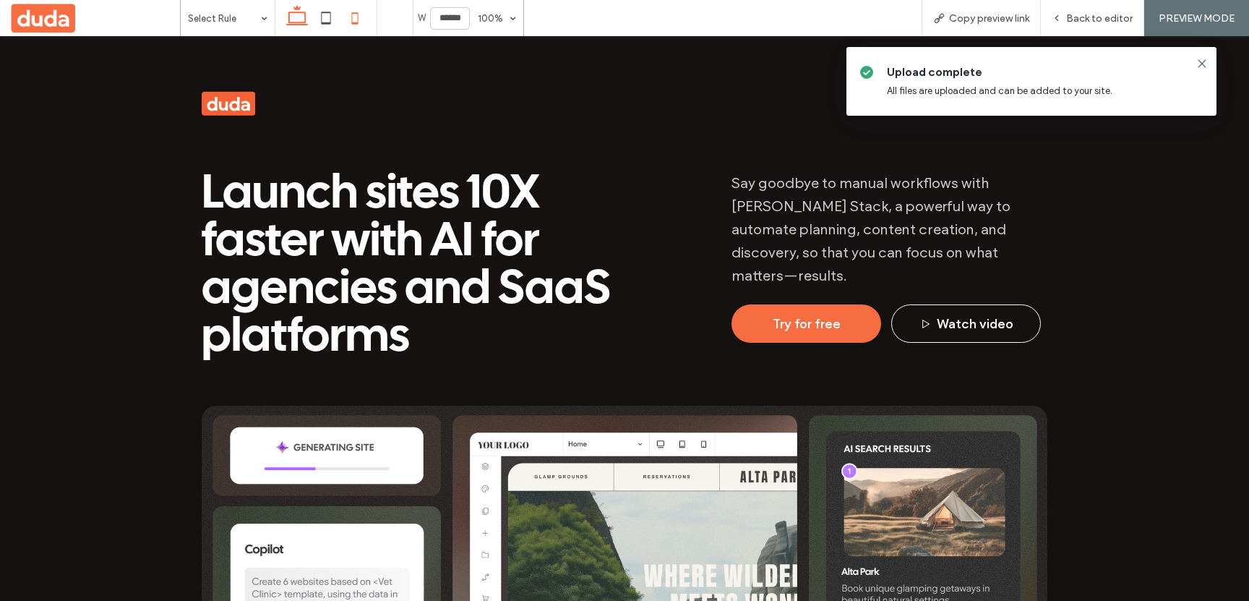
click at [362, 17] on icon at bounding box center [354, 18] width 29 height 29
type input "*****"
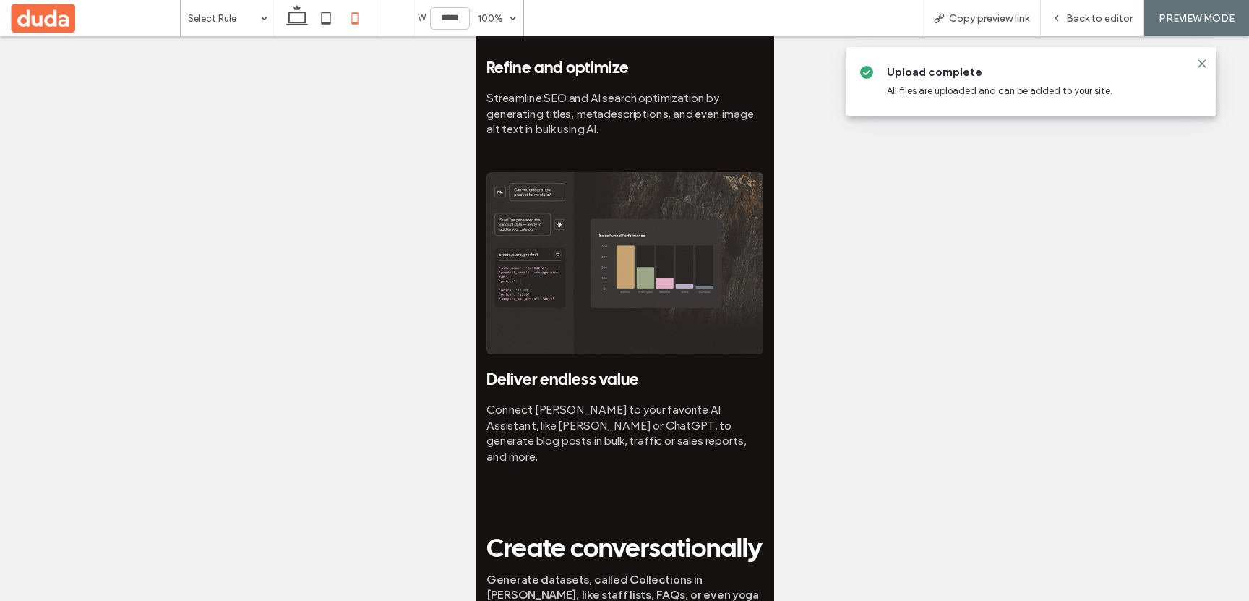
scroll to position [2017, 0]
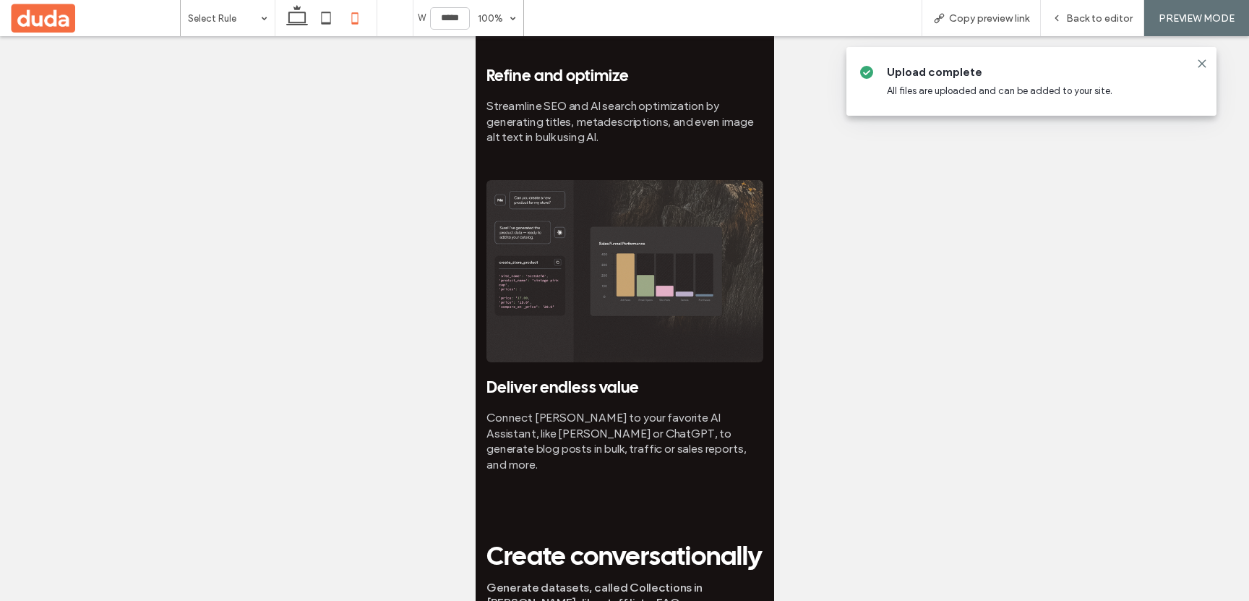
scroll to position [1979, 0]
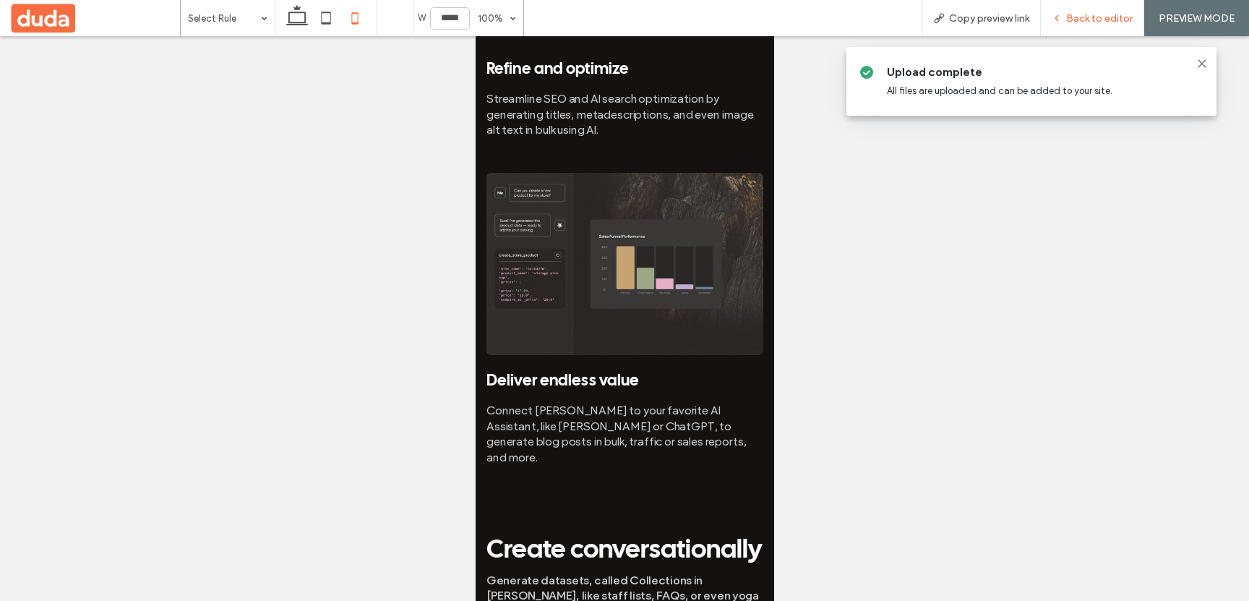
click at [1062, 20] on icon at bounding box center [1057, 18] width 10 height 10
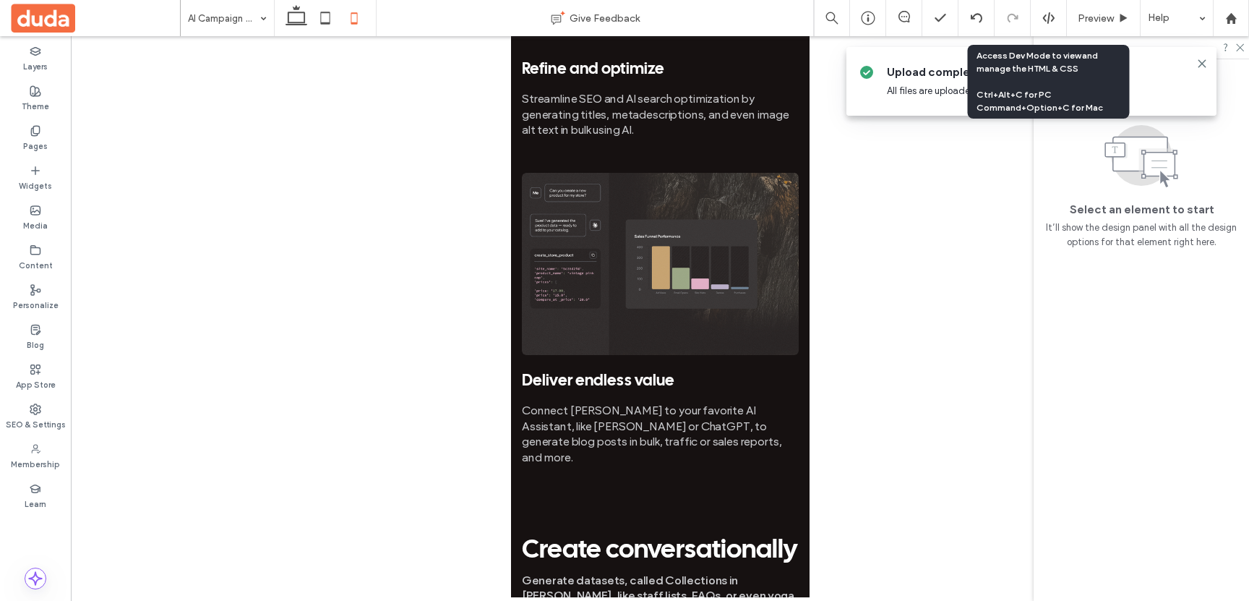
scroll to position [1906, 0]
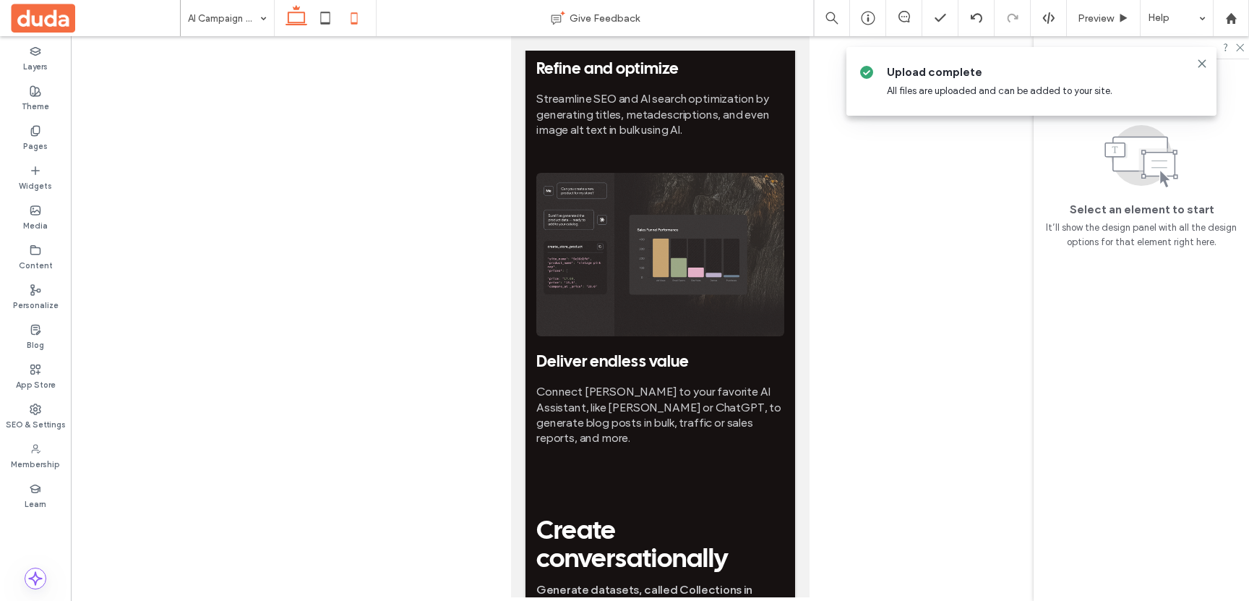
click at [301, 22] on use at bounding box center [297, 15] width 22 height 20
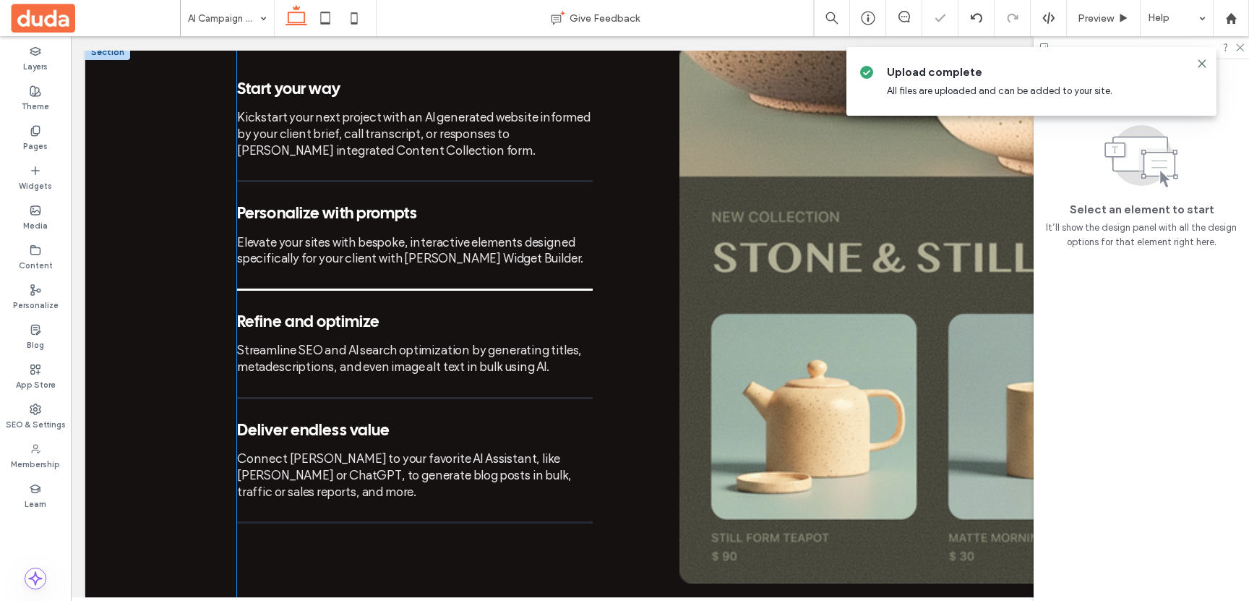
scroll to position [1294, 0]
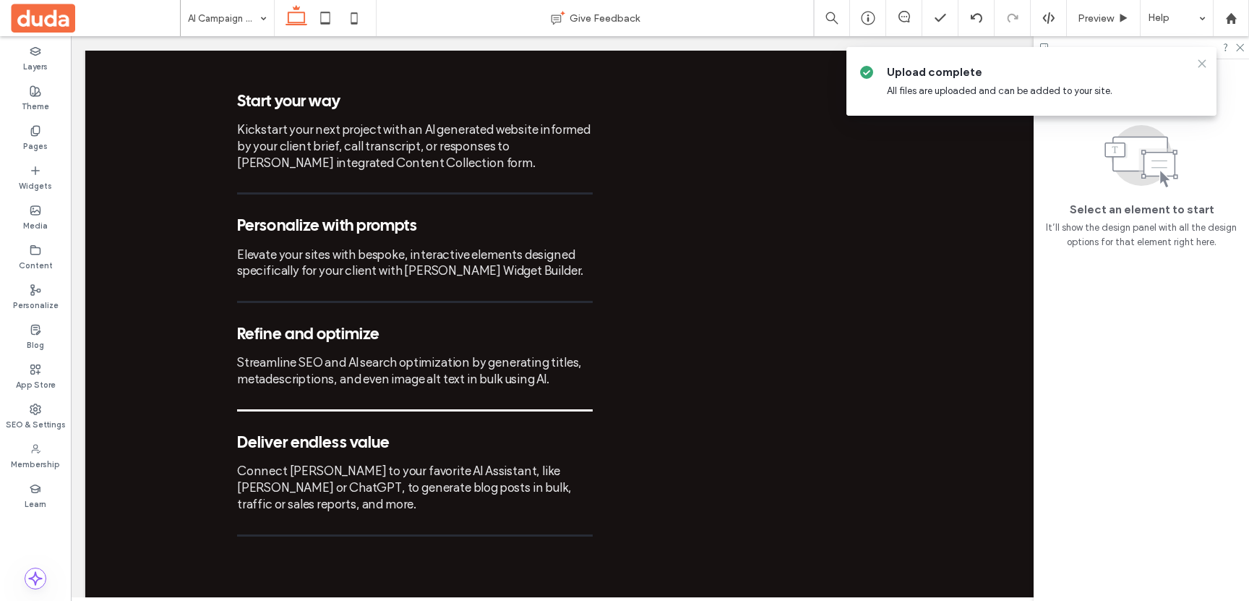
click at [1200, 59] on icon at bounding box center [1202, 64] width 12 height 12
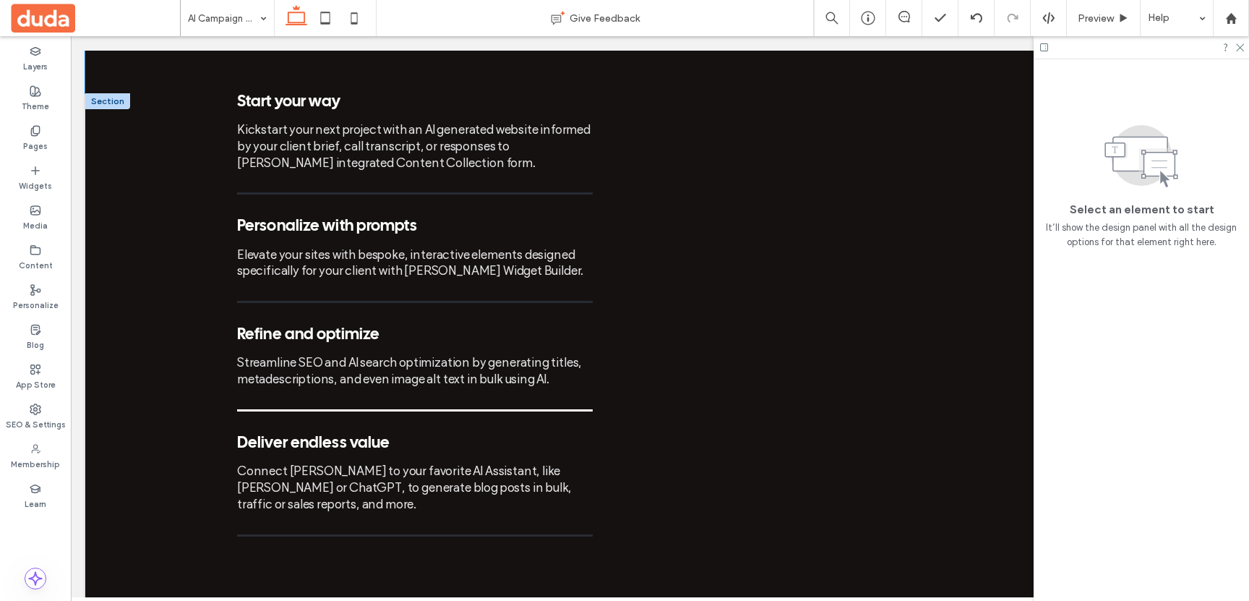
scroll to position [0, 0]
